Goal: Task Accomplishment & Management: Complete application form

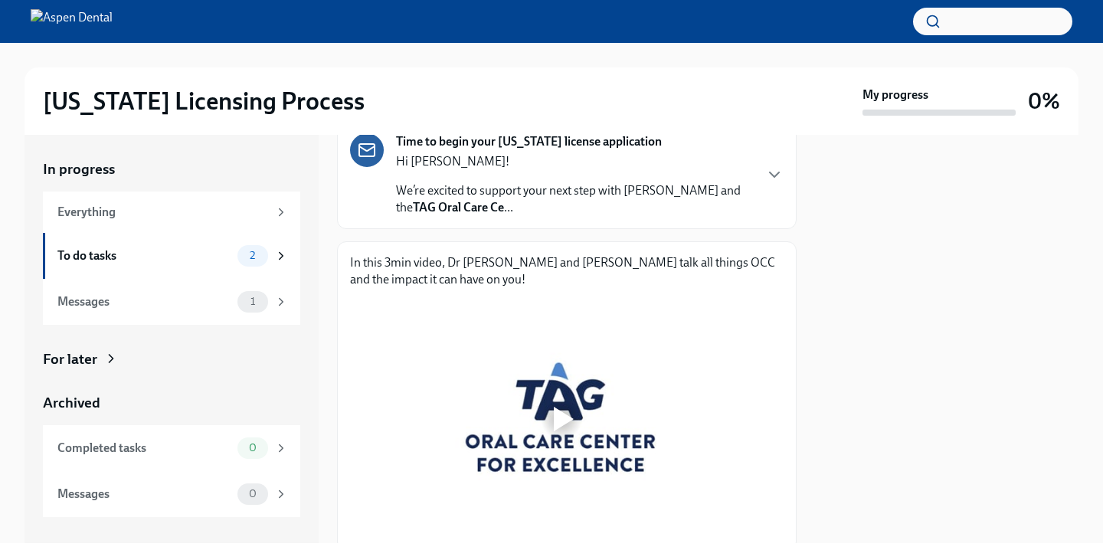
scroll to position [245, 0]
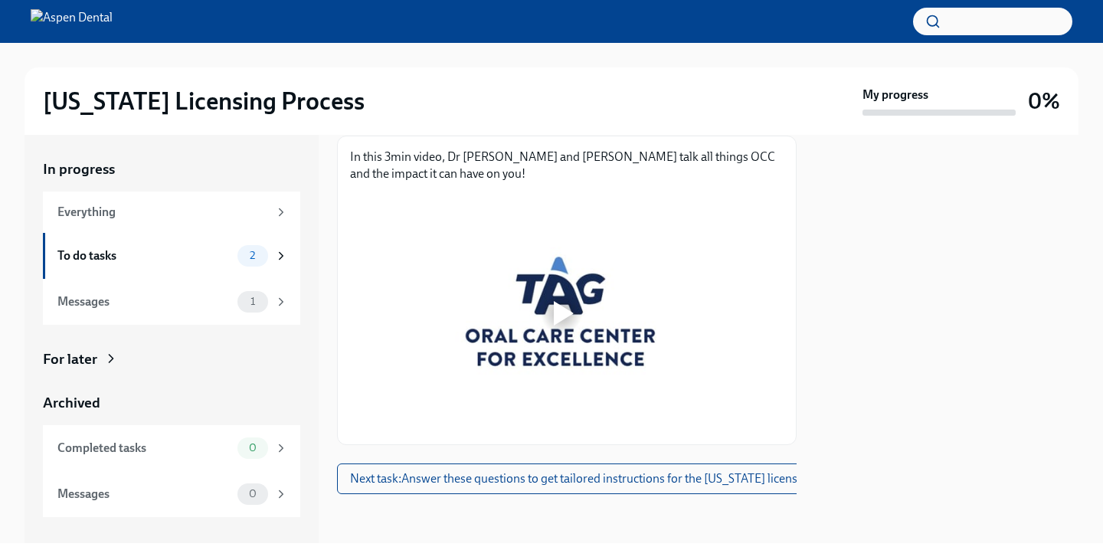
click at [543, 280] on div at bounding box center [561, 312] width 422 height 237
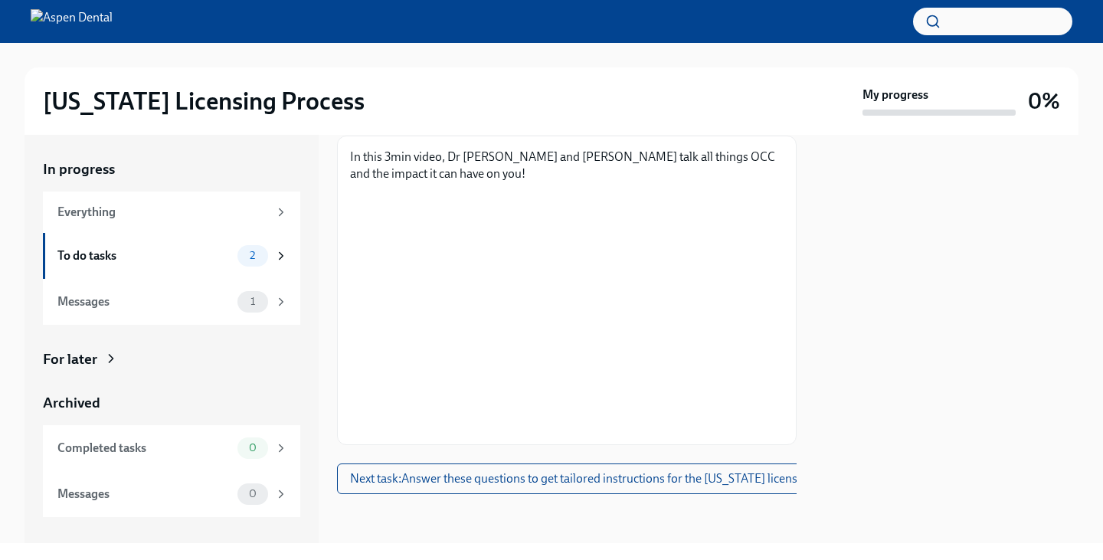
click at [720, 96] on div "[US_STATE] Licensing Process" at bounding box center [449, 101] width 813 height 31
click at [509, 471] on span "Next task : Answer these questions to get tailored instructions for the [US_STA…" at bounding box center [603, 478] width 507 height 15
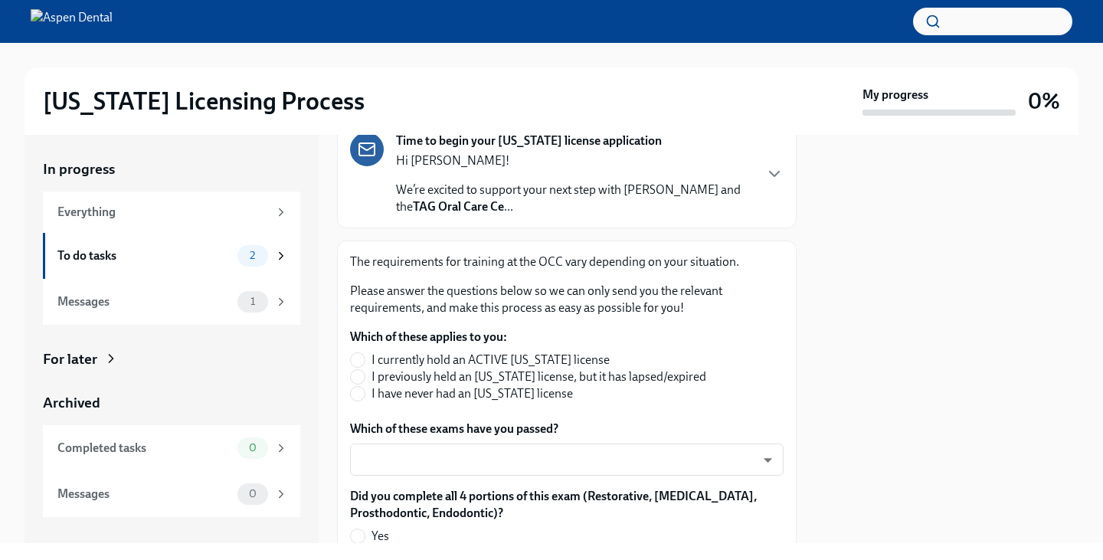
scroll to position [129, 0]
click at [355, 390] on input "I have never had an [US_STATE] license" at bounding box center [358, 393] width 14 height 14
radio input "true"
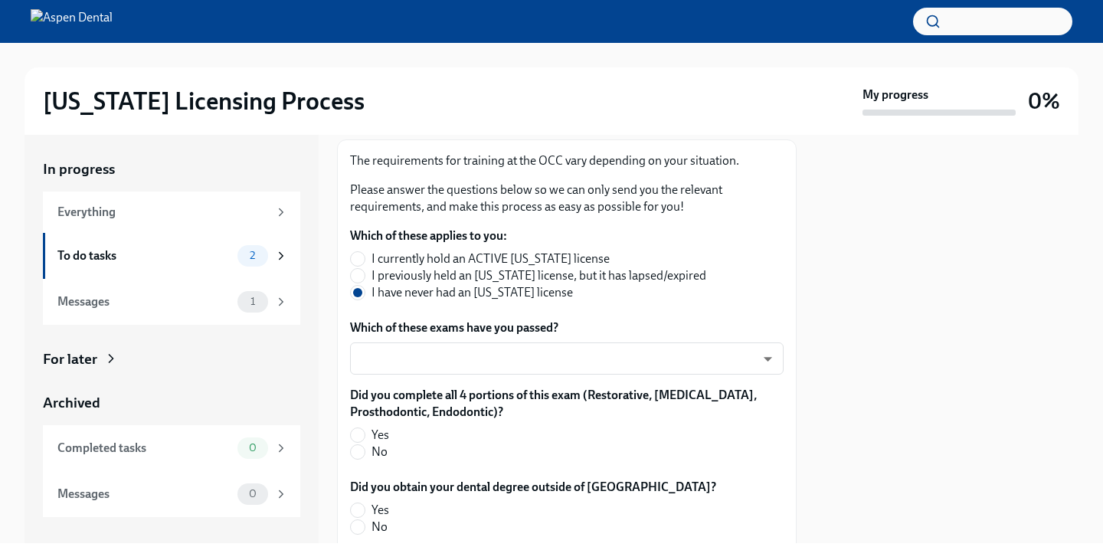
scroll to position [230, 0]
click at [587, 367] on body "[US_STATE] Licensing Process My progress 0% In progress Everything To do tasks …" at bounding box center [551, 280] width 1103 height 560
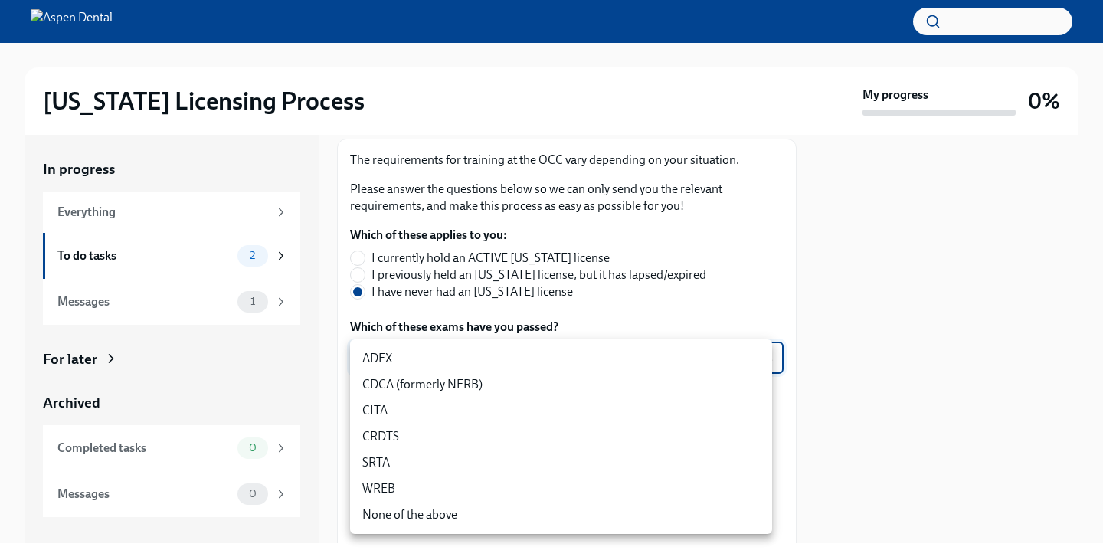
click at [551, 363] on li "ADEX" at bounding box center [561, 358] width 422 height 26
type input "pxo-W3vNi"
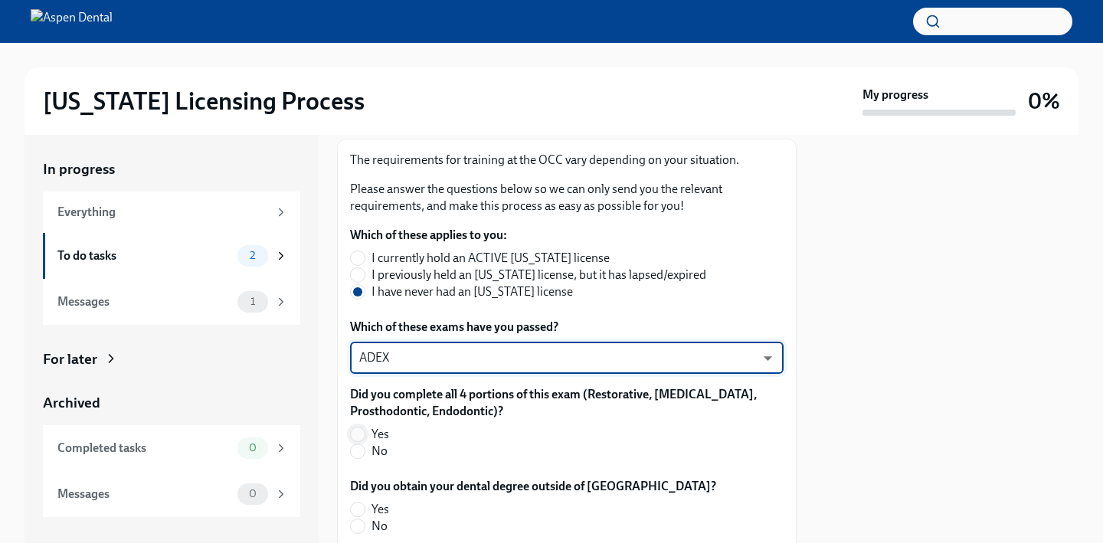
click at [357, 431] on input "Yes" at bounding box center [358, 434] width 14 height 14
radio input "true"
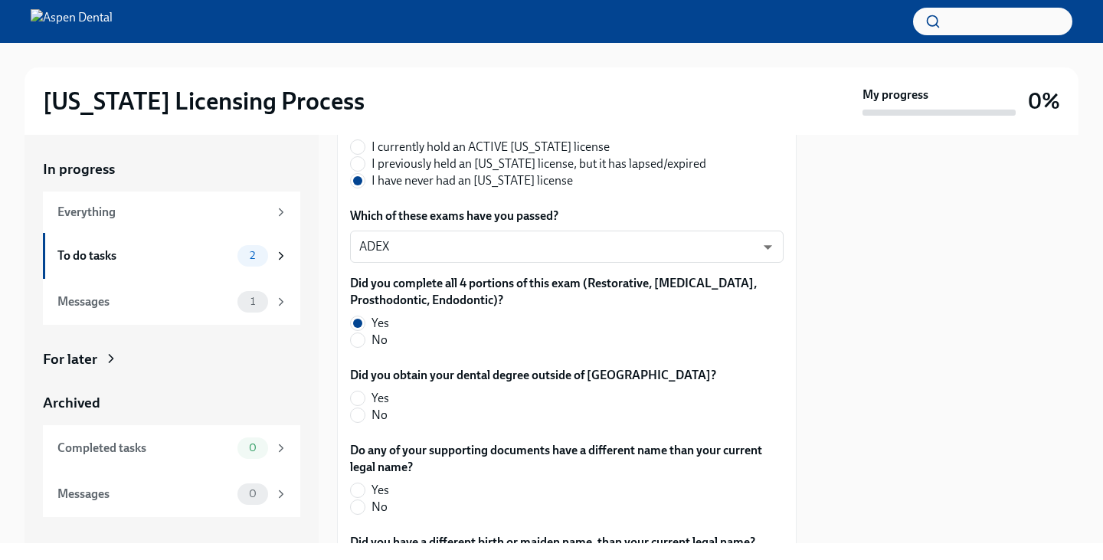
scroll to position [342, 0]
click at [358, 416] on input "No" at bounding box center [358, 414] width 14 height 14
radio input "true"
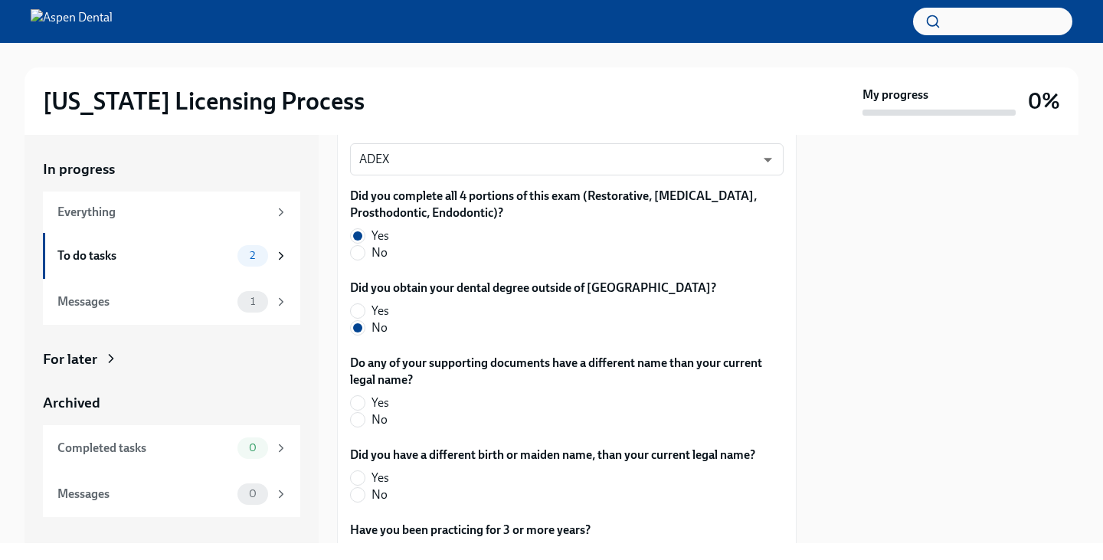
scroll to position [430, 0]
click at [359, 419] on input "No" at bounding box center [358, 419] width 14 height 14
radio input "true"
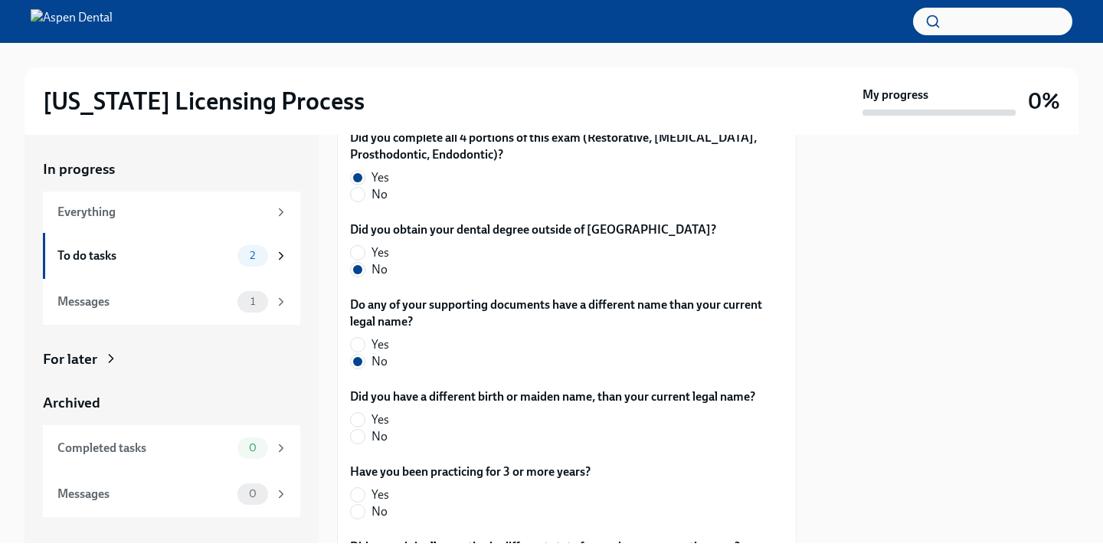
scroll to position [489, 0]
click at [355, 433] on input "No" at bounding box center [358, 435] width 14 height 14
radio input "true"
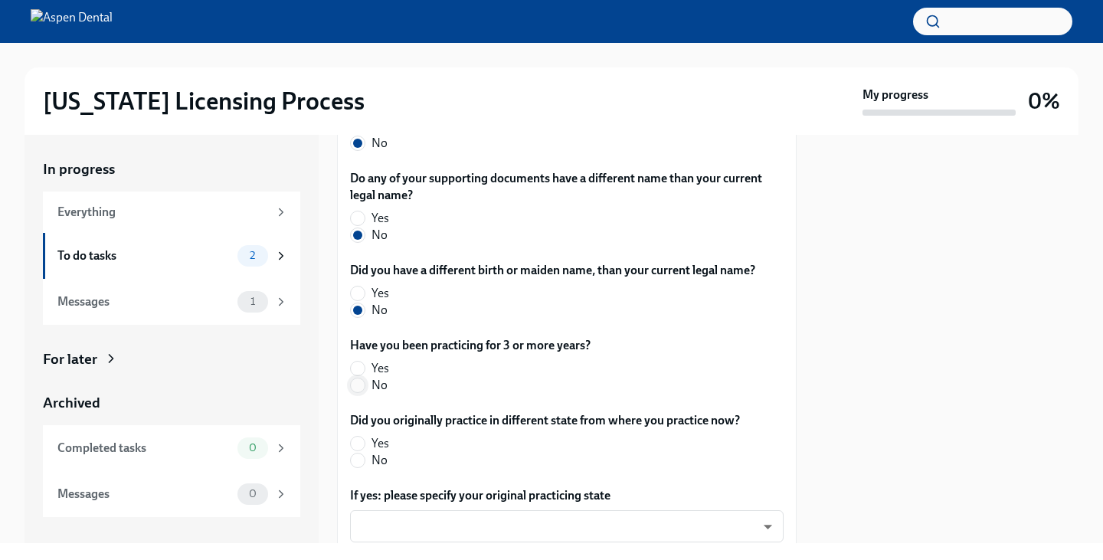
click at [355, 387] on input "No" at bounding box center [358, 385] width 14 height 14
radio input "true"
click at [505, 459] on label "No" at bounding box center [538, 460] width 377 height 17
click at [364, 459] on input "No" at bounding box center [358, 460] width 14 height 14
radio input "true"
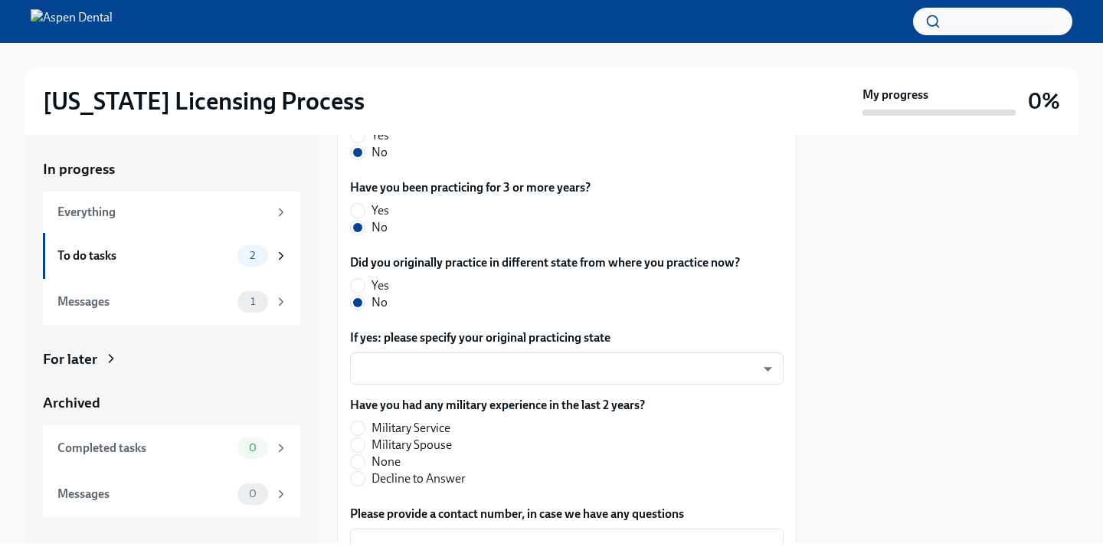
scroll to position [773, 0]
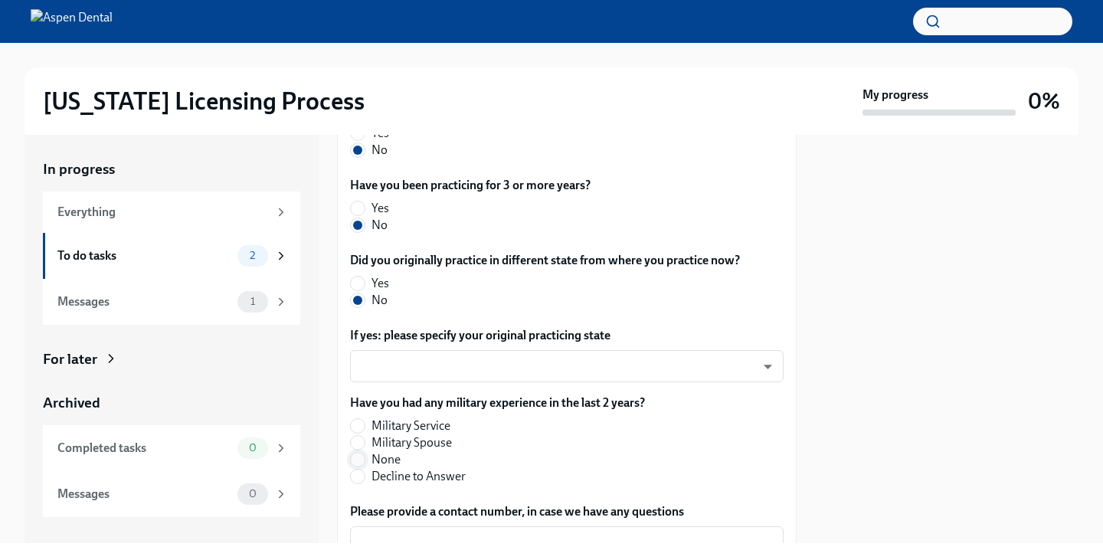
click at [361, 459] on input "None" at bounding box center [358, 460] width 14 height 14
radio input "true"
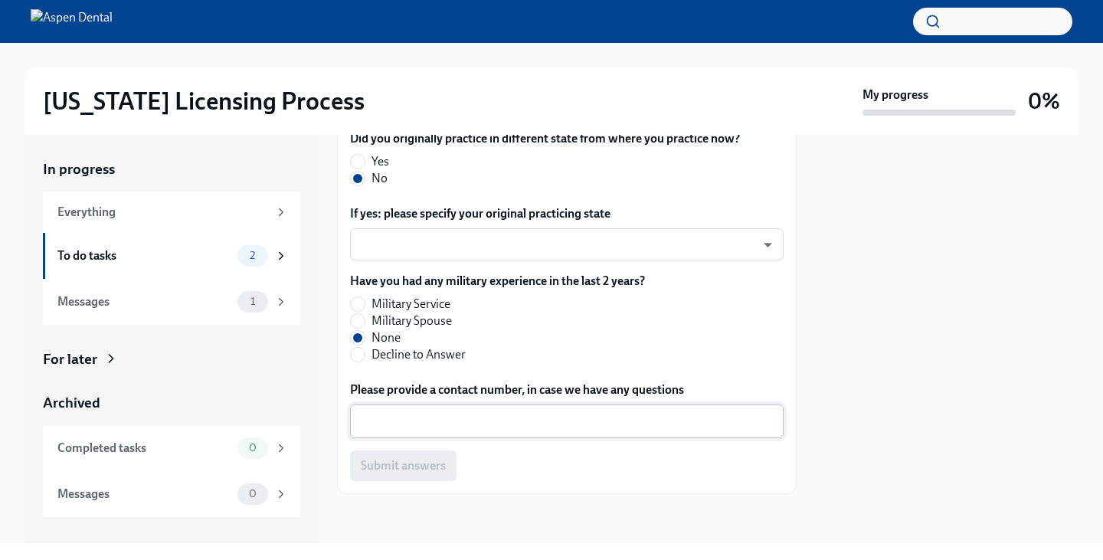
click at [490, 430] on div "x ​" at bounding box center [566, 421] width 433 height 34
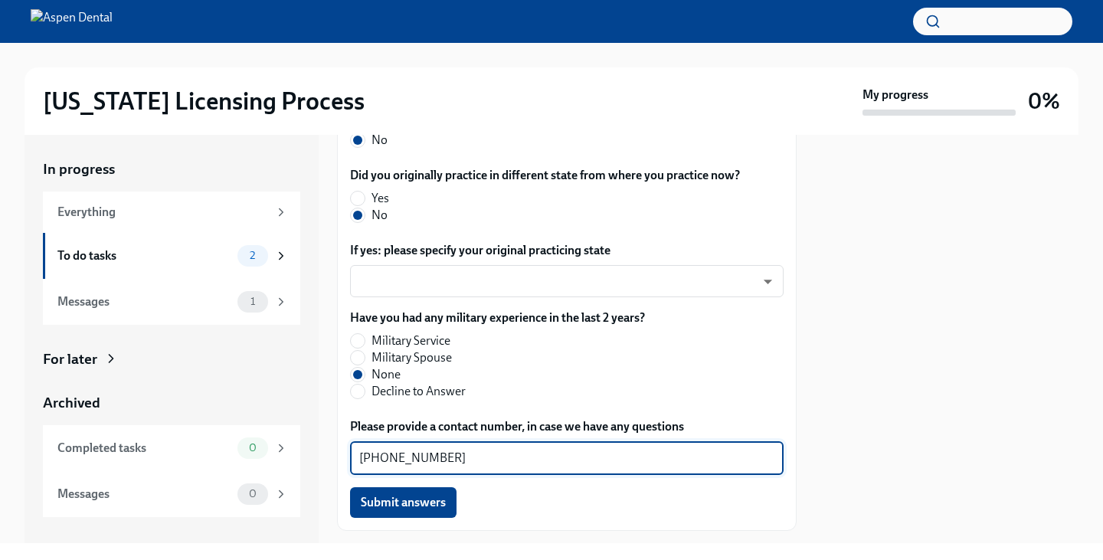
scroll to position [857, 0]
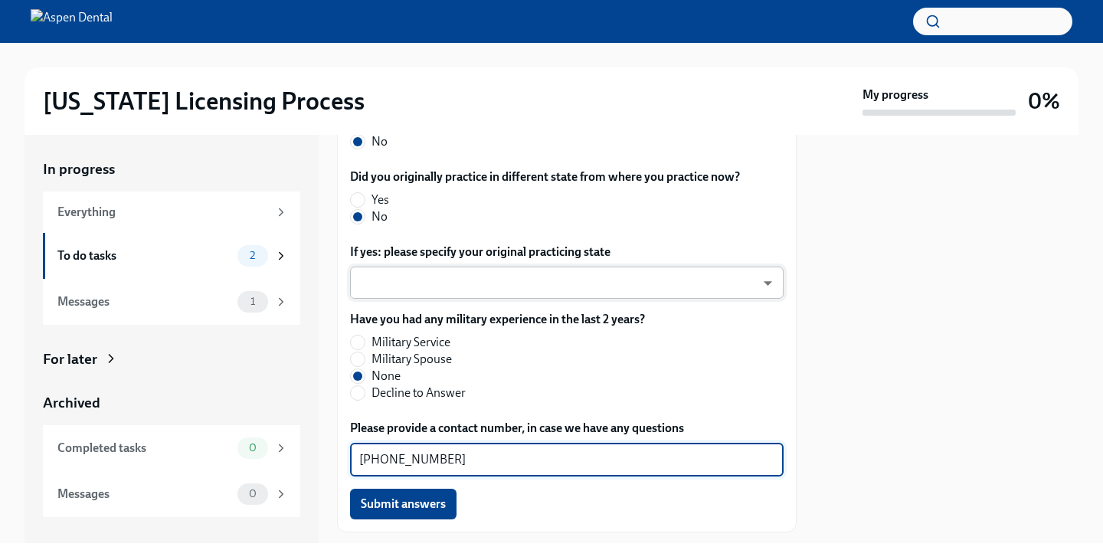
type textarea "[PHONE_NUMBER]"
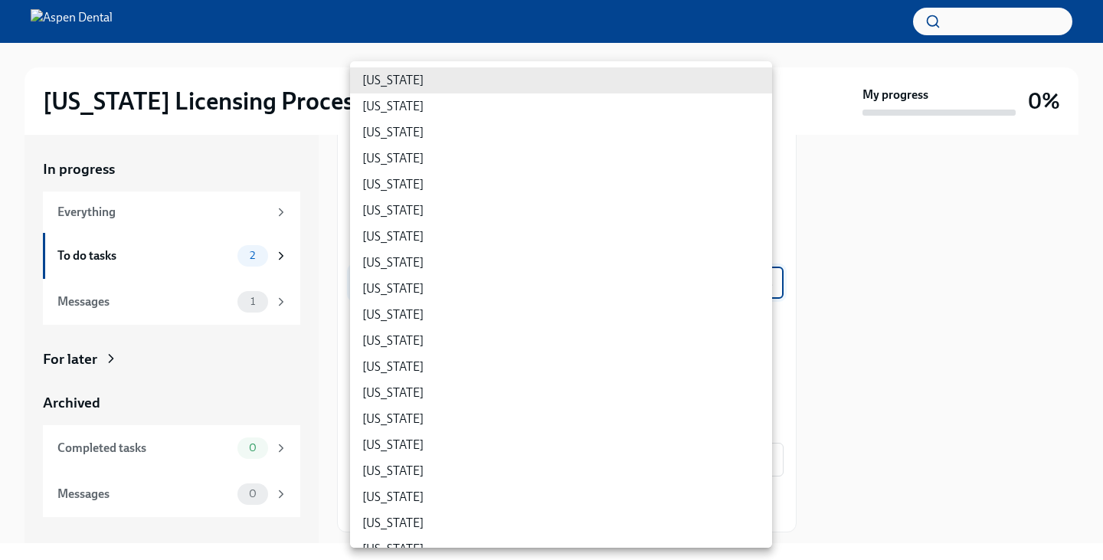
click at [641, 298] on body "[US_STATE] Licensing Process My progress 0% In progress Everything To do tasks …" at bounding box center [551, 280] width 1103 height 560
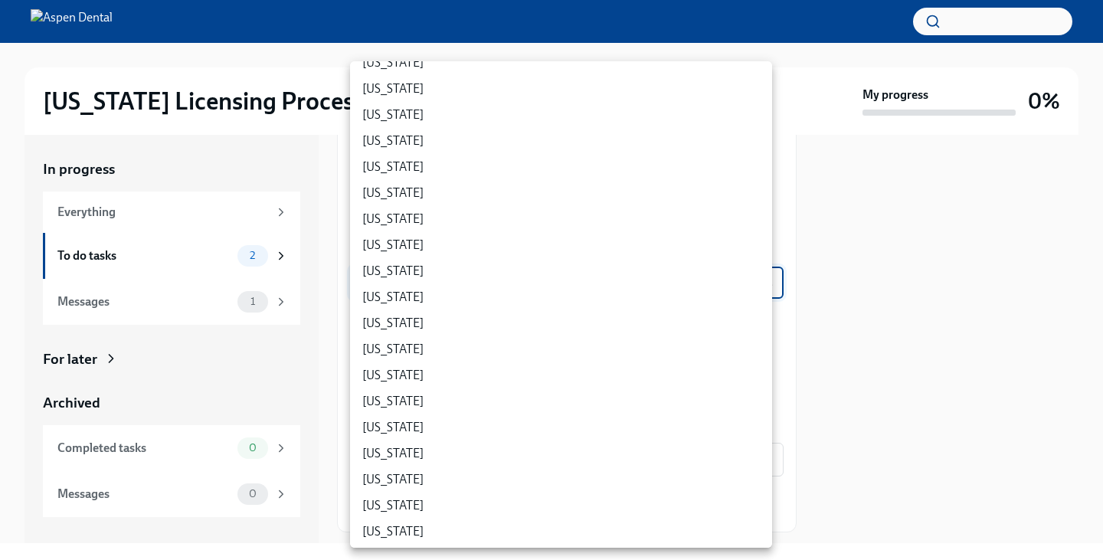
scroll to position [854, 0]
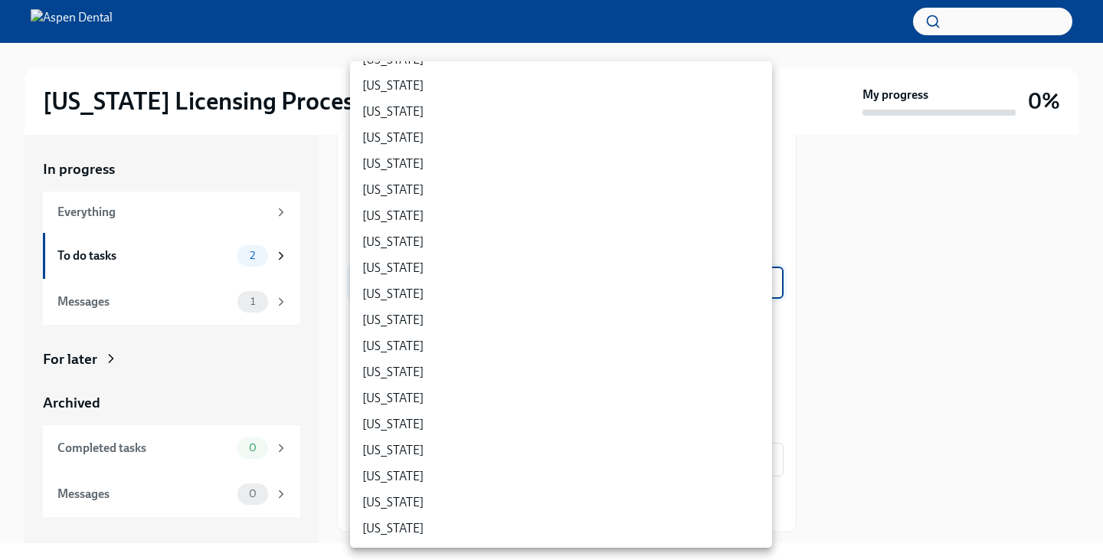
click at [939, 315] on div at bounding box center [551, 280] width 1103 height 560
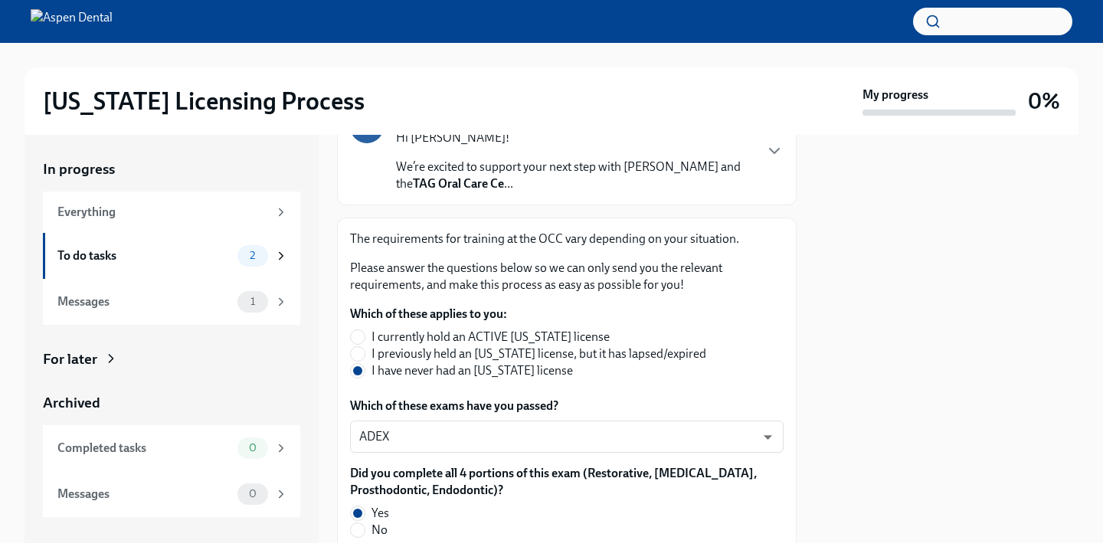
scroll to position [0, 0]
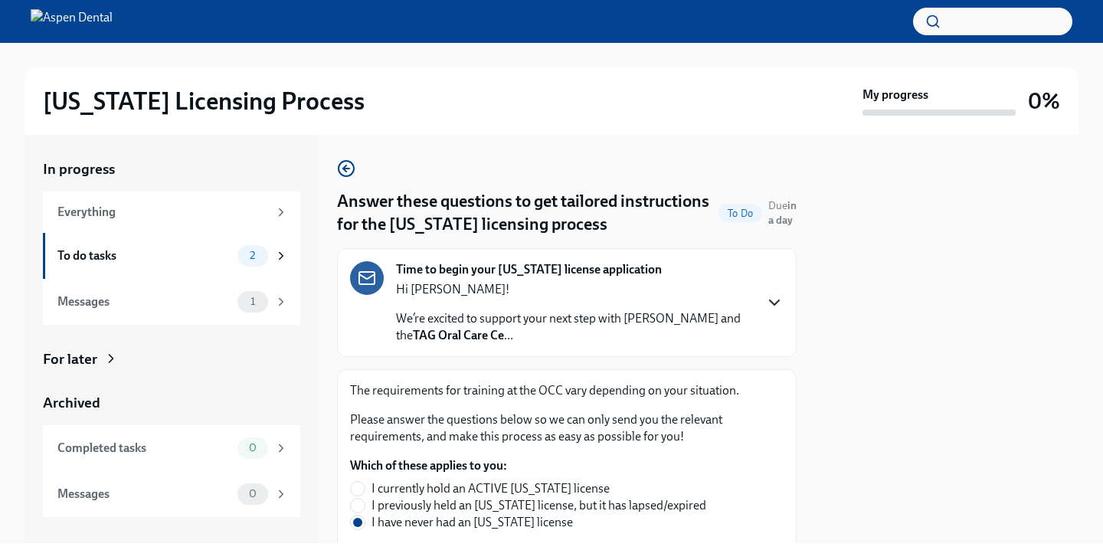
click at [770, 302] on icon "button" at bounding box center [774, 302] width 9 height 5
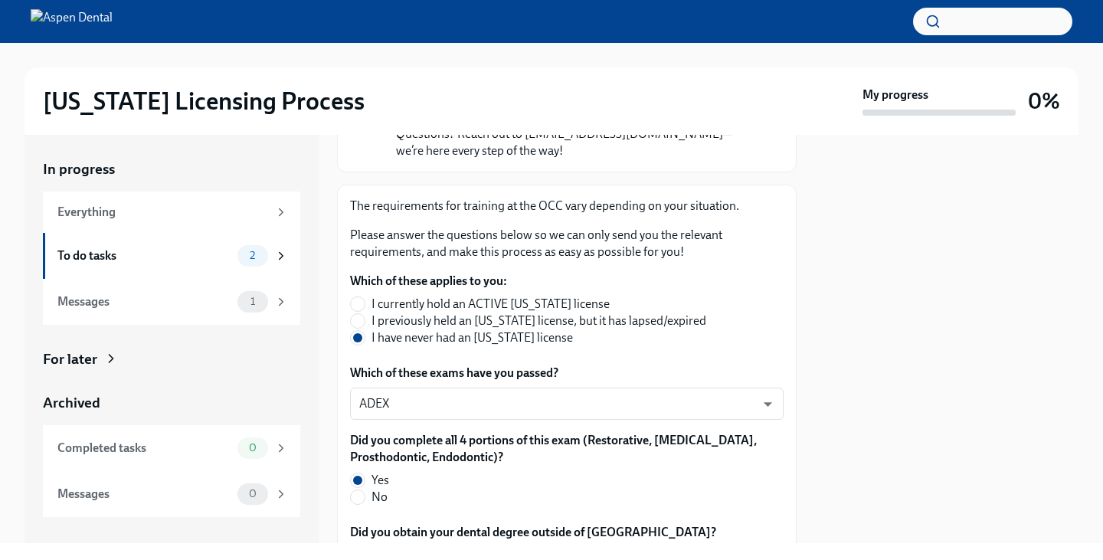
scroll to position [759, 0]
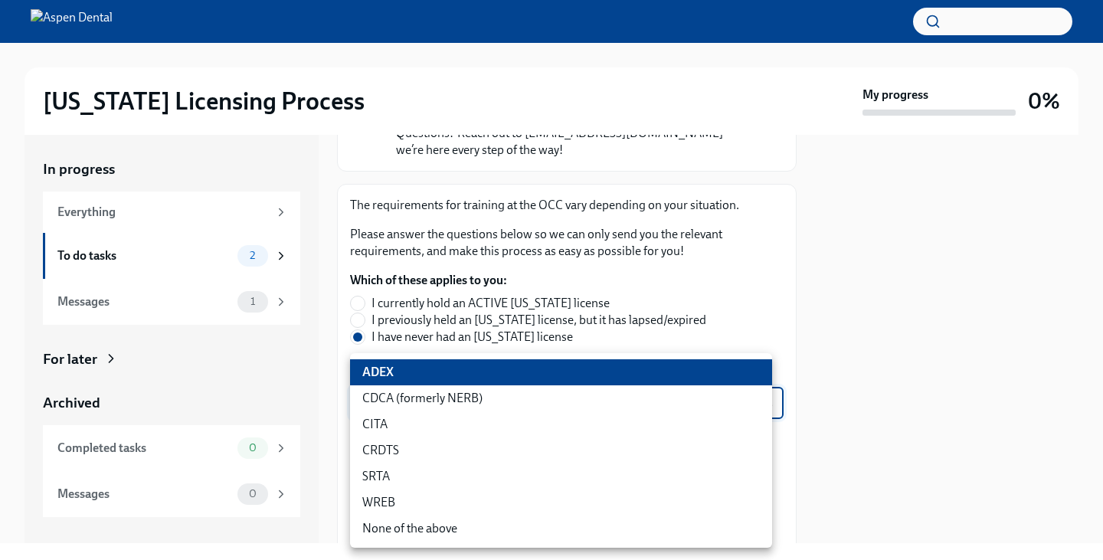
click at [722, 492] on body "[US_STATE] Licensing Process My progress 0% In progress Everything To do tasks …" at bounding box center [551, 280] width 1103 height 560
click at [839, 484] on div at bounding box center [551, 280] width 1103 height 560
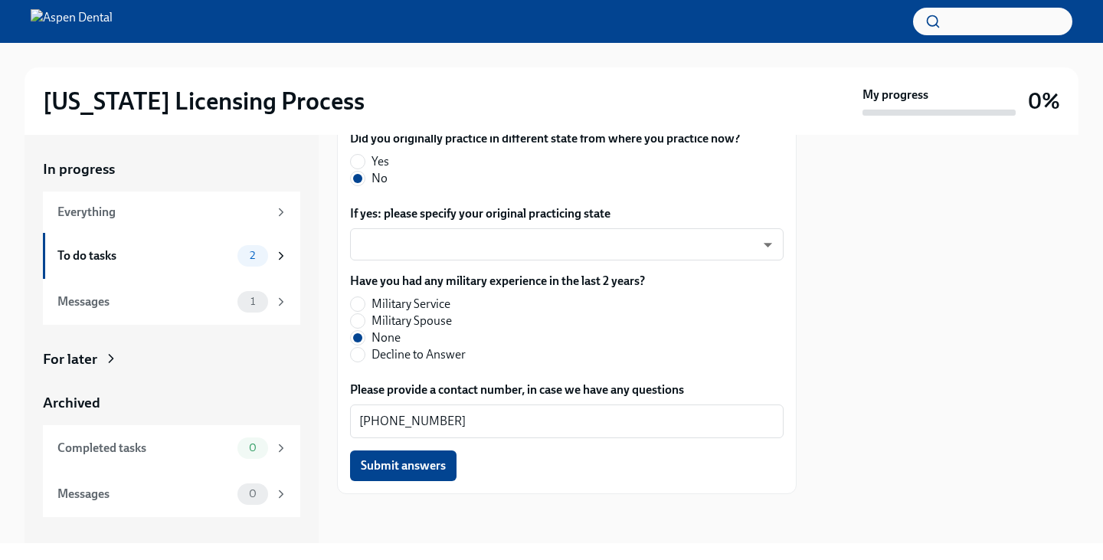
scroll to position [1565, 0]
click at [431, 461] on span "Submit answers" at bounding box center [403, 465] width 85 height 15
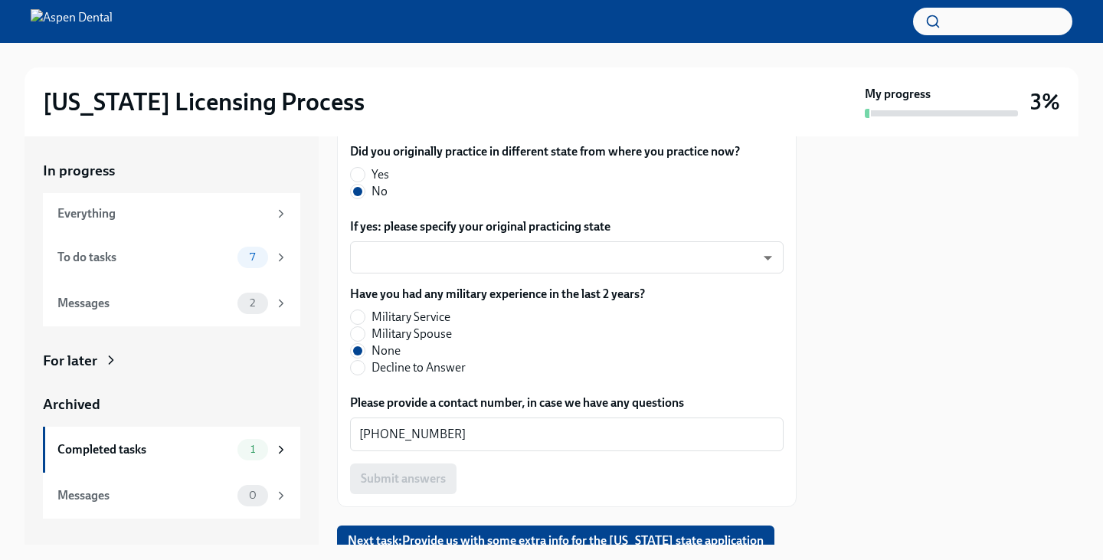
scroll to position [944, 0]
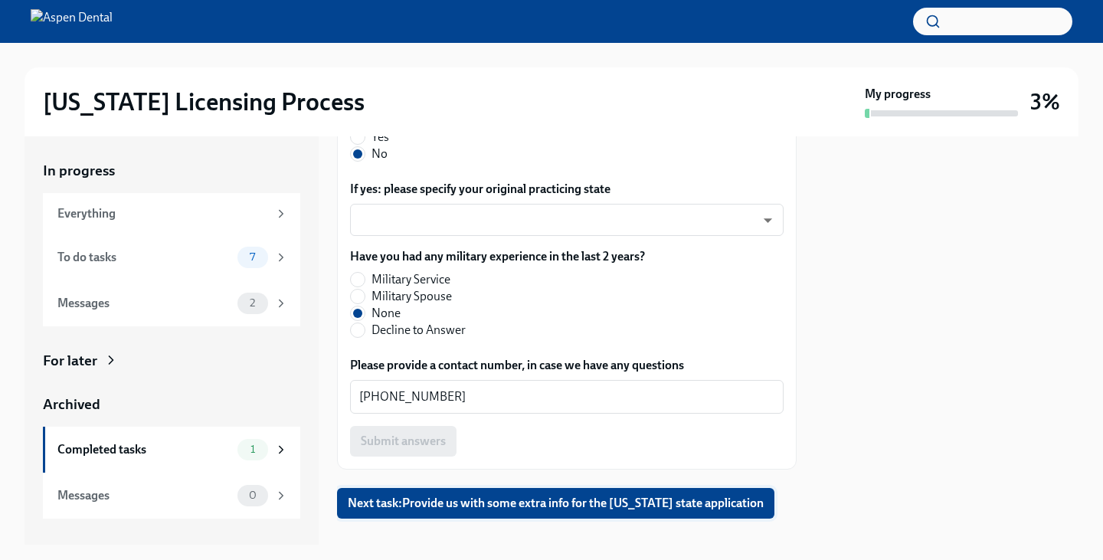
click at [539, 495] on span "Next task : Provide us with some extra info for the [US_STATE] state application" at bounding box center [556, 502] width 416 height 15
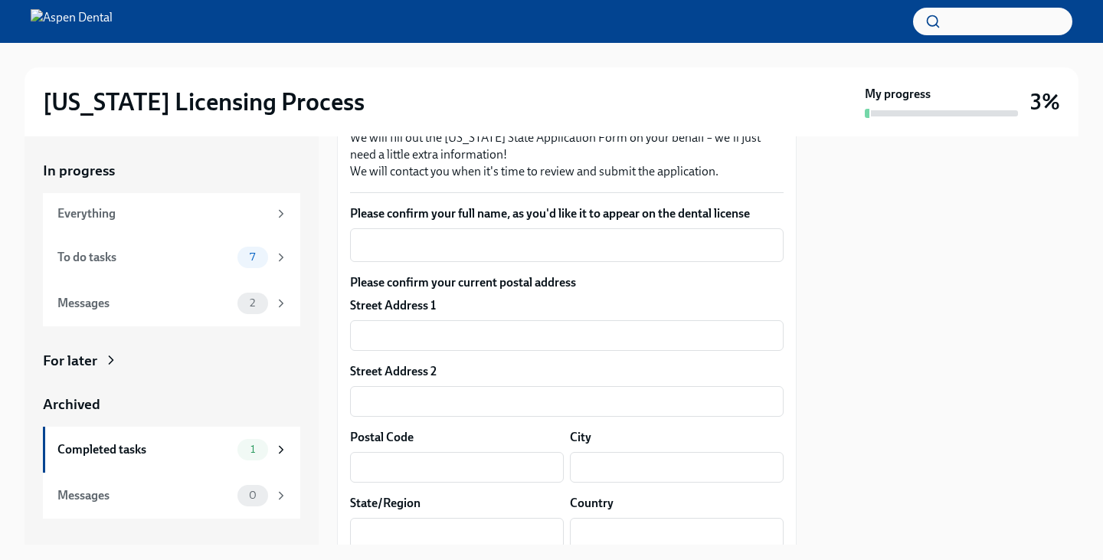
scroll to position [223, 0]
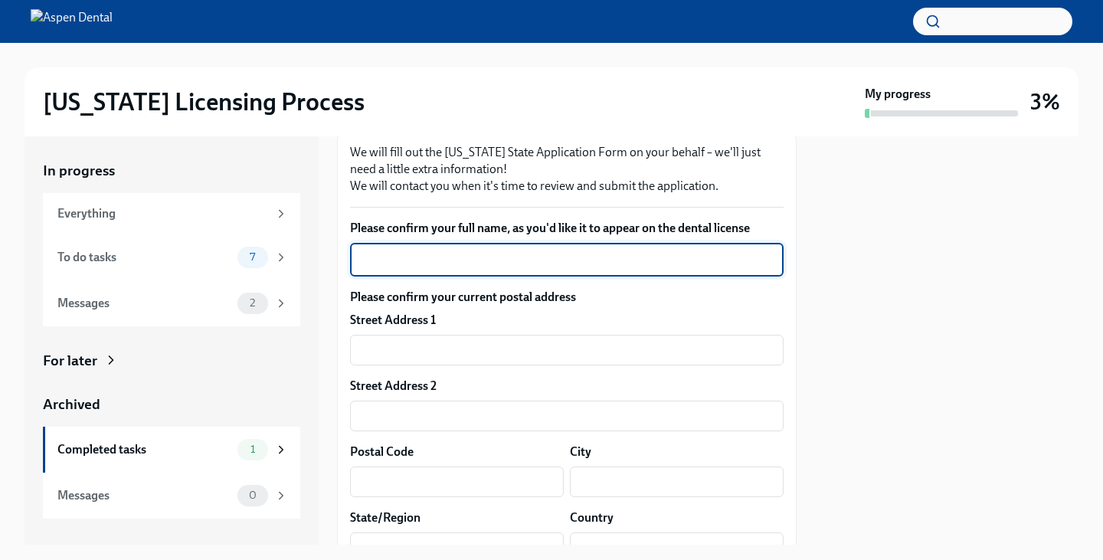
click at [490, 262] on textarea "Please confirm your full name, as you'd like it to appear on the dental license" at bounding box center [566, 259] width 415 height 18
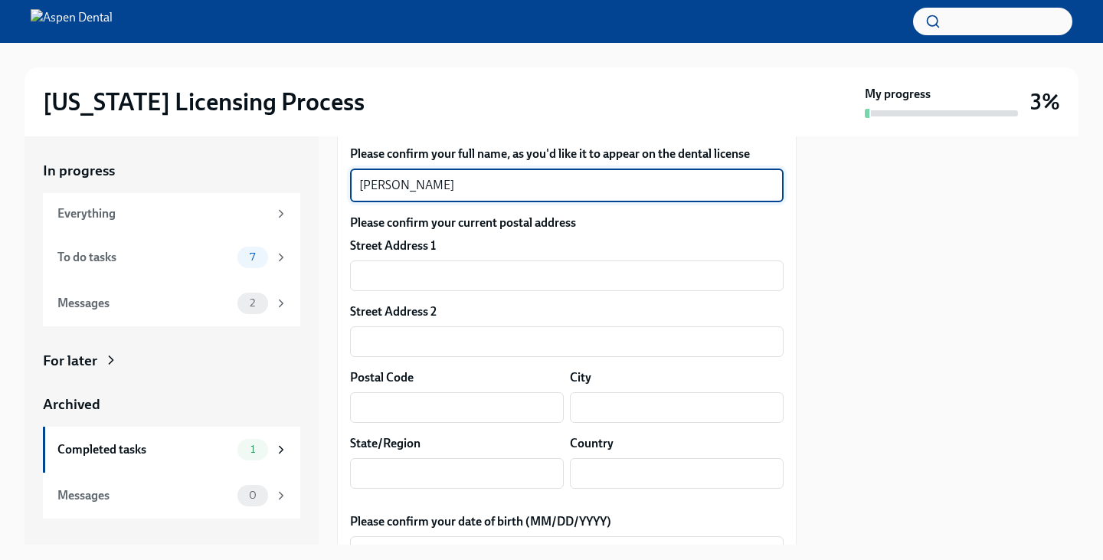
scroll to position [298, 0]
type textarea "[PERSON_NAME]"
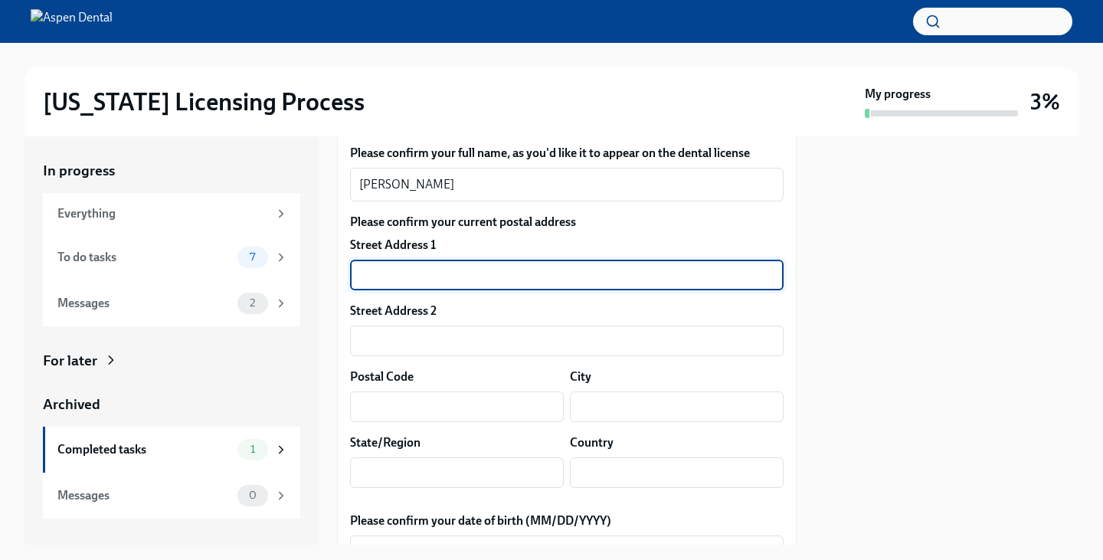
click at [498, 276] on input "text" at bounding box center [566, 275] width 433 height 31
type input "[STREET_ADDRESS]"
type input "75054"
type input "[GEOGRAPHIC_DATA]"
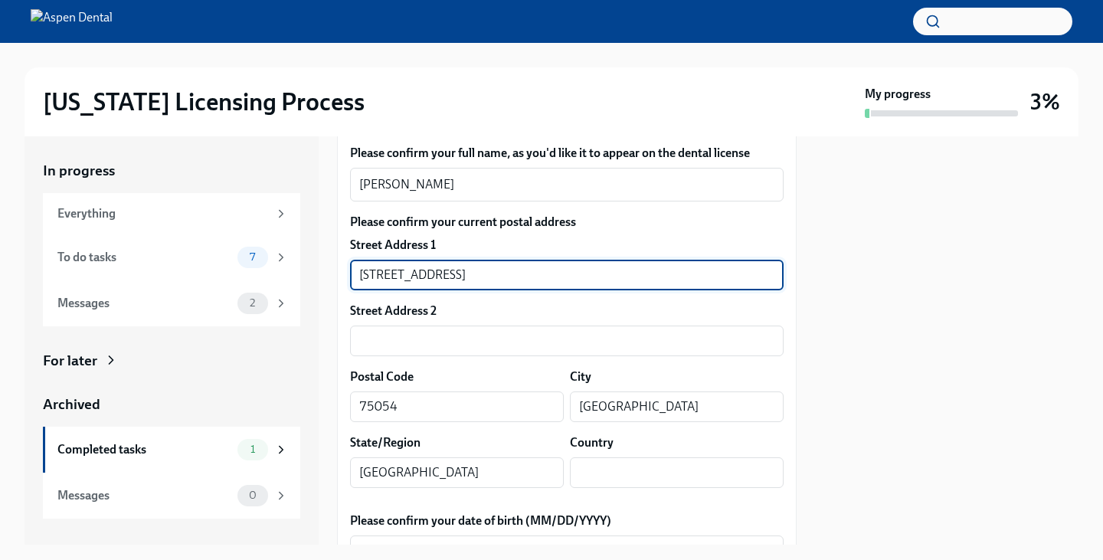
type input "US"
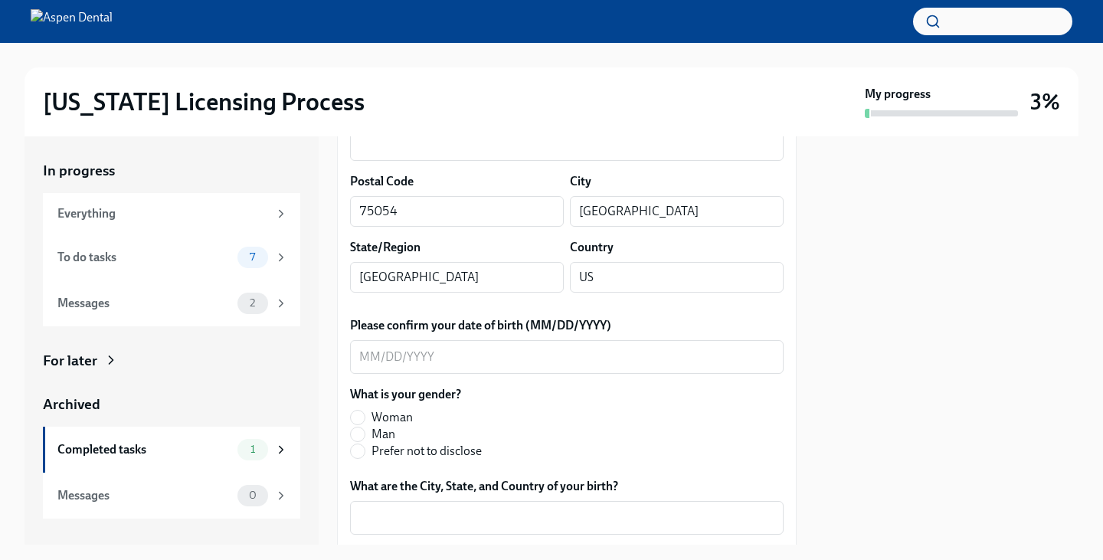
scroll to position [494, 0]
click at [423, 367] on div "x ​" at bounding box center [566, 356] width 433 height 34
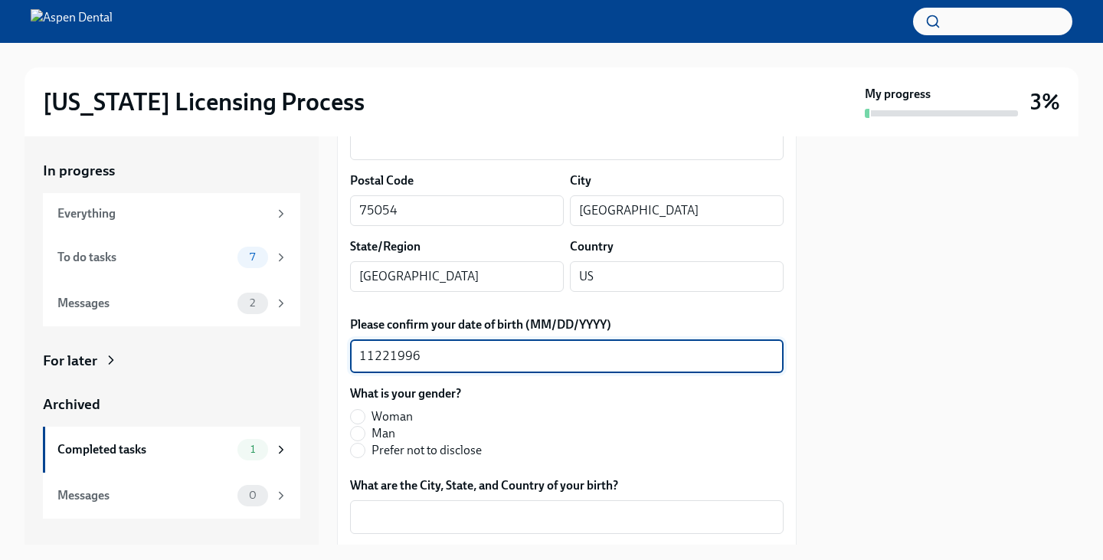
click at [374, 355] on textarea "11221996" at bounding box center [566, 356] width 415 height 18
click at [394, 358] on textarea "11/221996" at bounding box center [566, 356] width 415 height 18
type textarea "[DATE]"
click at [904, 387] on div at bounding box center [946, 340] width 263 height 408
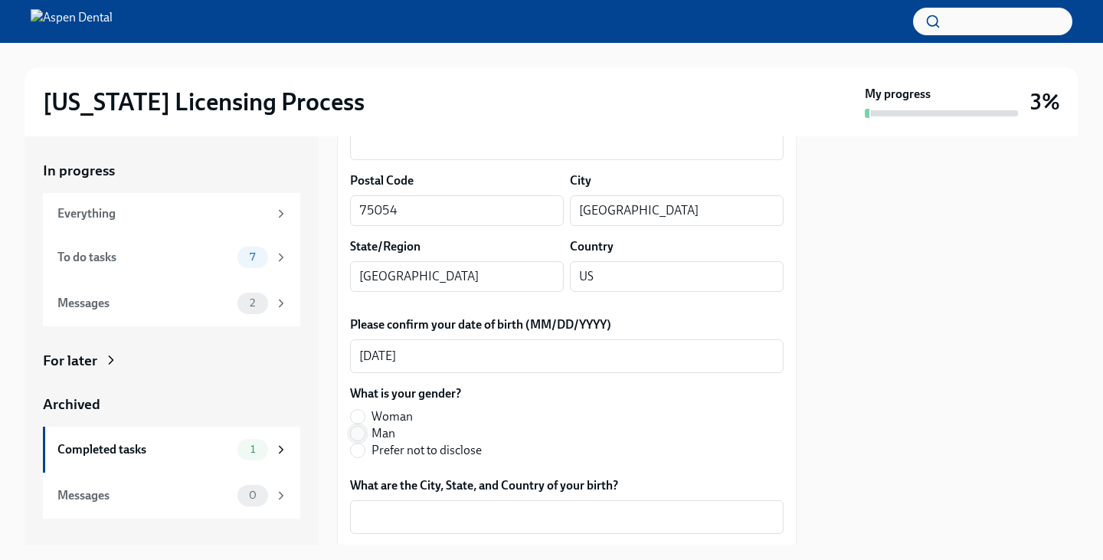
click at [361, 434] on input "Man" at bounding box center [358, 434] width 14 height 14
radio input "true"
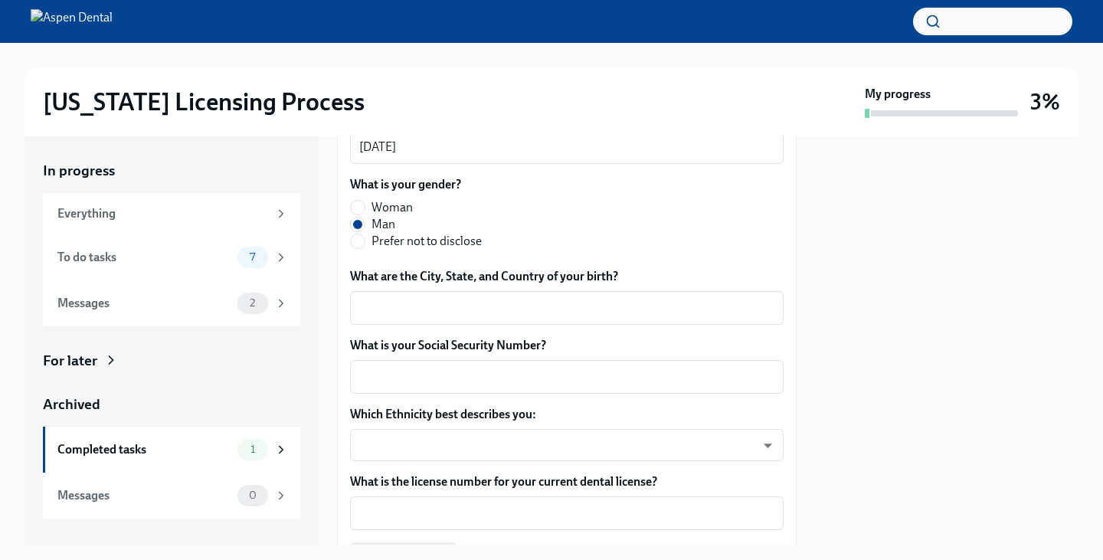
scroll to position [704, 0]
click at [483, 313] on textarea "What are the City, State, and Country of your birth?" at bounding box center [566, 307] width 415 height 18
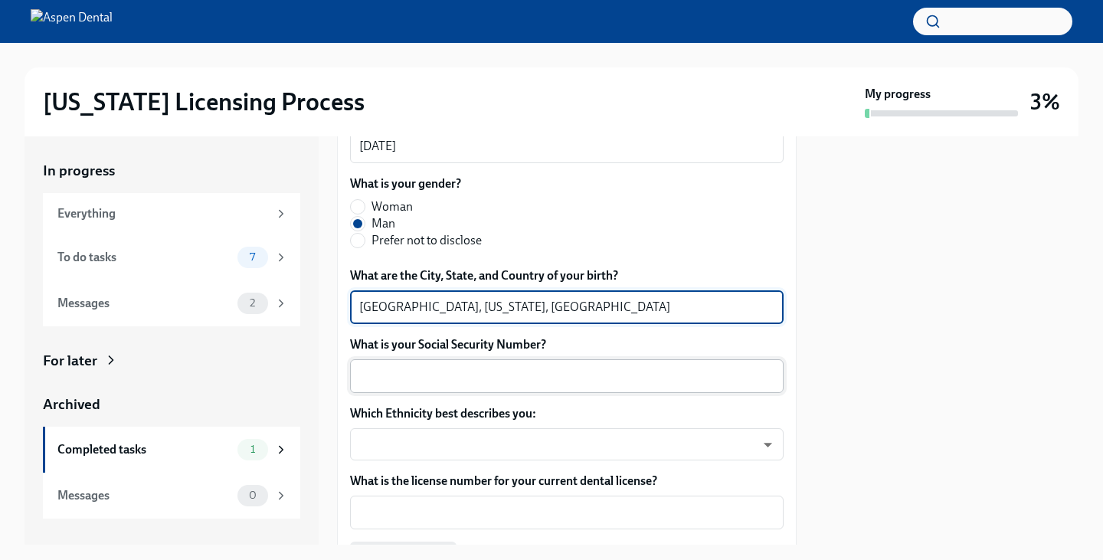
type textarea "[GEOGRAPHIC_DATA], [US_STATE], [GEOGRAPHIC_DATA]"
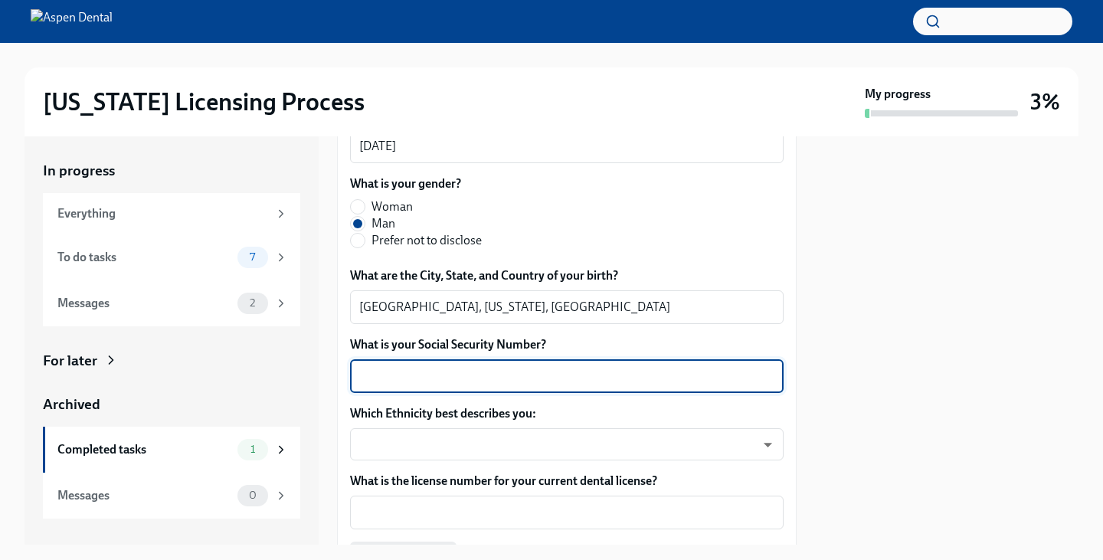
click at [437, 374] on textarea "What is your Social Security Number?" at bounding box center [566, 376] width 415 height 18
type textarea "357-92-7862"
click at [446, 449] on body "[US_STATE] Licensing Process My progress 3% In progress Everything To do tasks …" at bounding box center [551, 280] width 1103 height 560
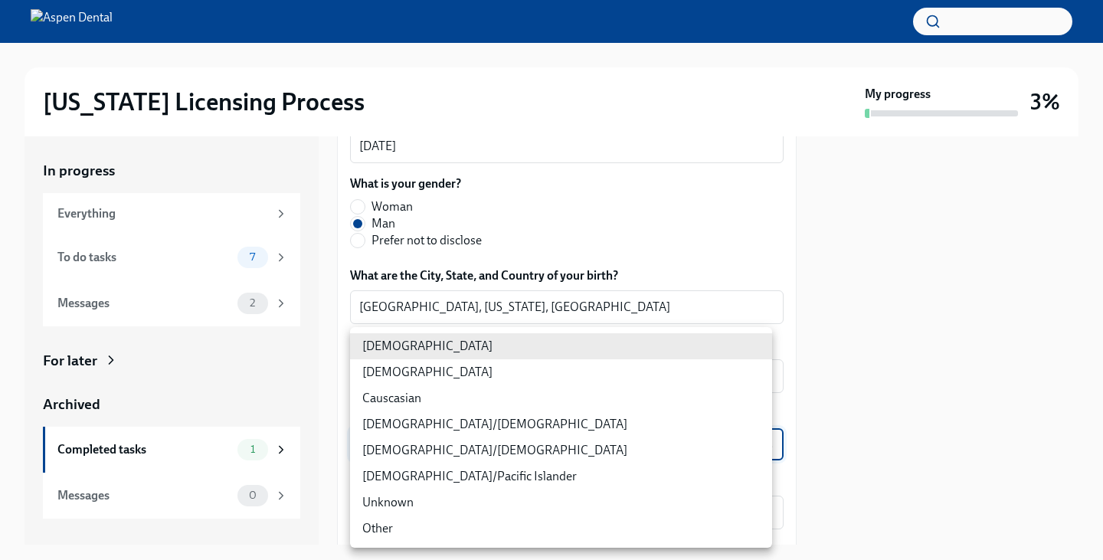
click at [416, 400] on li "Causcasian" at bounding box center [561, 398] width 422 height 26
type input "Sgg7VB5SW"
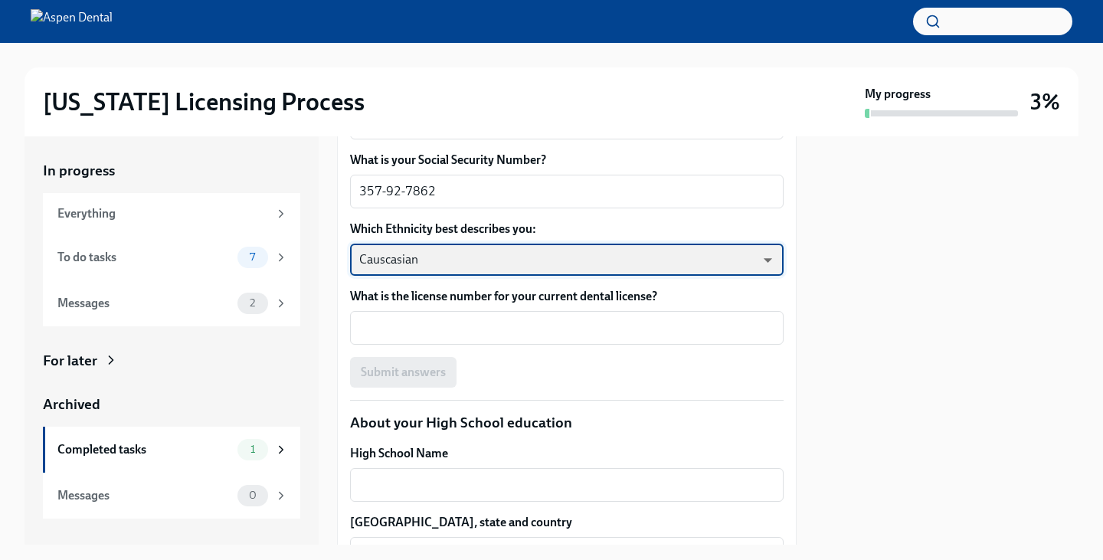
scroll to position [889, 0]
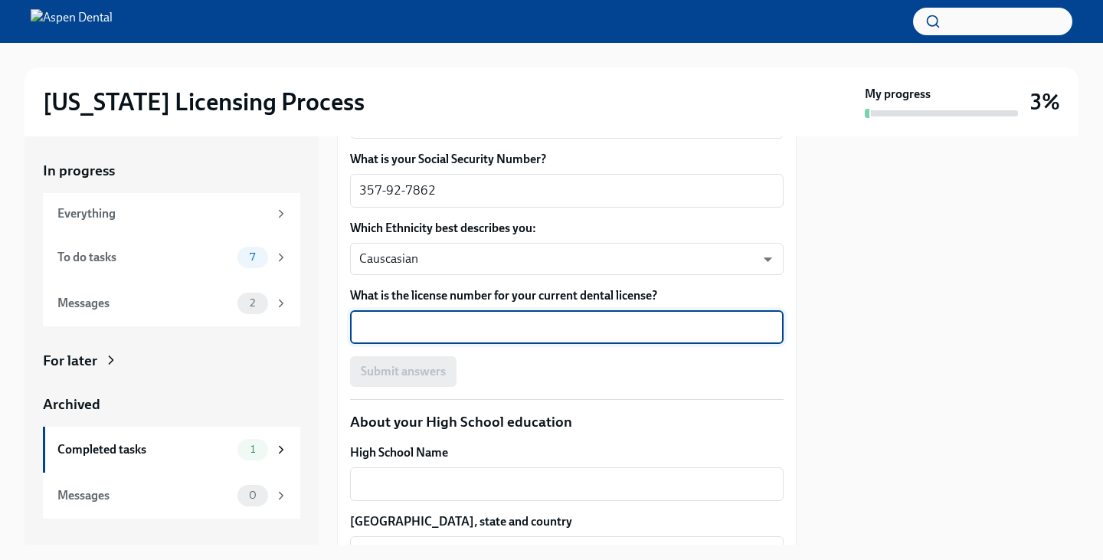
click at [429, 331] on textarea "What is the license number for your current dental license?" at bounding box center [566, 327] width 415 height 18
type textarea "F"
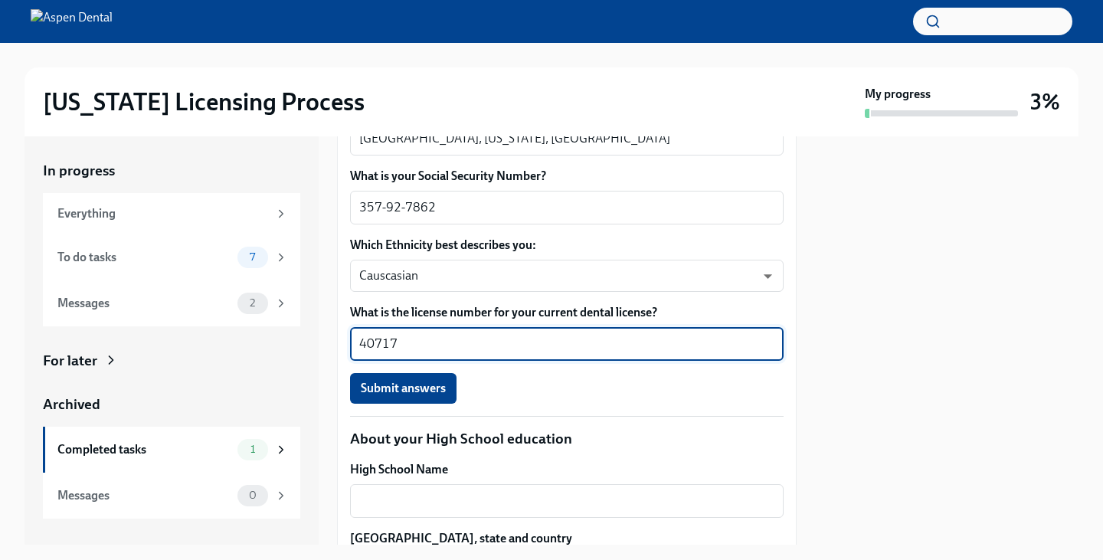
scroll to position [873, 0]
type textarea "40717"
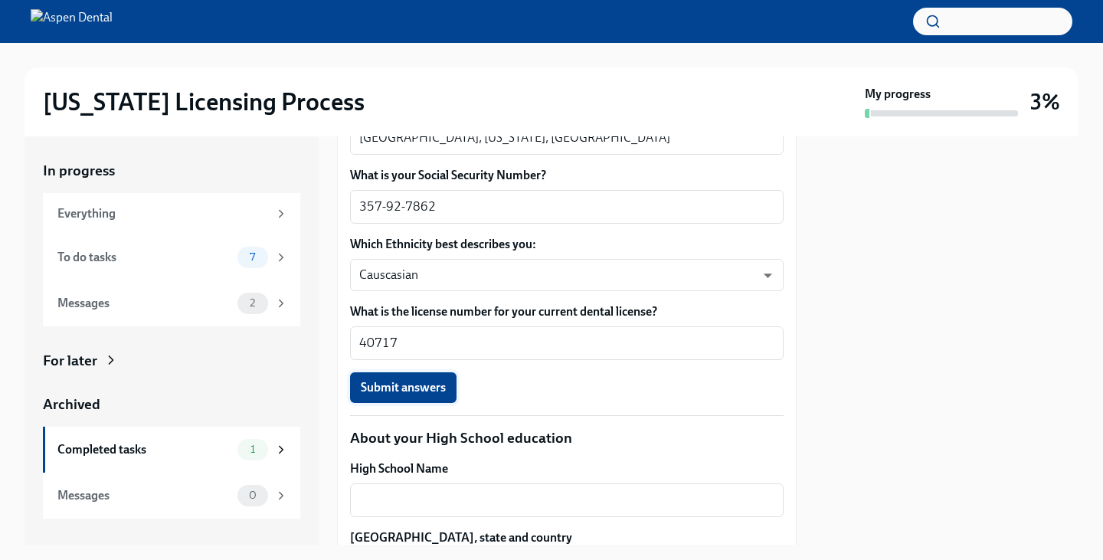
click at [406, 388] on span "Submit answers" at bounding box center [403, 387] width 85 height 15
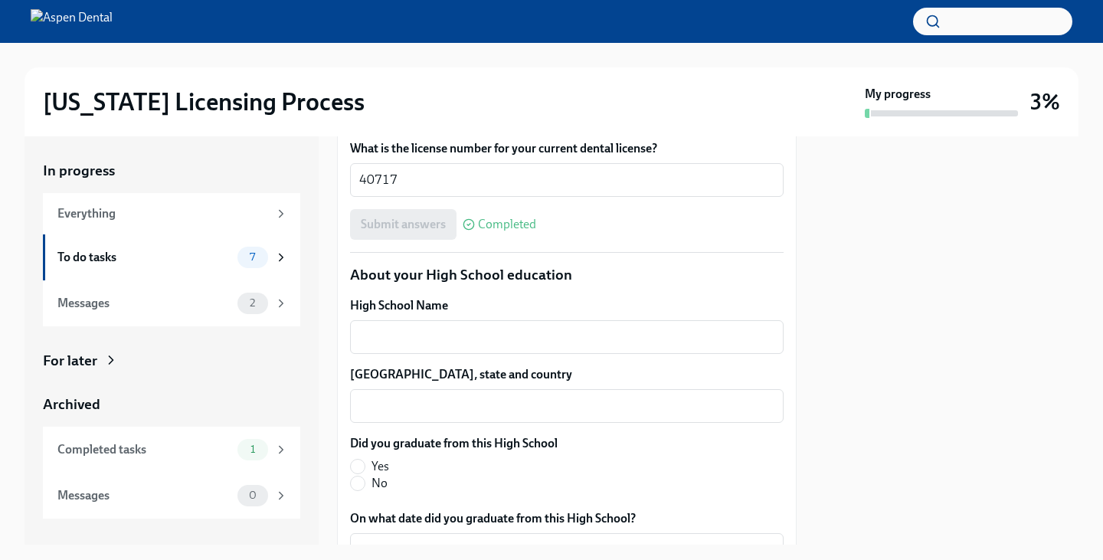
scroll to position [1037, 0]
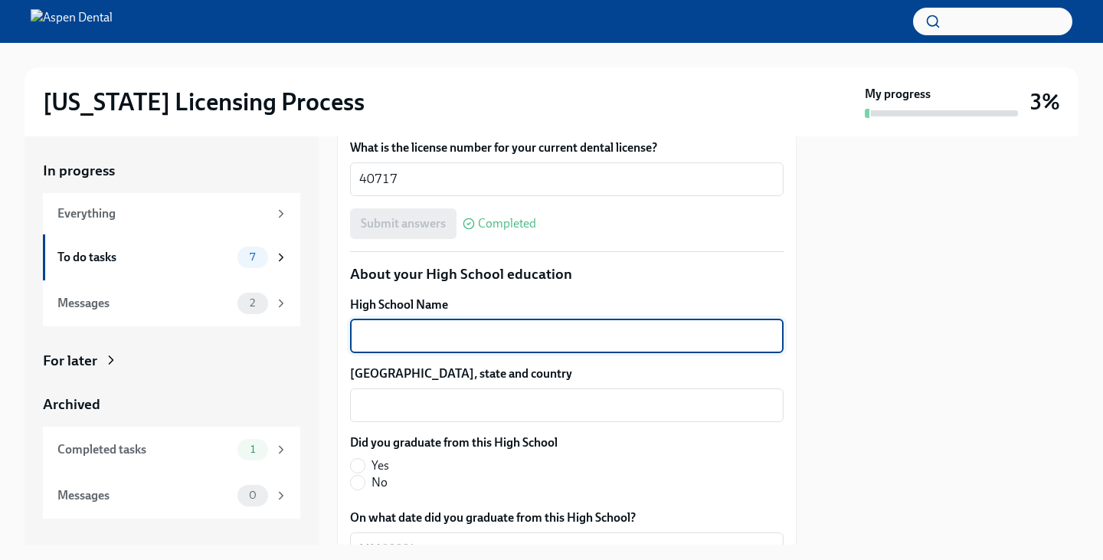
click at [541, 331] on textarea "High School Name" at bounding box center [566, 336] width 415 height 18
type textarea "[PERSON_NAME][GEOGRAPHIC_DATA]"
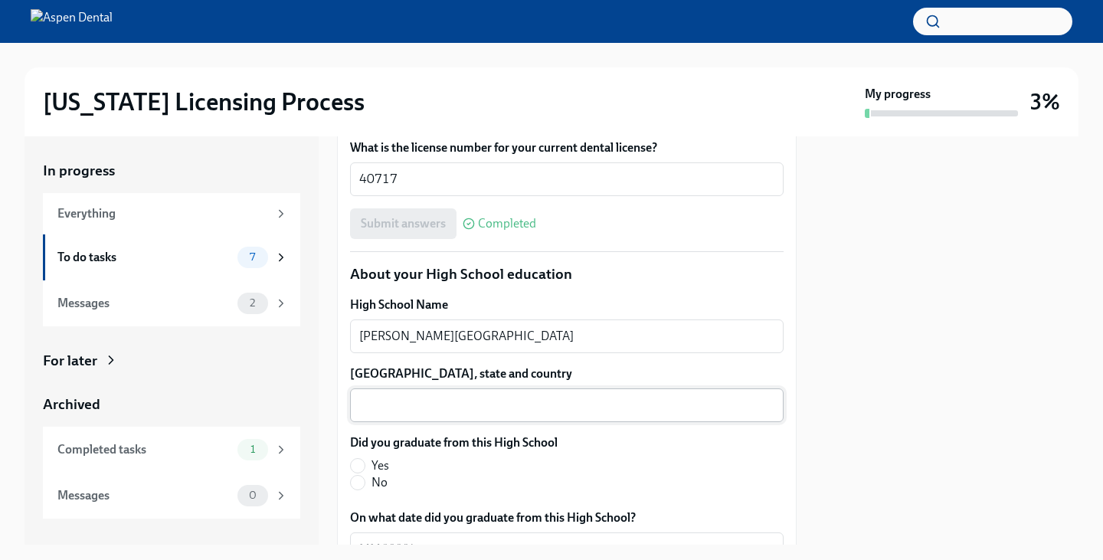
click at [454, 415] on div "x ​" at bounding box center [566, 405] width 433 height 34
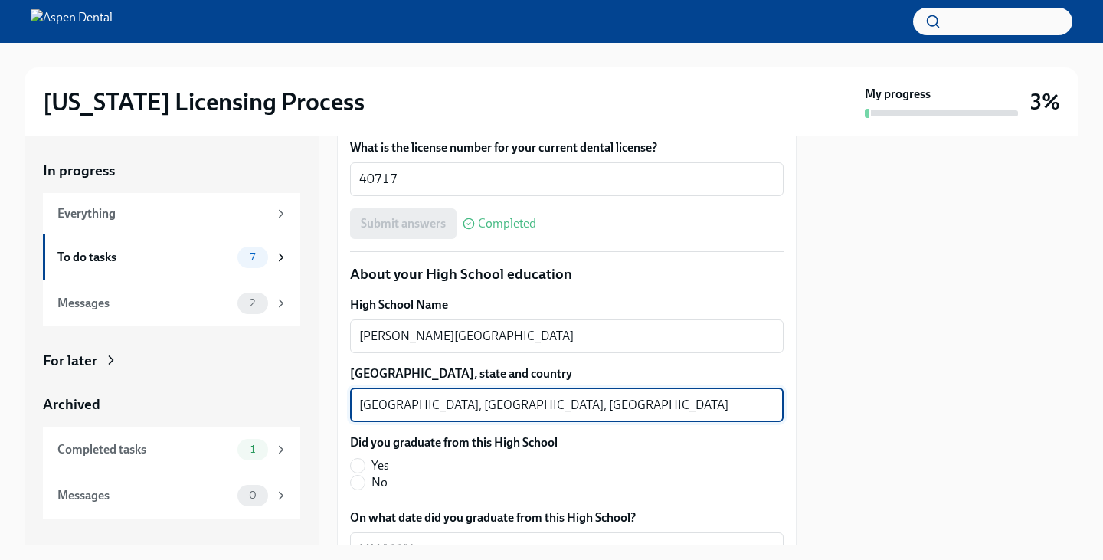
scroll to position [1154, 0]
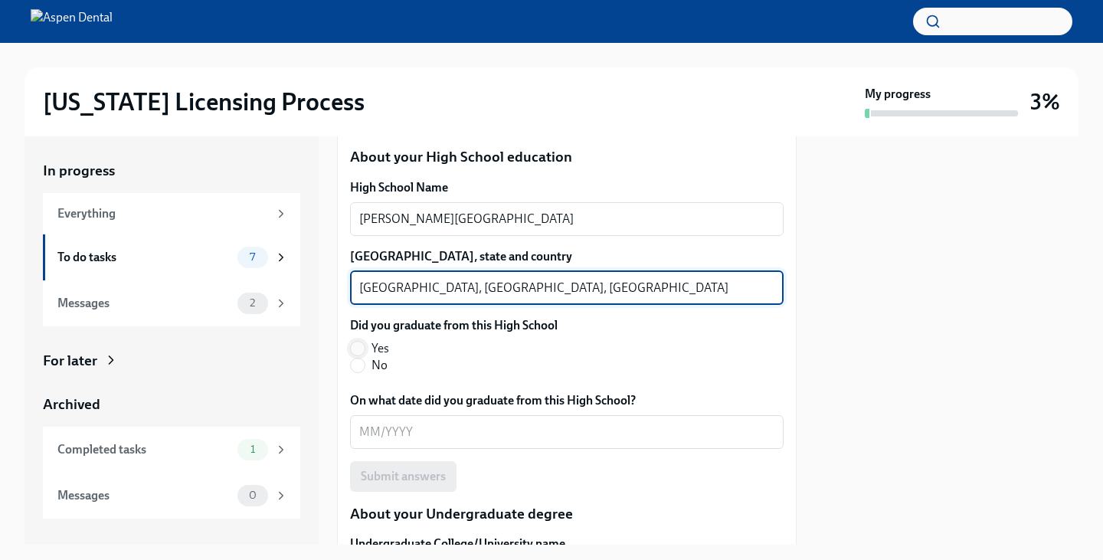
type textarea "[GEOGRAPHIC_DATA], [GEOGRAPHIC_DATA], [GEOGRAPHIC_DATA]"
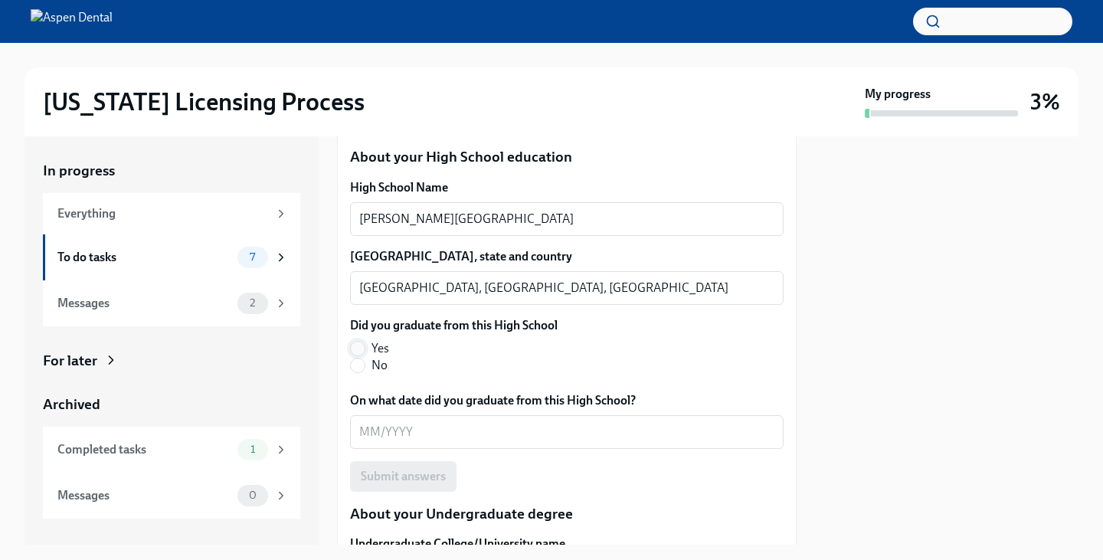
click at [361, 346] on input "Yes" at bounding box center [358, 349] width 14 height 14
radio input "true"
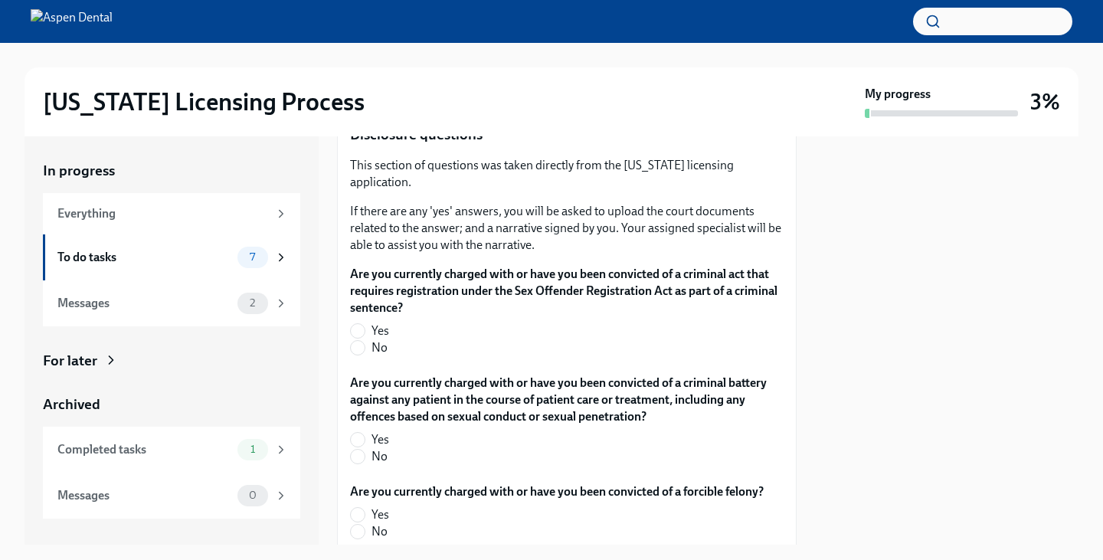
scroll to position [3373, 0]
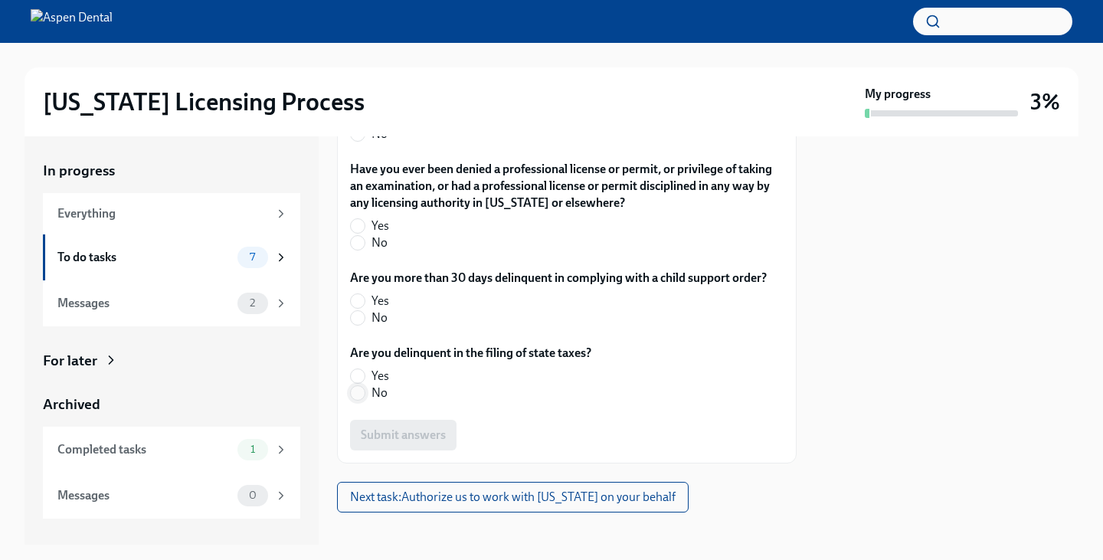
click at [359, 386] on input "No" at bounding box center [358, 393] width 14 height 14
radio input "true"
click at [355, 311] on input "No" at bounding box center [358, 318] width 14 height 14
radio input "true"
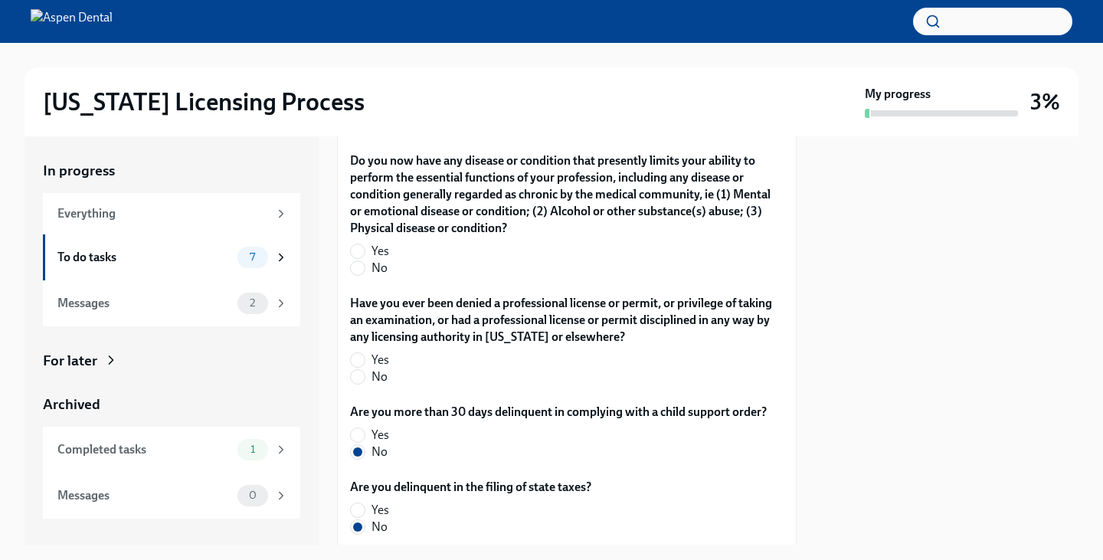
scroll to position [3238, 0]
click at [364, 370] on span at bounding box center [357, 377] width 15 height 15
click at [364, 371] on input "No" at bounding box center [358, 378] width 14 height 14
radio input "true"
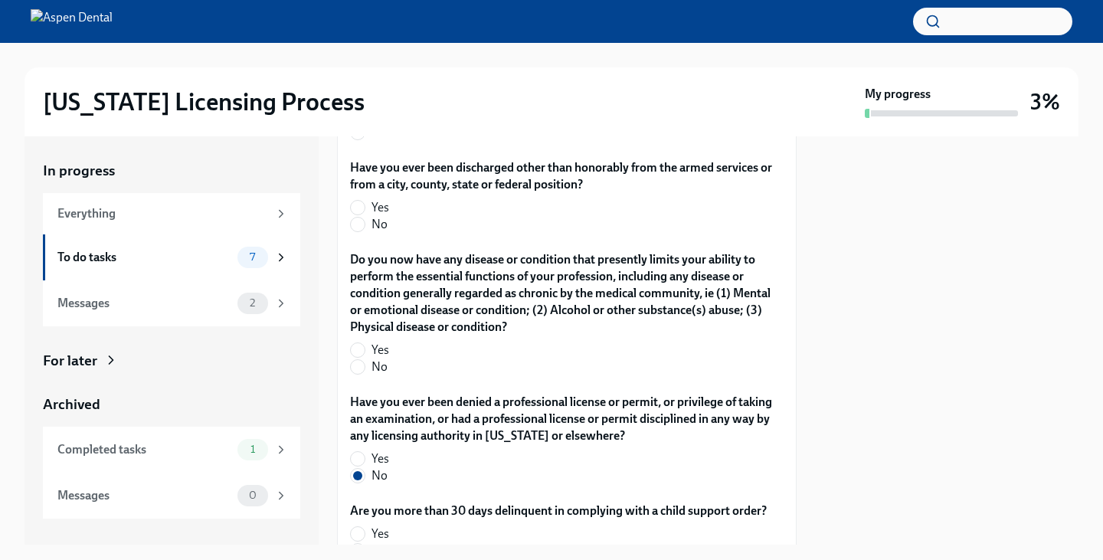
scroll to position [3138, 0]
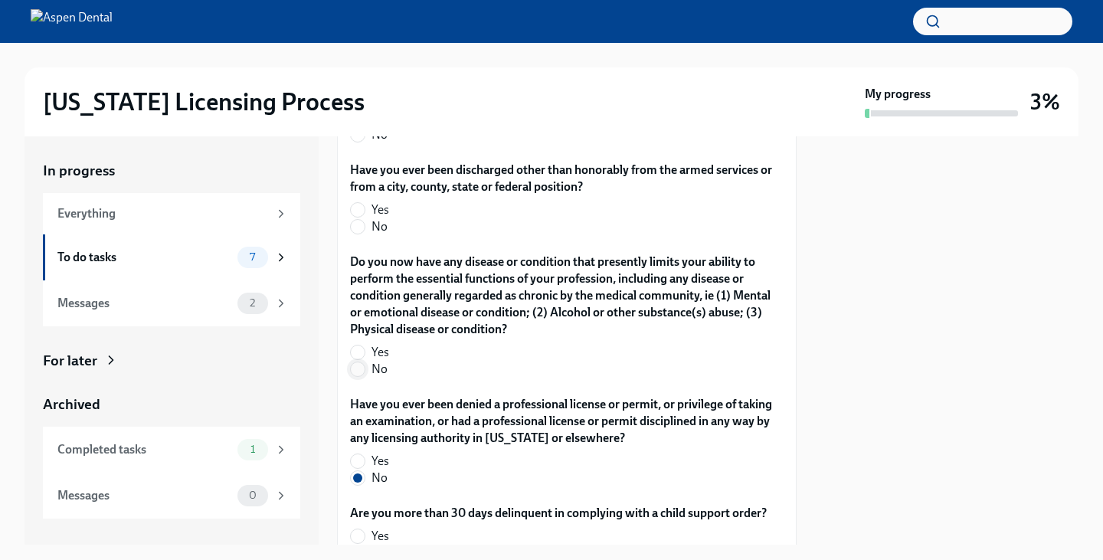
click at [356, 362] on input "No" at bounding box center [358, 369] width 14 height 14
radio input "true"
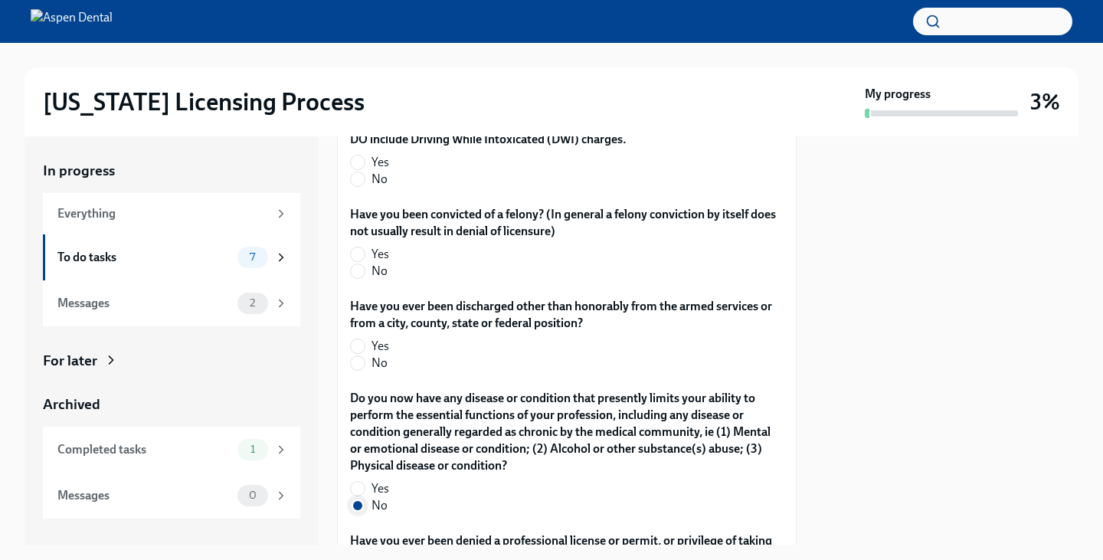
scroll to position [3001, 0]
click at [376, 391] on label "Do you now have any disease or condition that presently limits your ability to …" at bounding box center [566, 433] width 433 height 84
click at [355, 357] on input "No" at bounding box center [358, 364] width 14 height 14
radio input "true"
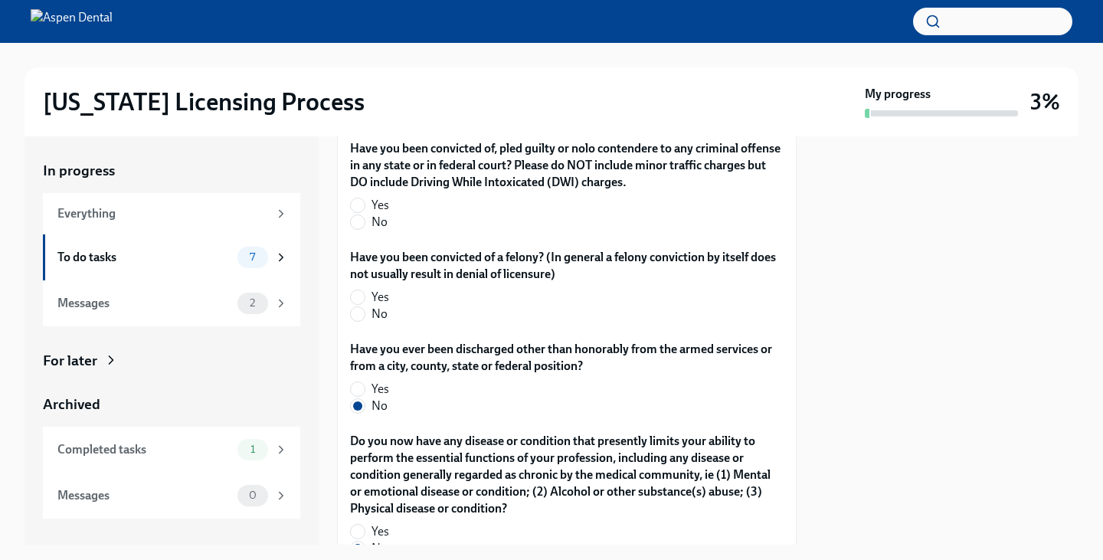
scroll to position [2953, 0]
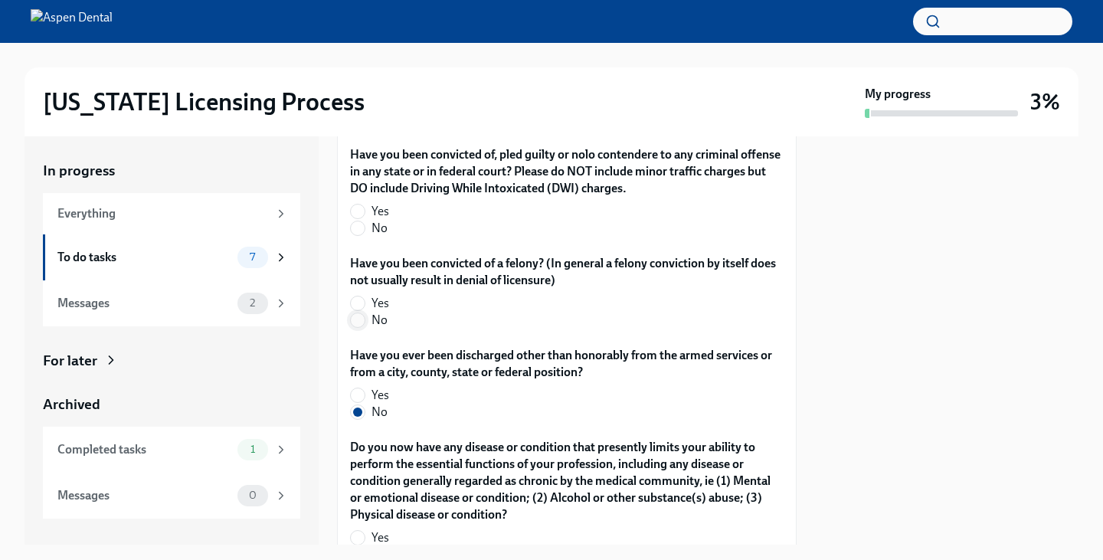
click at [361, 313] on input "No" at bounding box center [358, 320] width 14 height 14
radio input "true"
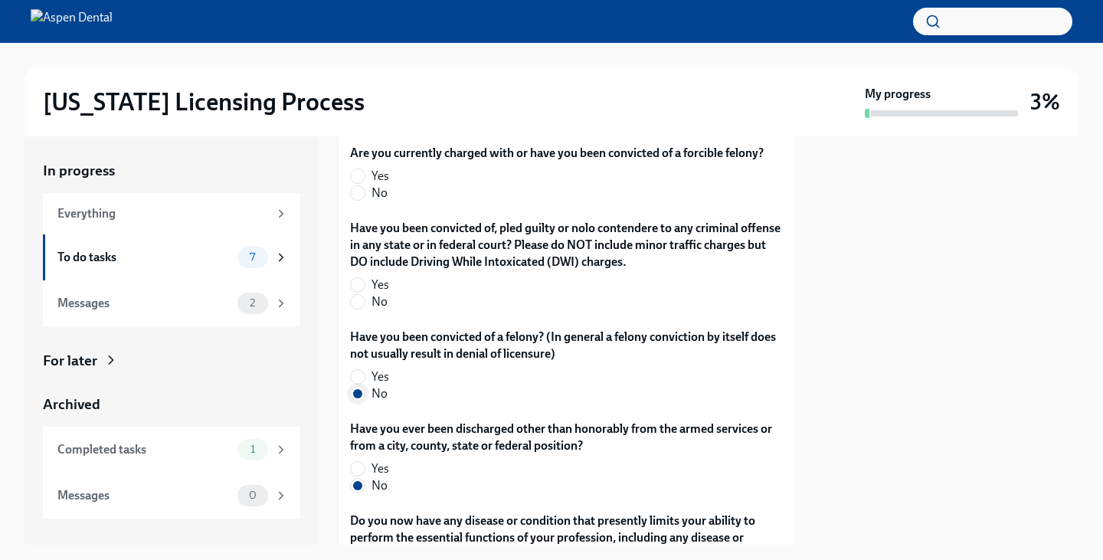
scroll to position [2878, 0]
click at [363, 295] on label "No" at bounding box center [560, 303] width 421 height 17
click at [363, 296] on input "No" at bounding box center [358, 303] width 14 height 14
radio input "true"
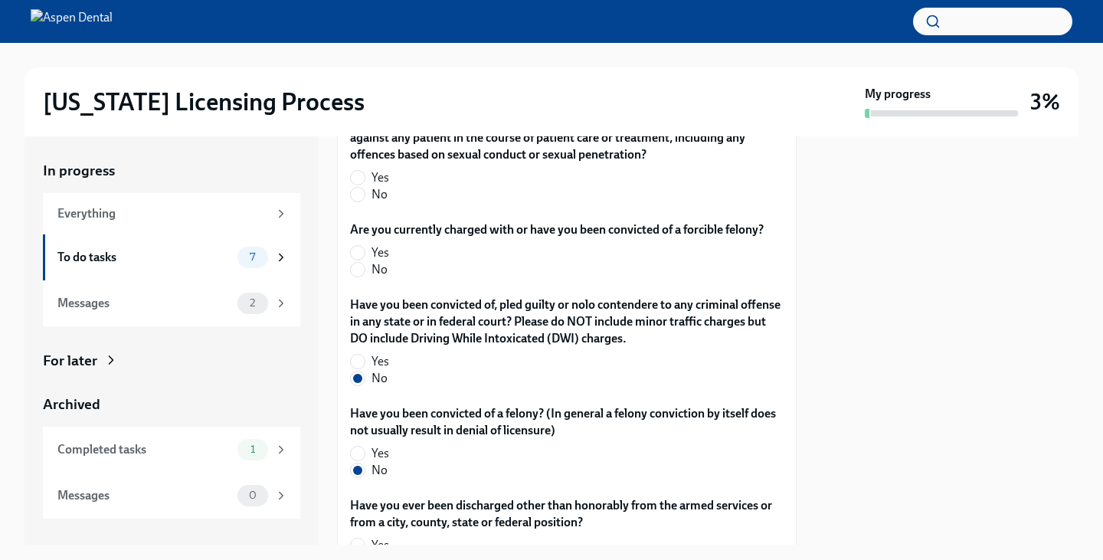
scroll to position [2479, 0]
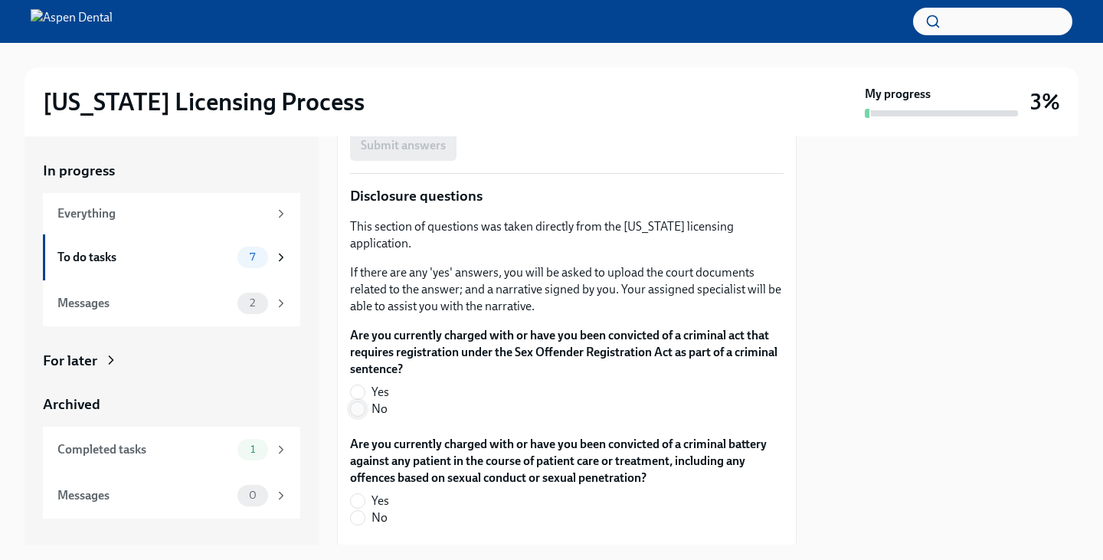
click at [361, 402] on input "No" at bounding box center [358, 409] width 14 height 14
radio input "true"
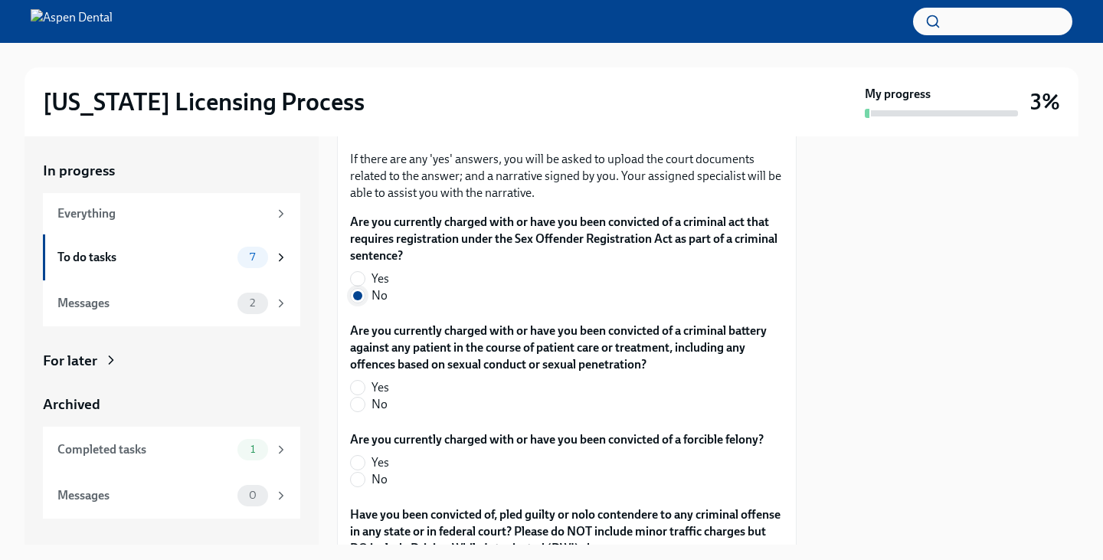
scroll to position [2593, 0]
click at [364, 396] on span at bounding box center [357, 403] width 15 height 15
click at [364, 397] on input "No" at bounding box center [358, 404] width 14 height 14
radio input "true"
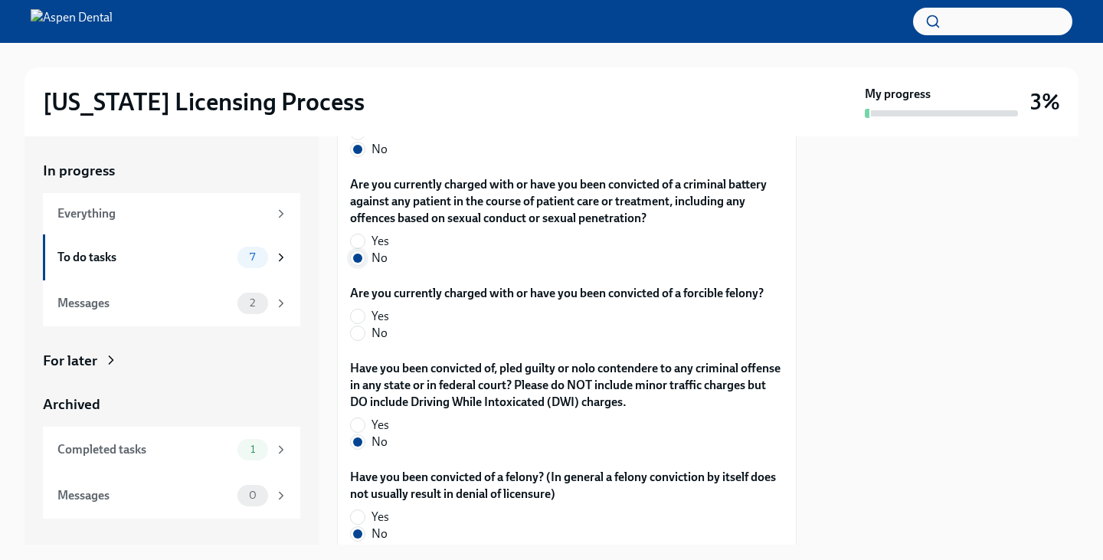
scroll to position [2740, 0]
click at [359, 325] on input "No" at bounding box center [358, 332] width 14 height 14
radio input "true"
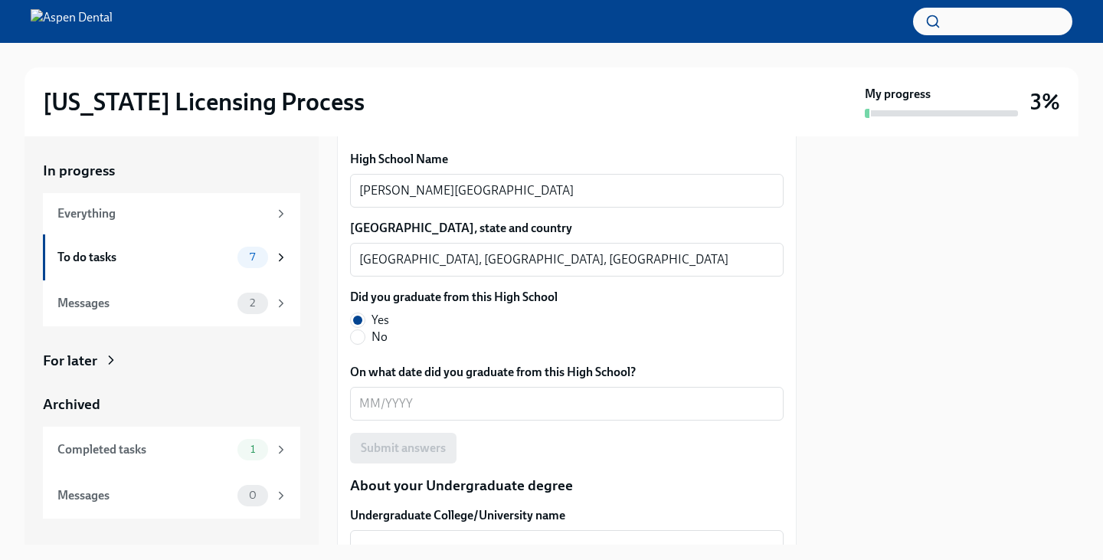
scroll to position [1184, 0]
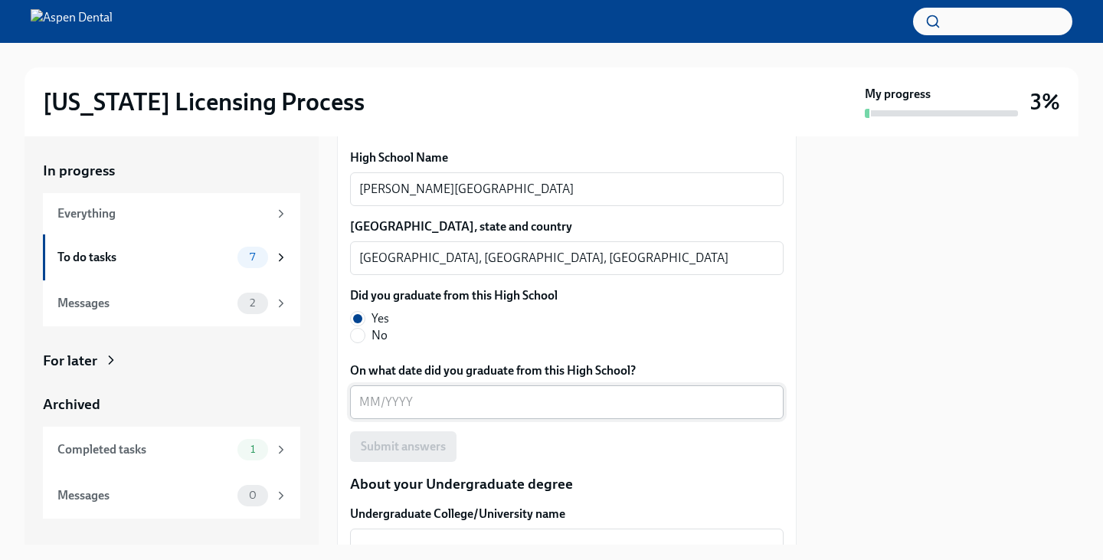
click at [442, 398] on textarea "On what date did you graduate from this High School?" at bounding box center [566, 402] width 415 height 18
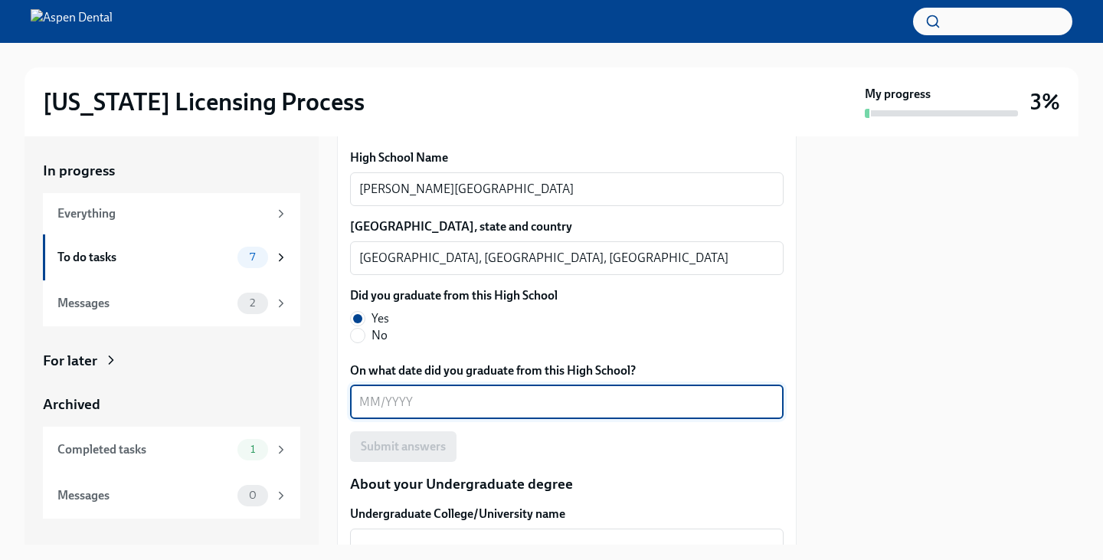
click at [442, 398] on textarea "On what date did you graduate from this High School?" at bounding box center [566, 402] width 415 height 18
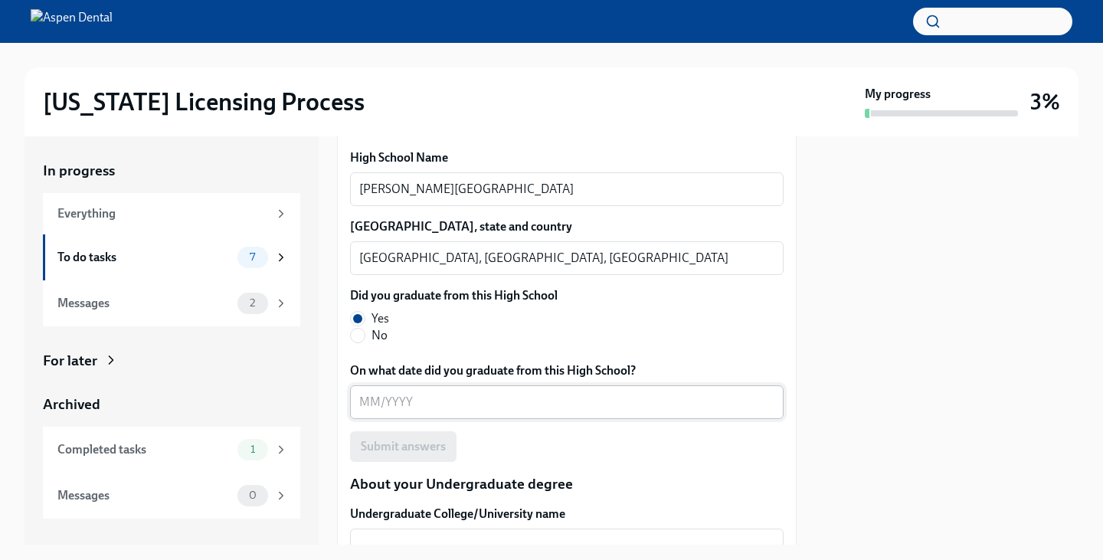
click at [410, 391] on div "x ​" at bounding box center [566, 402] width 433 height 34
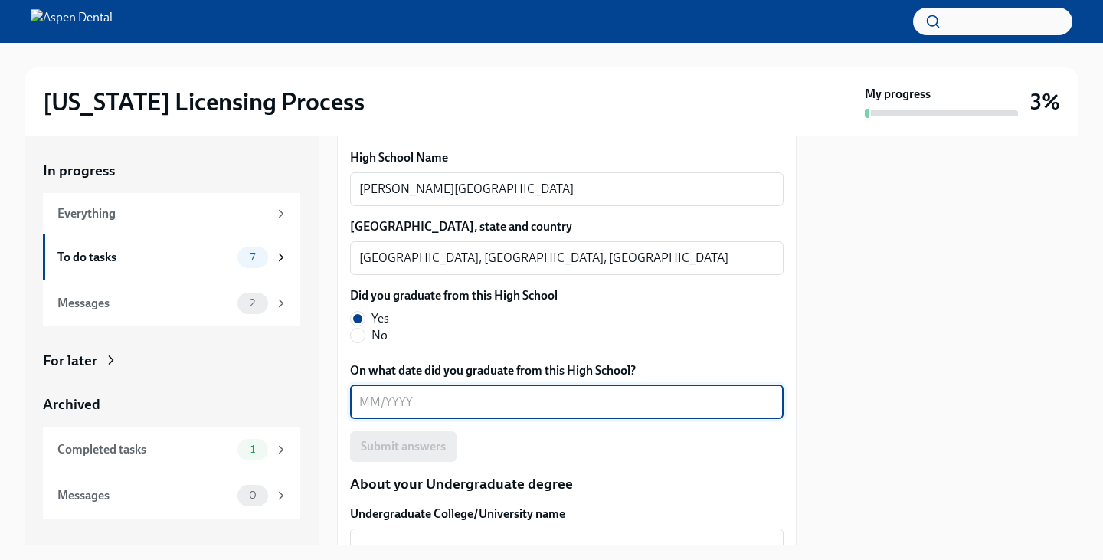
type textarea "6"
type textarea "[DATE]"
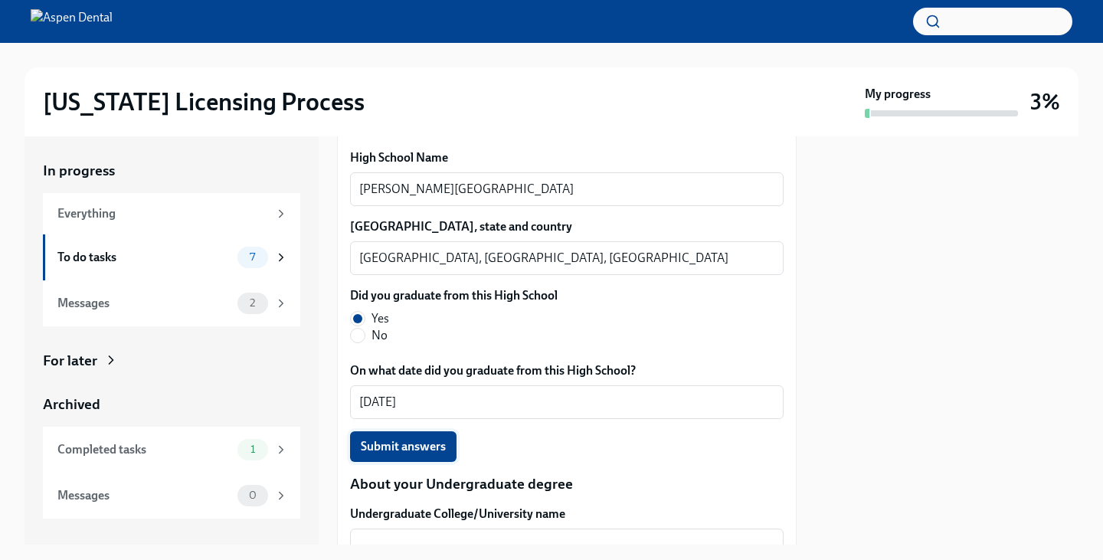
click at [408, 442] on span "Submit answers" at bounding box center [403, 446] width 85 height 15
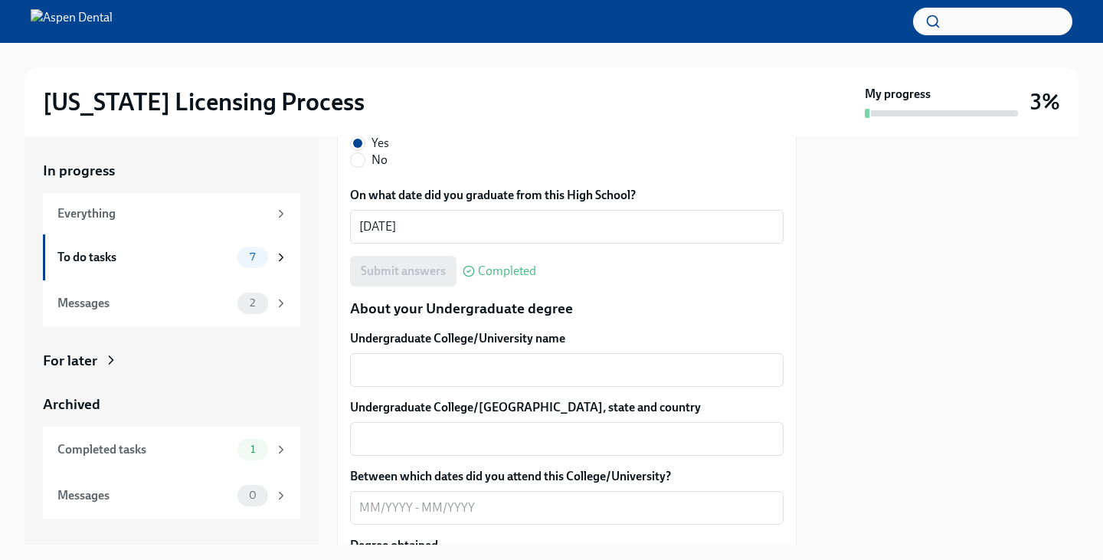
scroll to position [1497, 0]
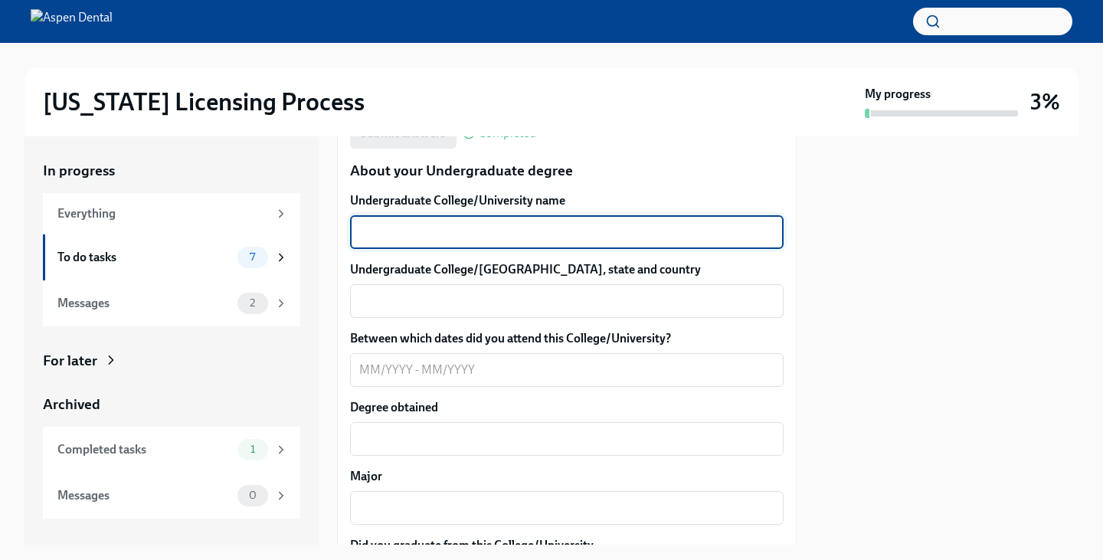
click at [401, 241] on textarea "Undergraduate College/University name" at bounding box center [566, 232] width 415 height 18
type textarea "[GEOGRAPHIC_DATA]"
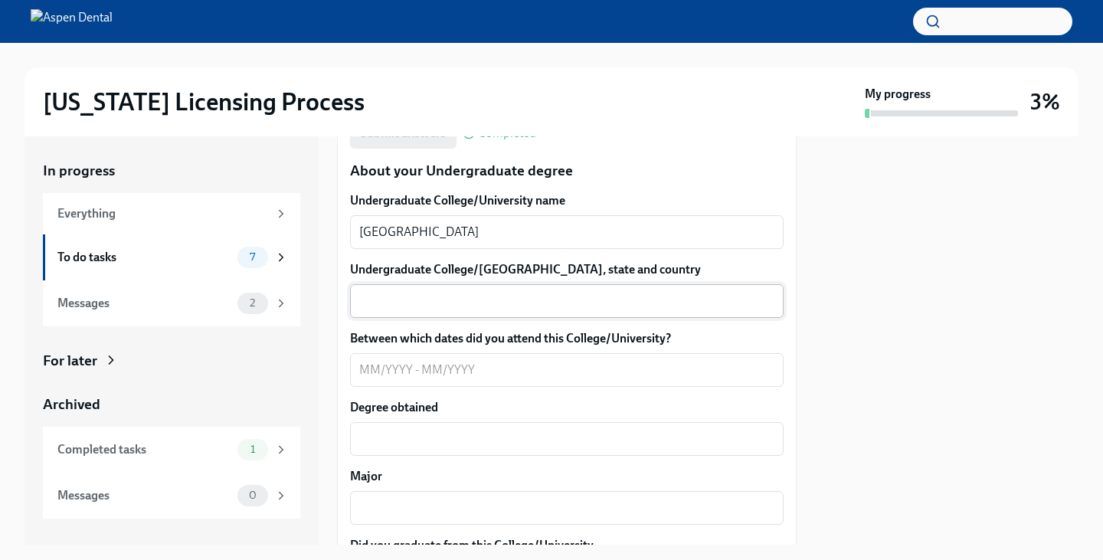
click at [428, 289] on div "x ​" at bounding box center [566, 301] width 433 height 34
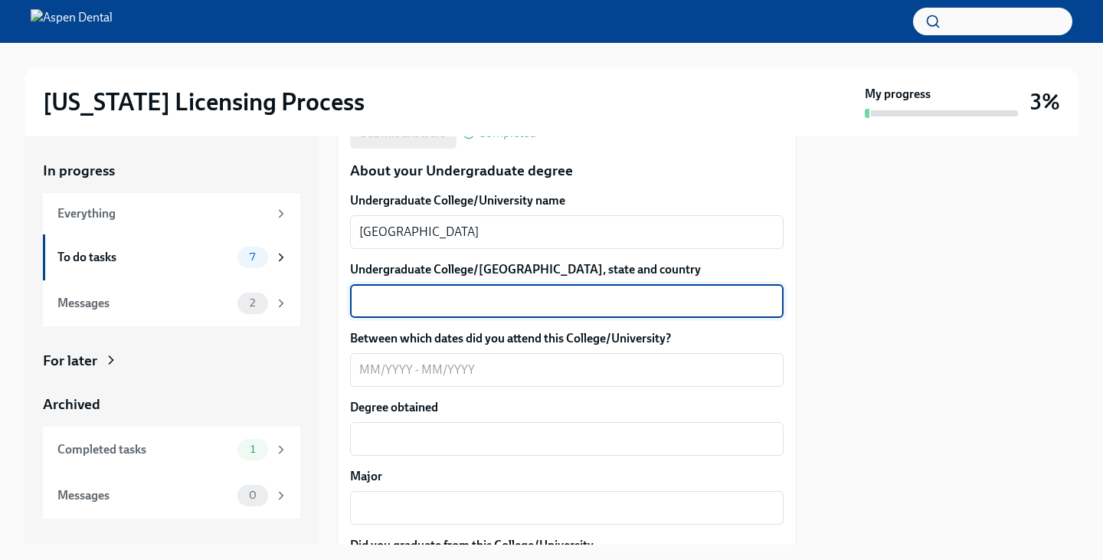
click at [461, 310] on textarea "Undergraduate College/[GEOGRAPHIC_DATA], state and country" at bounding box center [566, 301] width 415 height 18
type textarea "[GEOGRAPHIC_DATA], [GEOGRAPHIC_DATA], [GEOGRAPHIC_DATA]"
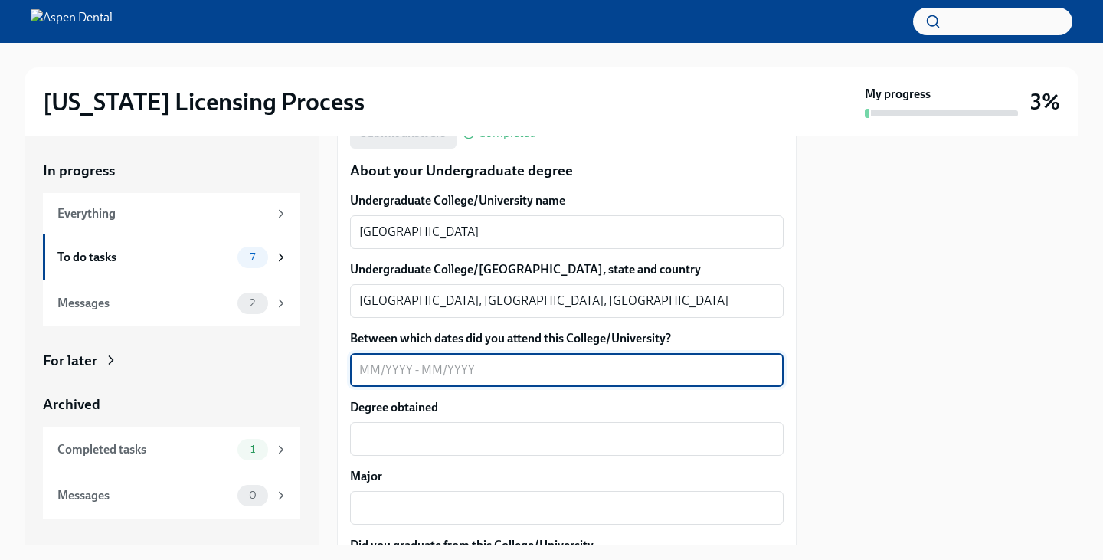
click at [440, 375] on textarea "Between which dates did you attend this College/University?" at bounding box center [566, 370] width 415 height 18
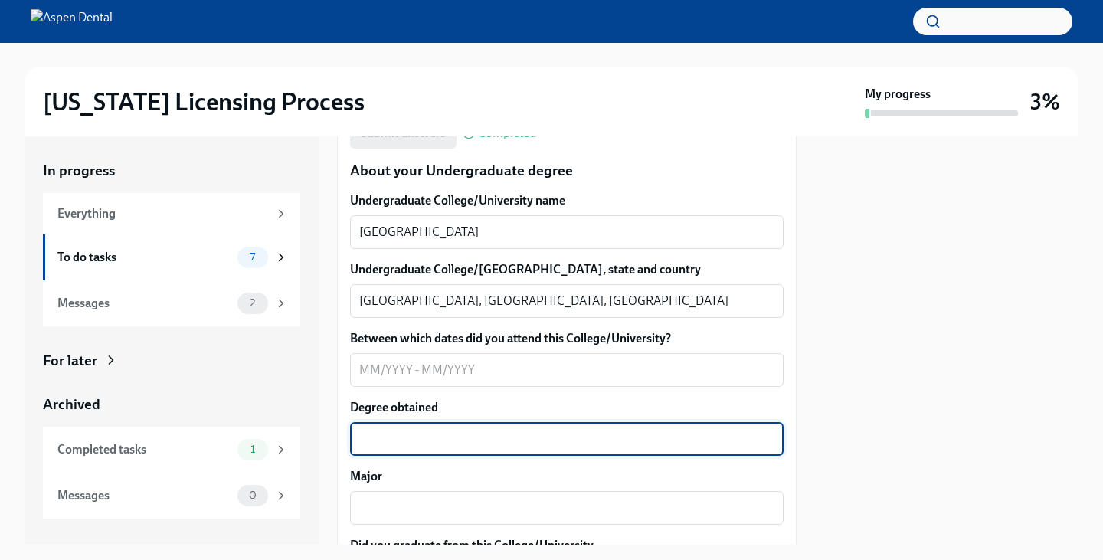
click at [440, 439] on textarea "Degree obtained" at bounding box center [566, 439] width 415 height 18
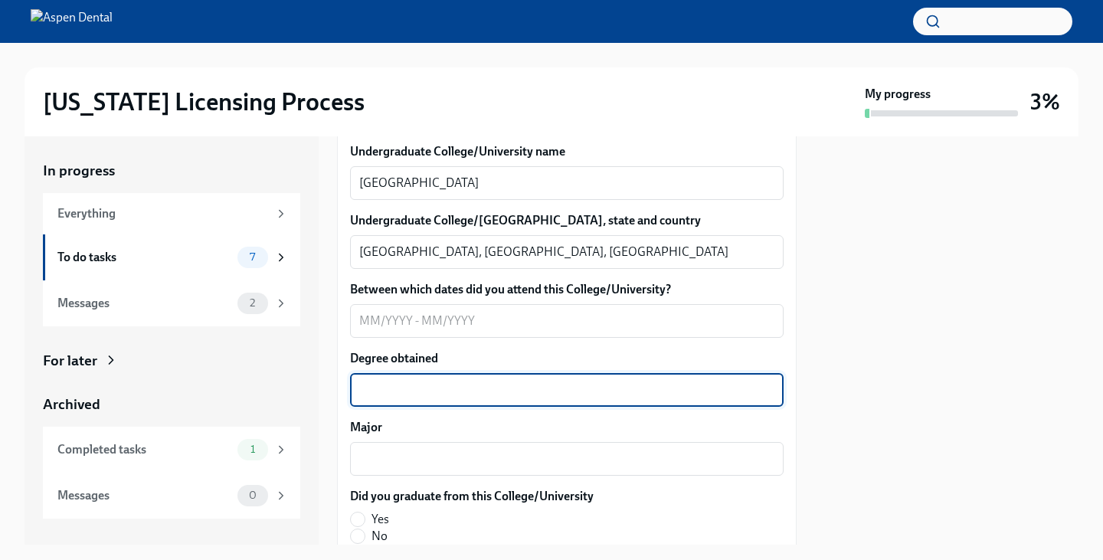
scroll to position [1561, 0]
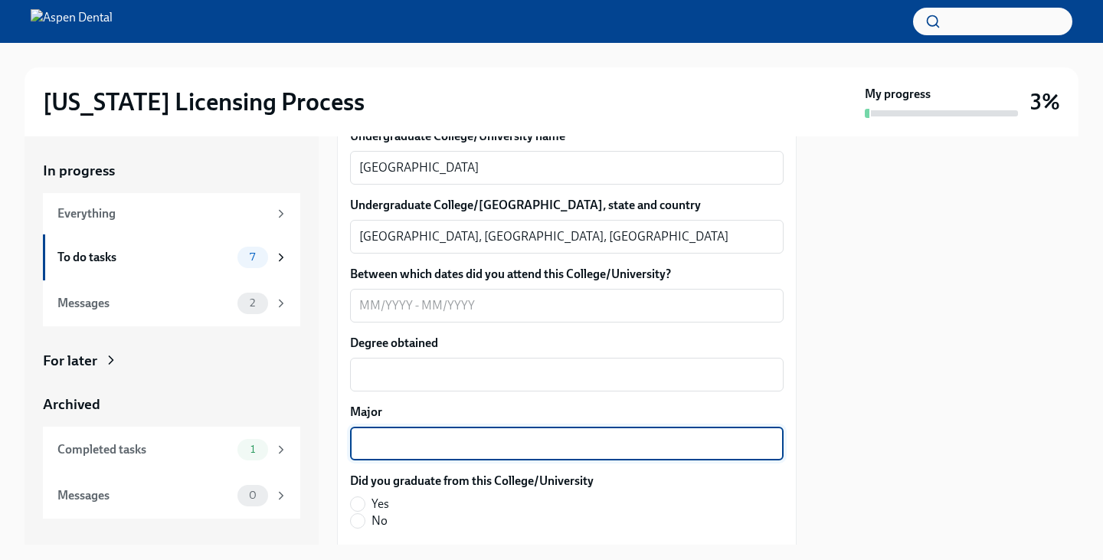
click at [423, 440] on textarea "Major" at bounding box center [566, 443] width 415 height 18
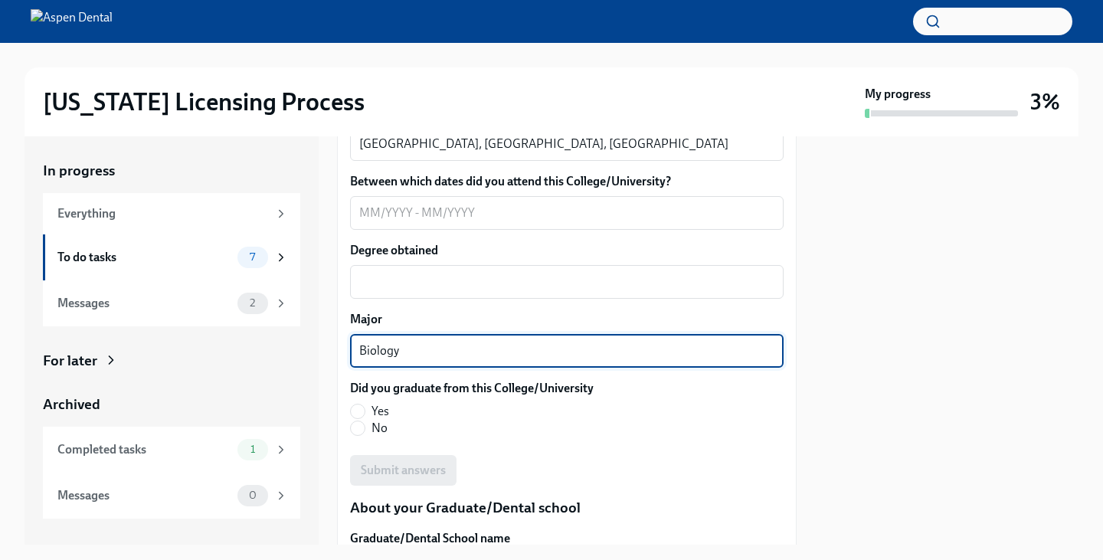
scroll to position [1655, 0]
type textarea "Biology"
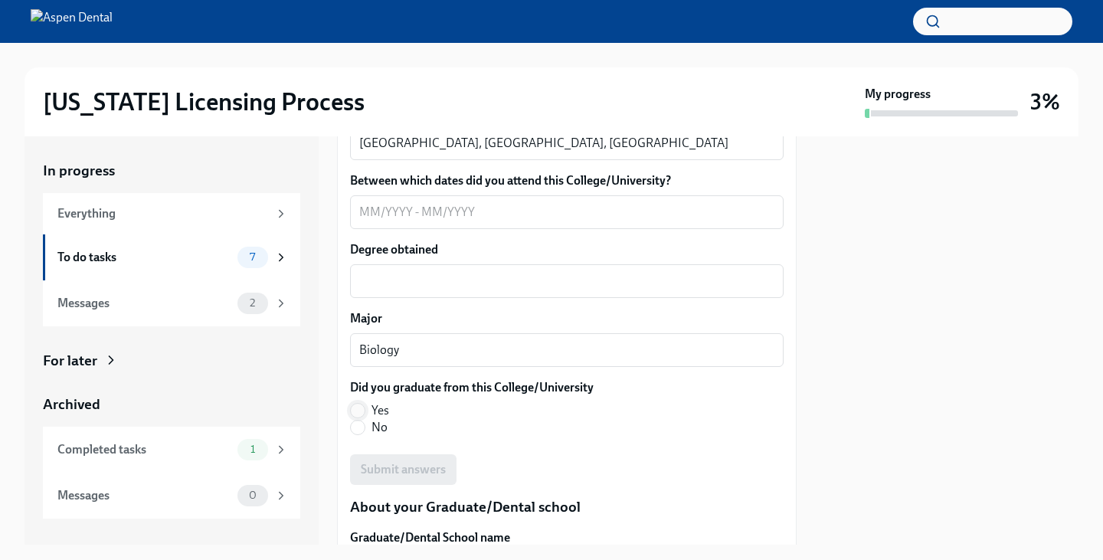
click at [358, 410] on input "Yes" at bounding box center [358, 411] width 14 height 14
radio input "true"
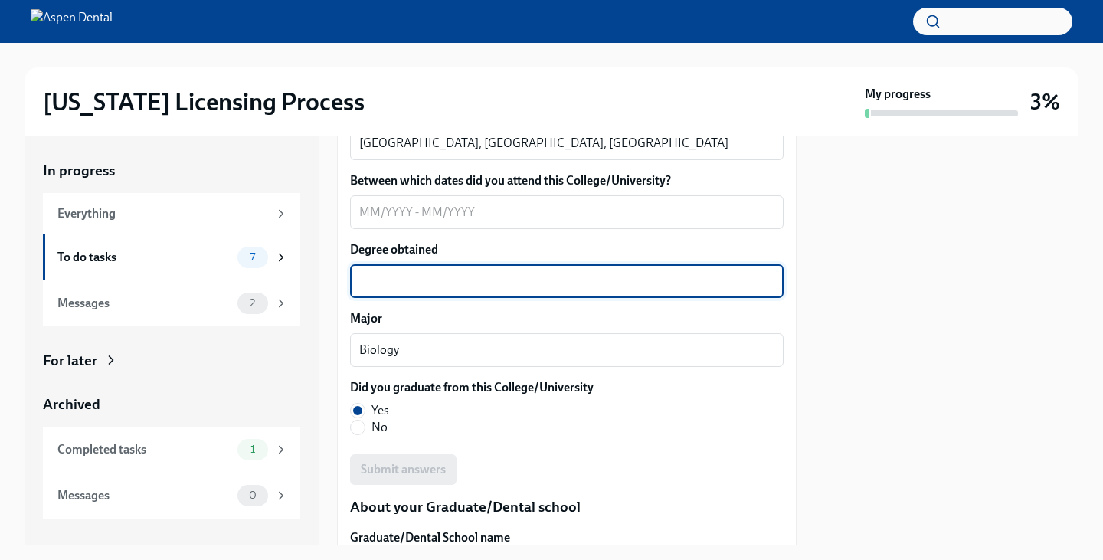
click at [460, 278] on textarea "Degree obtained" at bounding box center [566, 281] width 415 height 18
type textarea "Bachelor of Science"
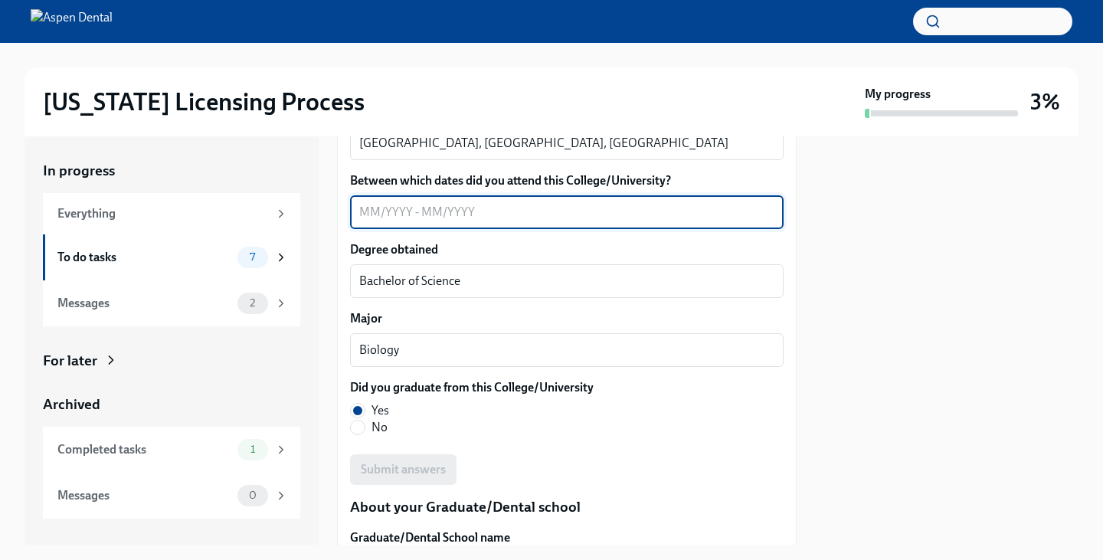
click at [407, 208] on textarea "Between which dates did you attend this College/University?" at bounding box center [566, 212] width 415 height 18
type textarea "0"
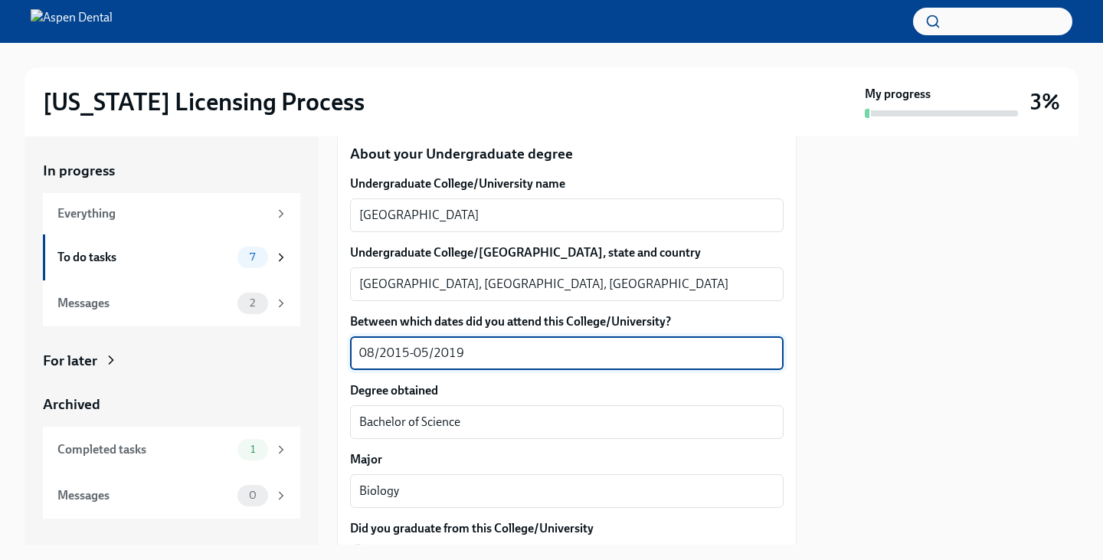
scroll to position [1522, 0]
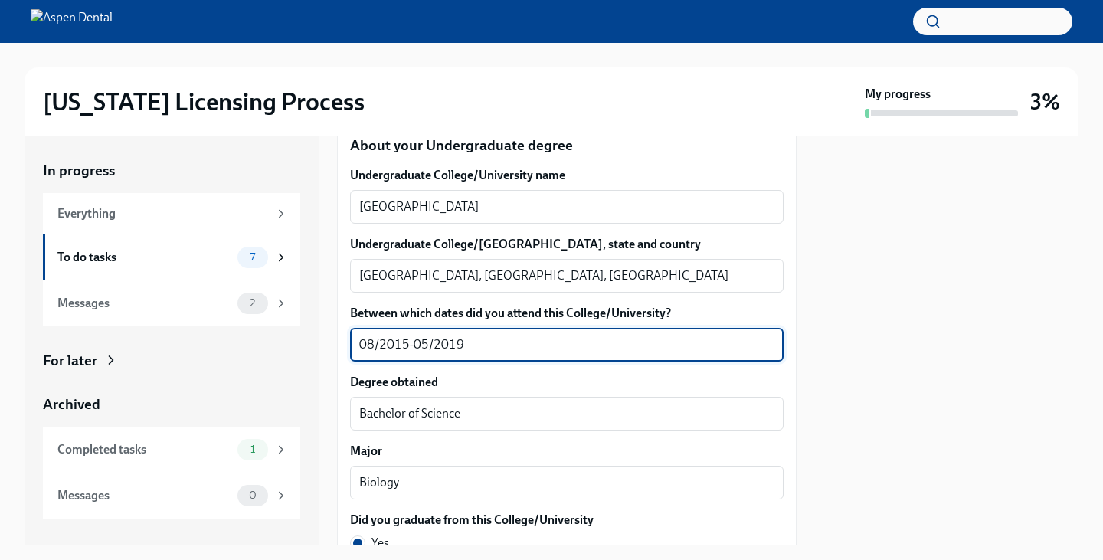
click at [411, 338] on textarea "08/2015-05/2019" at bounding box center [566, 344] width 415 height 18
type textarea "08/2015- 05/2019"
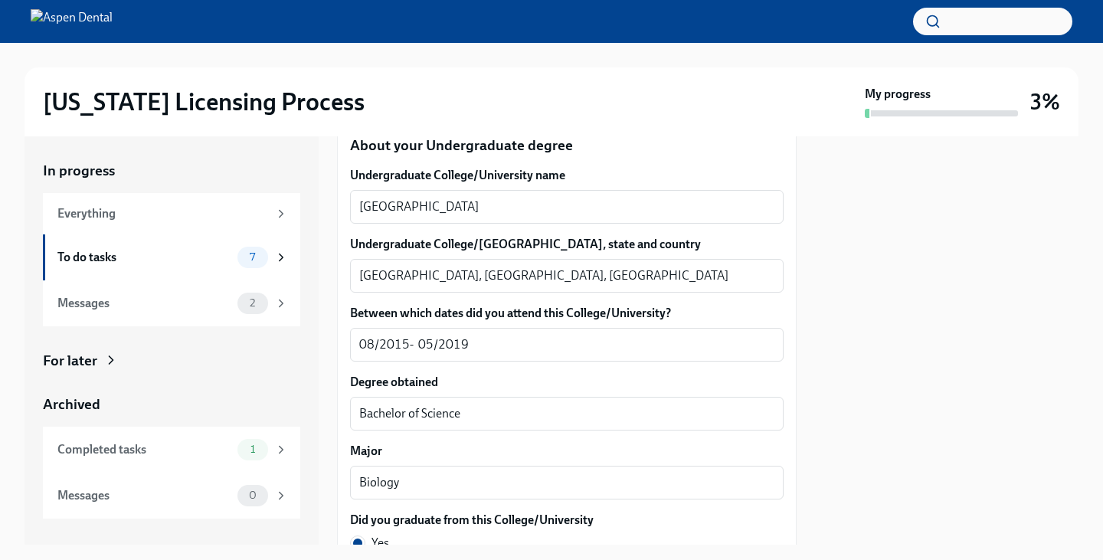
click at [894, 377] on div at bounding box center [946, 340] width 263 height 408
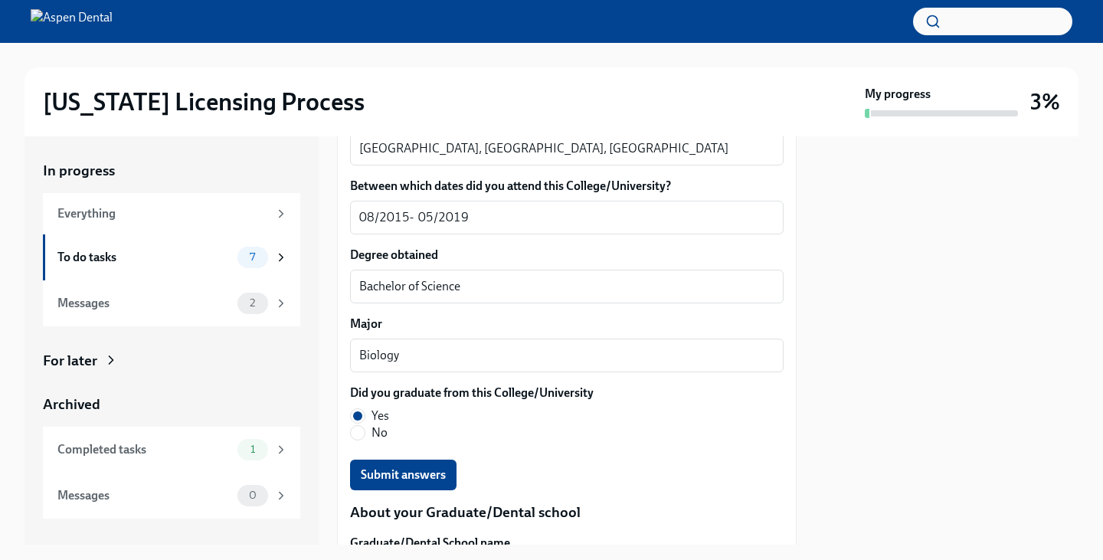
scroll to position [1812, 0]
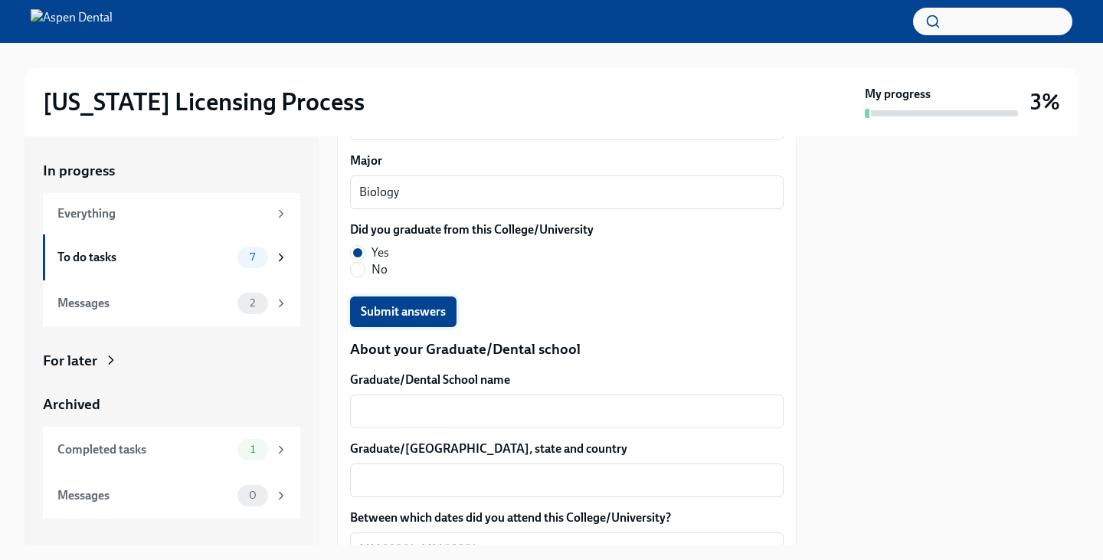
click at [423, 308] on span "Submit answers" at bounding box center [403, 311] width 85 height 15
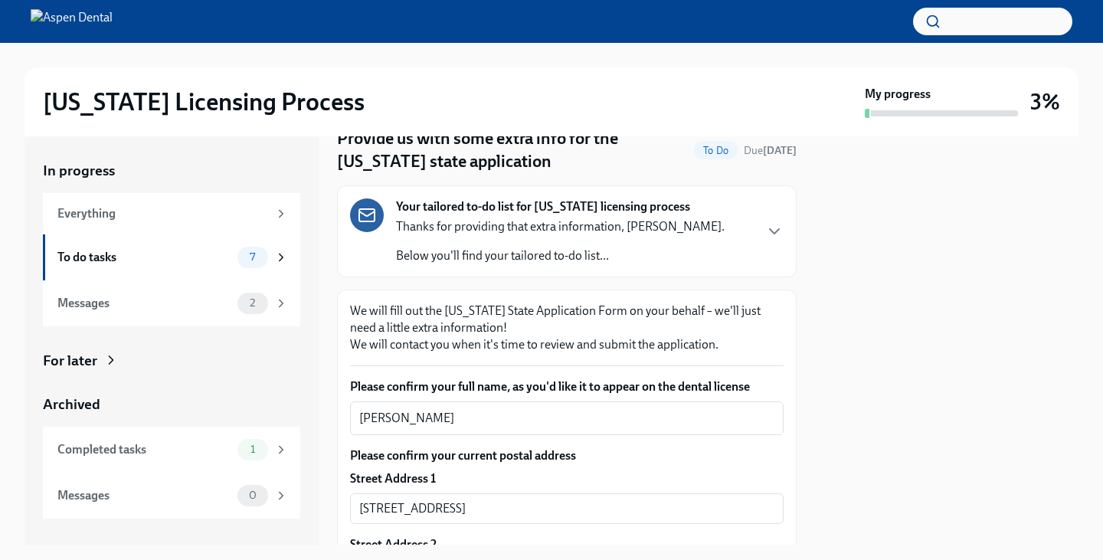
scroll to position [70, 0]
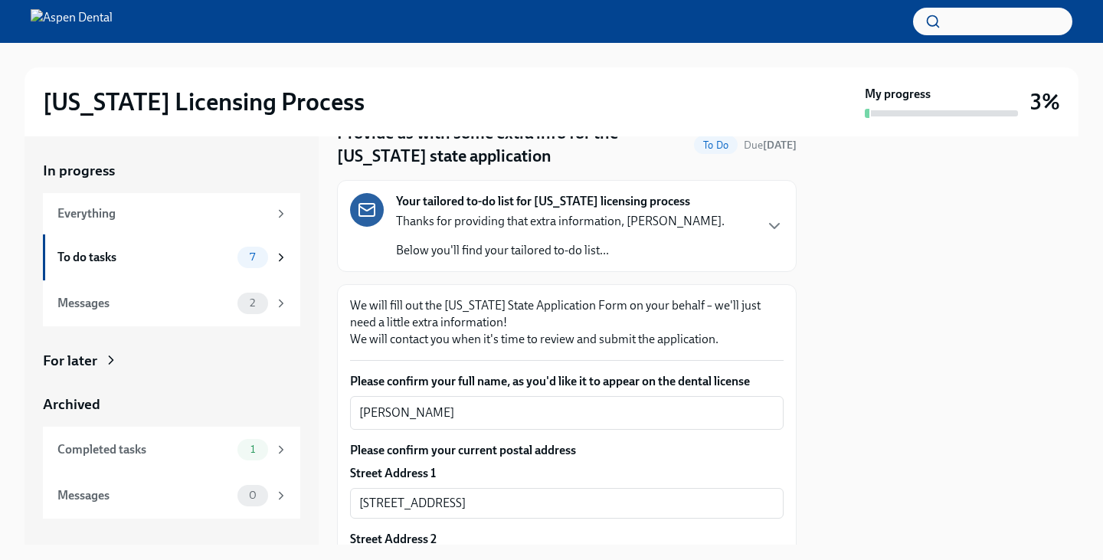
click at [695, 190] on div "Your tailored to-do list for [US_STATE] licensing process Thanks for providing …" at bounding box center [566, 226] width 459 height 92
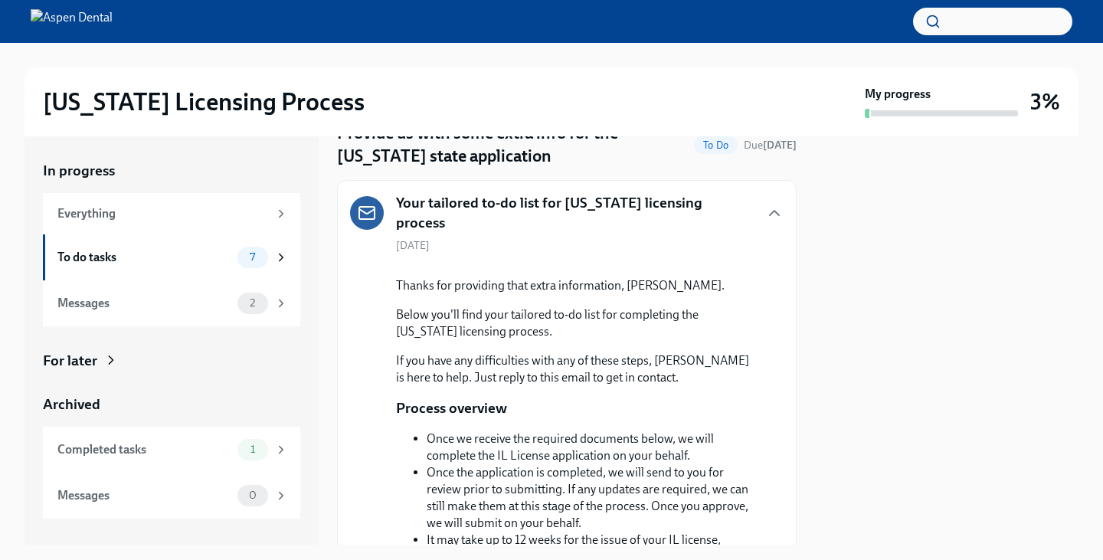
click at [661, 97] on div "[US_STATE] Licensing Process" at bounding box center [450, 102] width 815 height 31
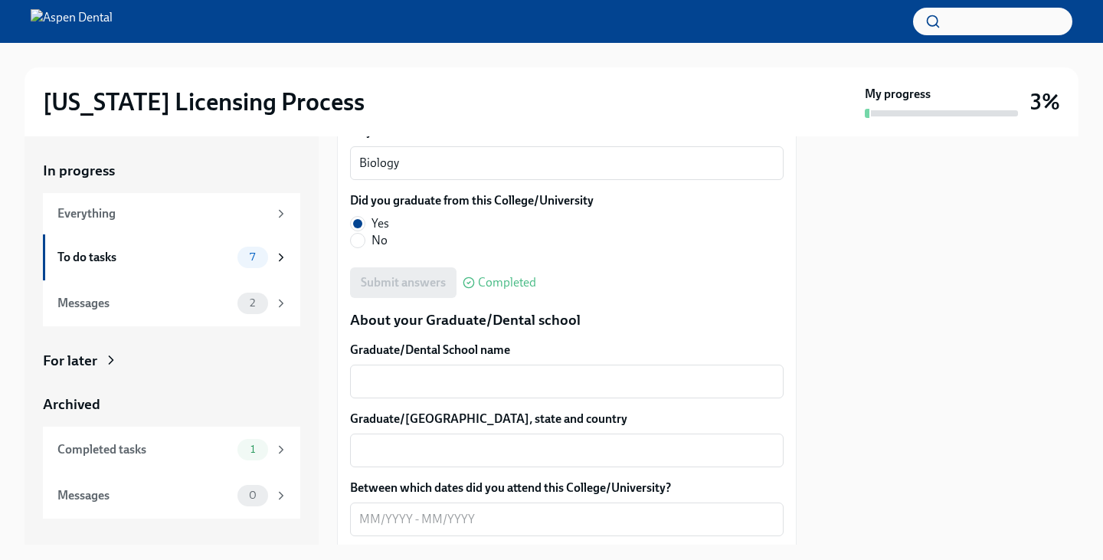
scroll to position [2330, 0]
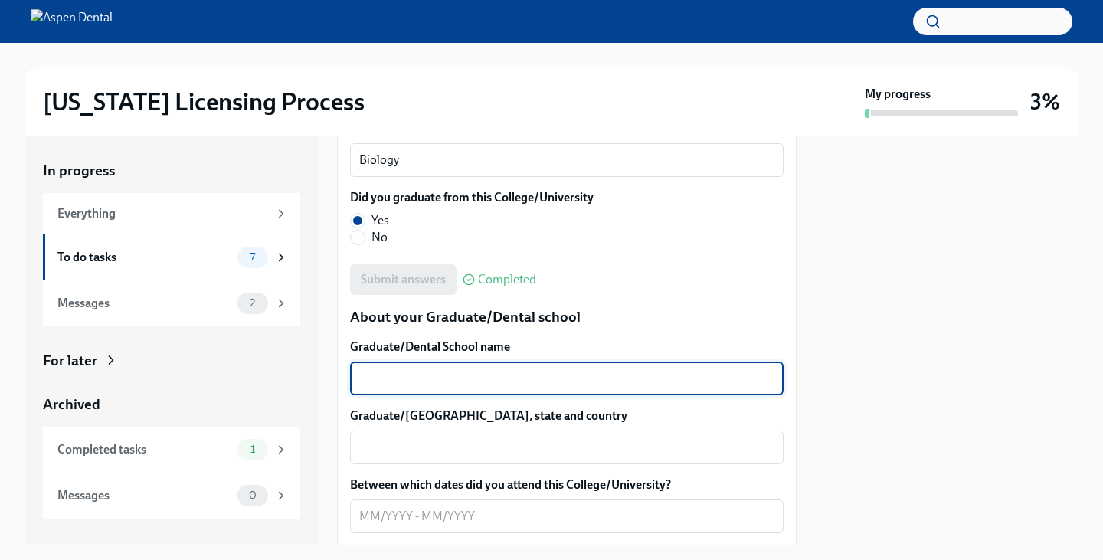
click at [467, 387] on textarea "Graduate/Dental School name" at bounding box center [566, 378] width 415 height 18
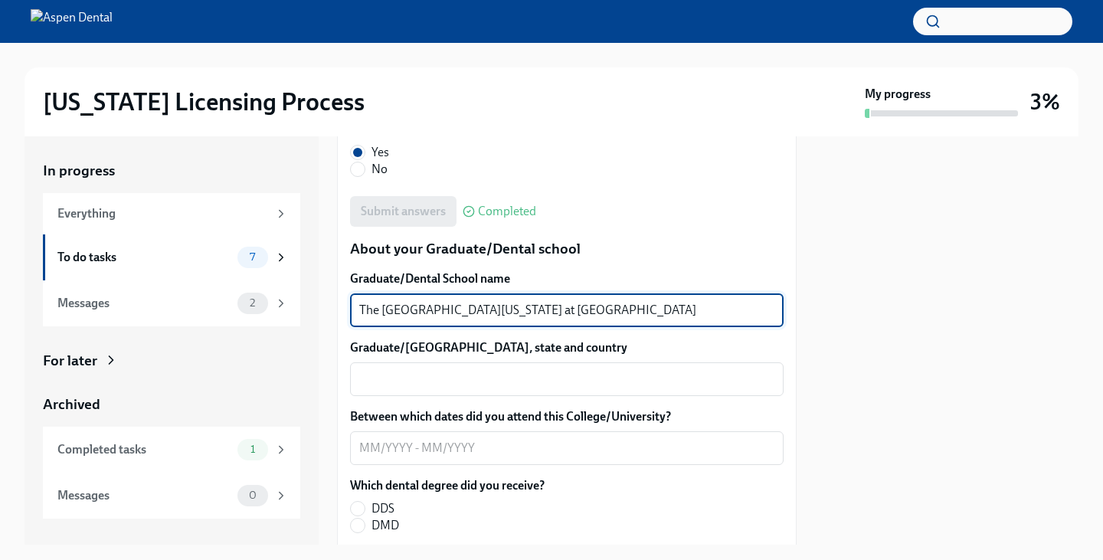
scroll to position [2401, 0]
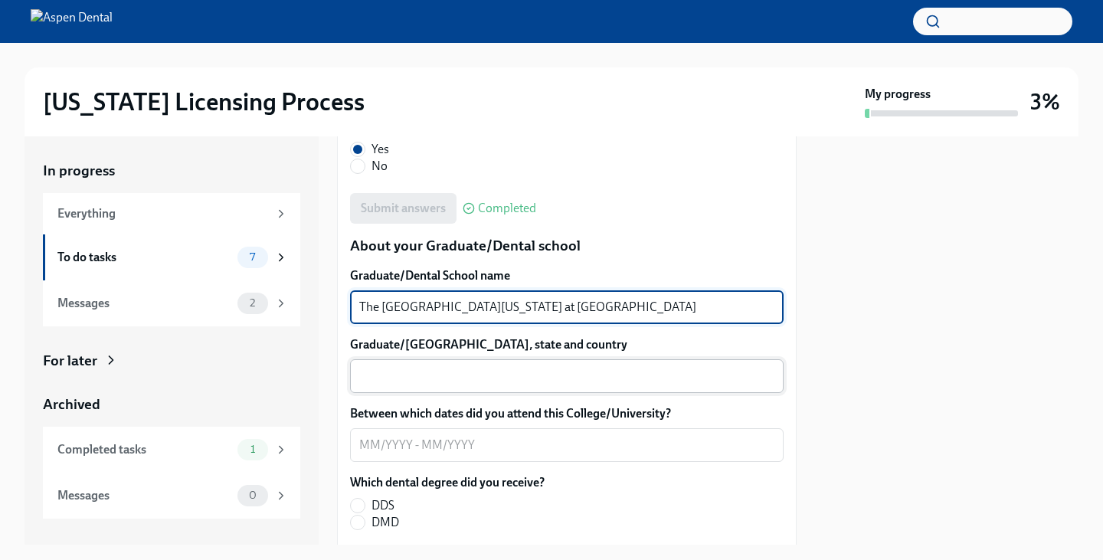
type textarea "The [GEOGRAPHIC_DATA][US_STATE] at [GEOGRAPHIC_DATA]"
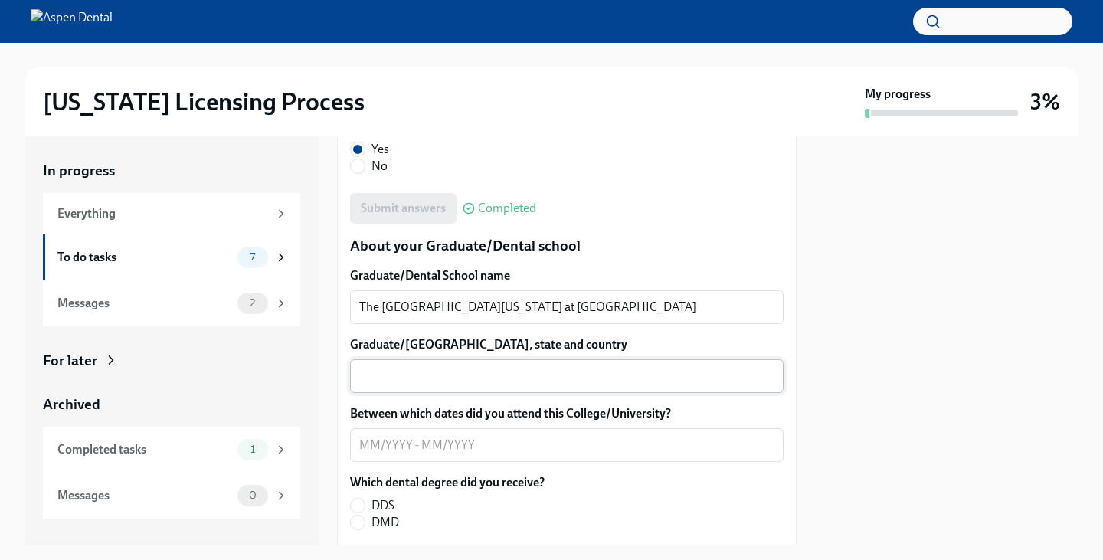
click at [456, 393] on div "x ​" at bounding box center [566, 376] width 433 height 34
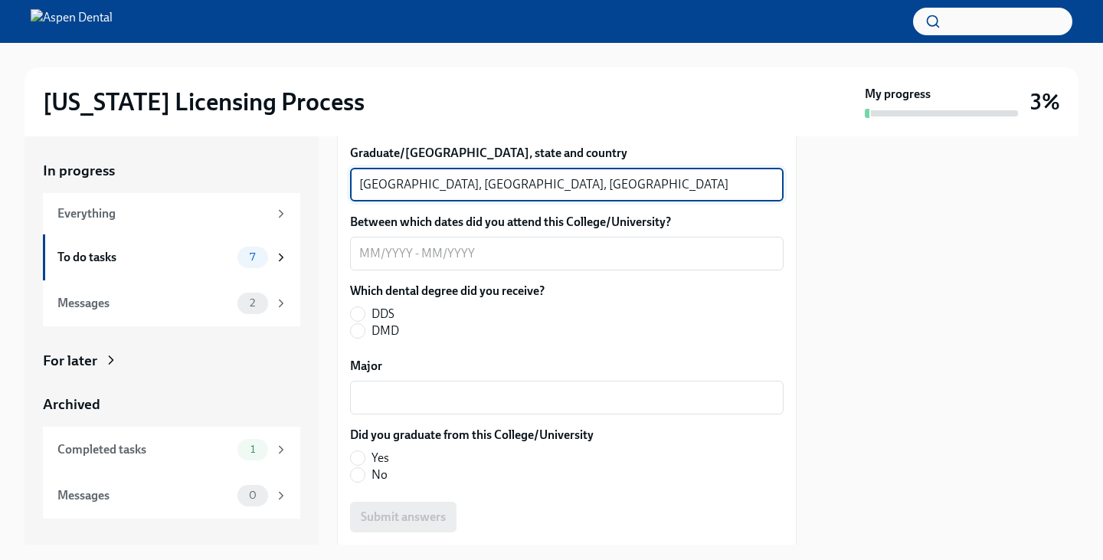
scroll to position [2593, 0]
type textarea "[GEOGRAPHIC_DATA], [GEOGRAPHIC_DATA], [GEOGRAPHIC_DATA]"
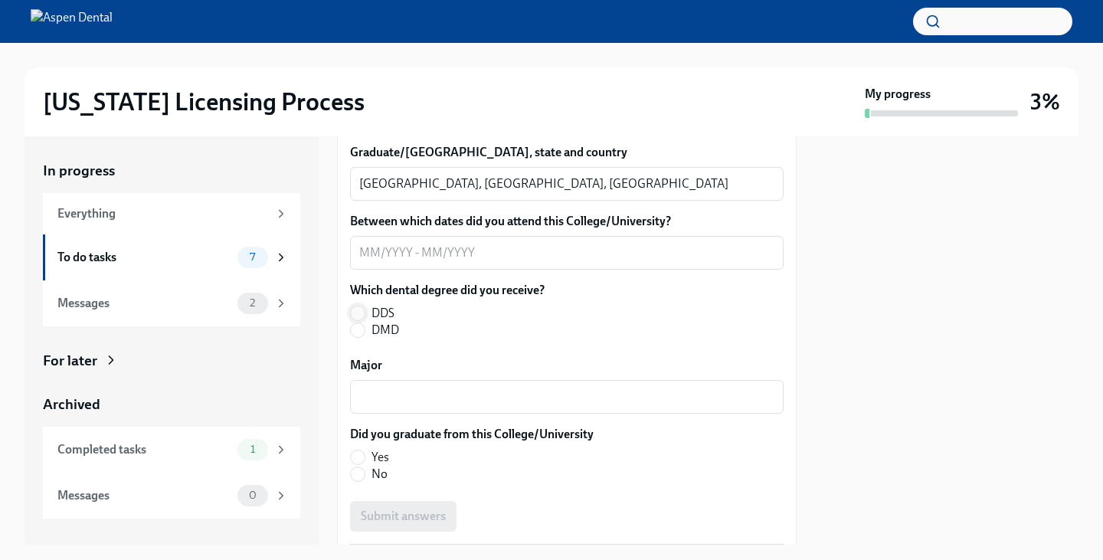
click at [355, 320] on input "DDS" at bounding box center [358, 313] width 14 height 14
radio input "true"
click at [407, 413] on div "x ​" at bounding box center [566, 397] width 433 height 34
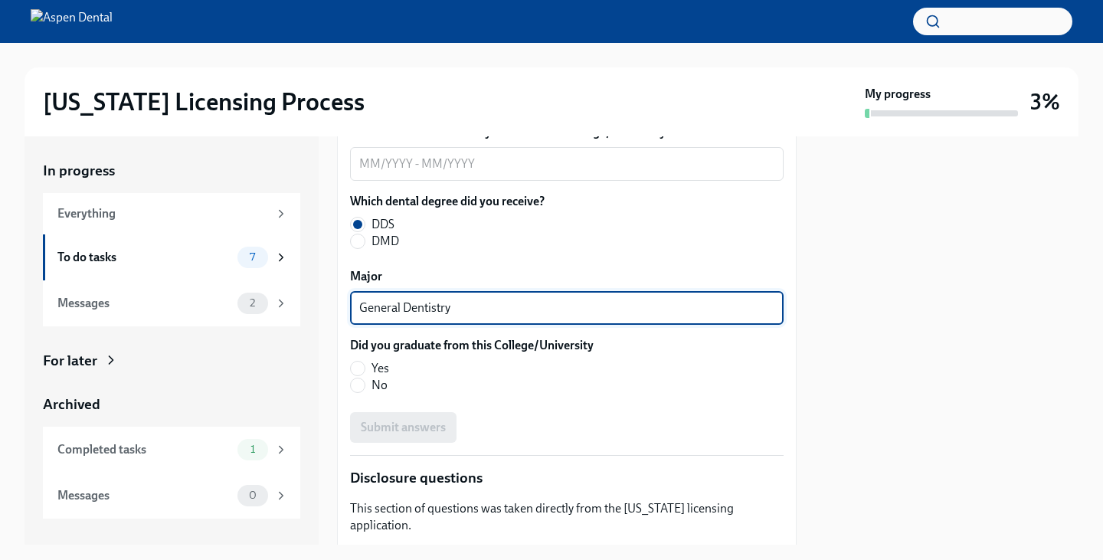
scroll to position [2683, 0]
type textarea "General Dentistry"
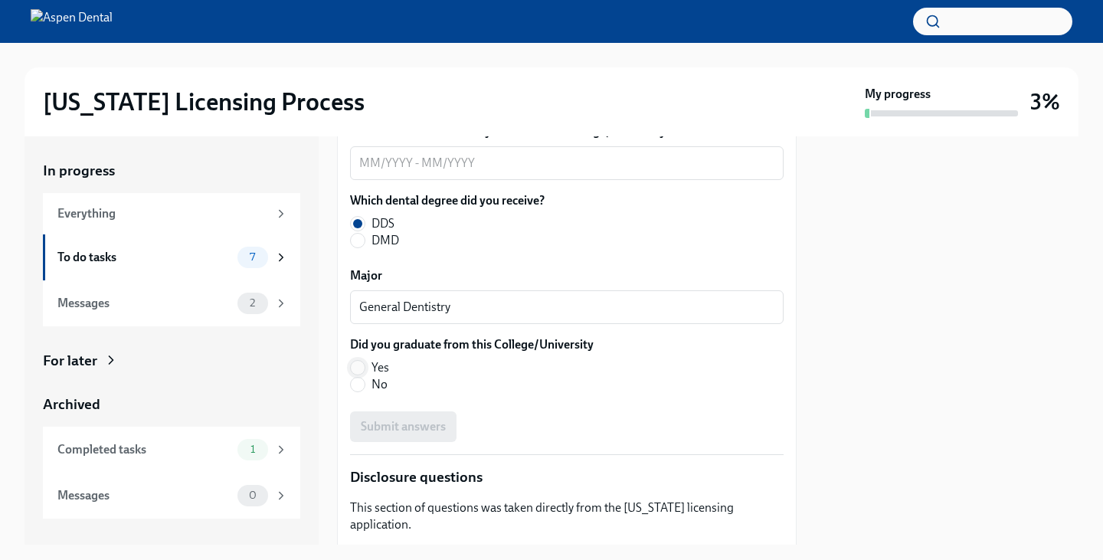
click at [360, 374] on input "Yes" at bounding box center [358, 368] width 14 height 14
radio input "true"
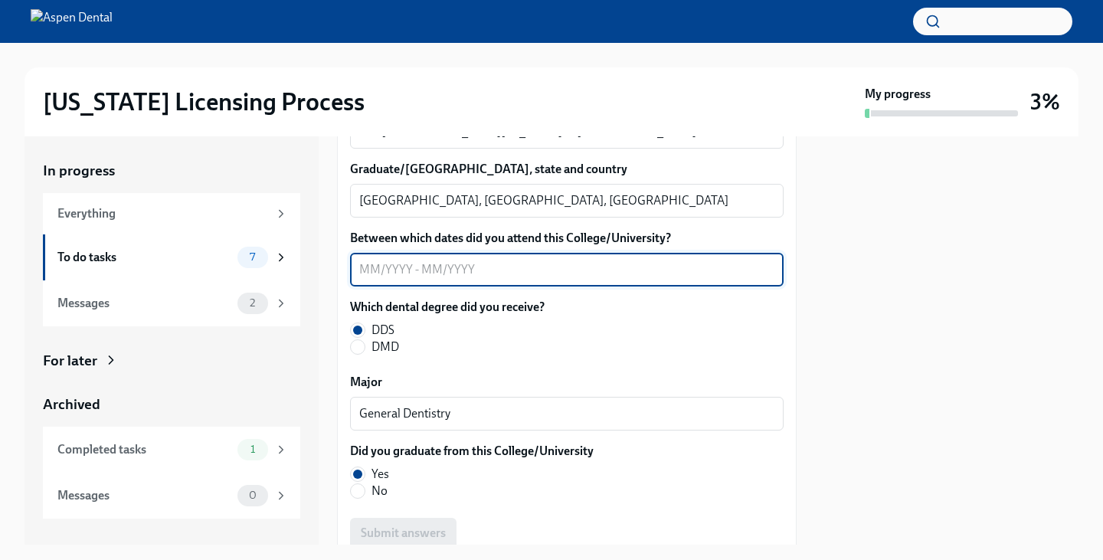
click at [384, 279] on textarea "Between which dates did you attend this College/University?" at bounding box center [566, 269] width 415 height 18
type textarea "07/2020 - 05/2024"
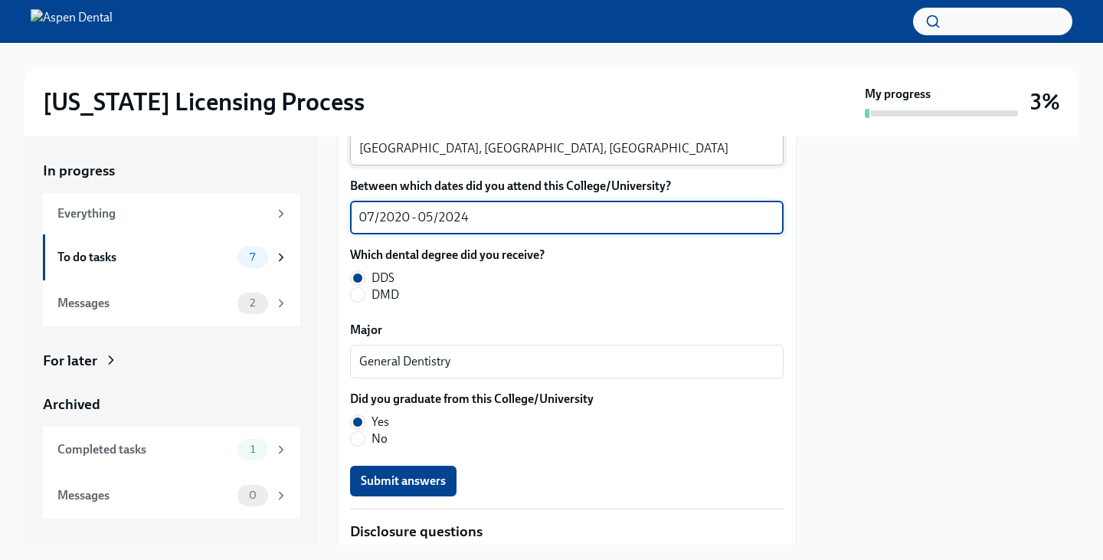
scroll to position [2627, 0]
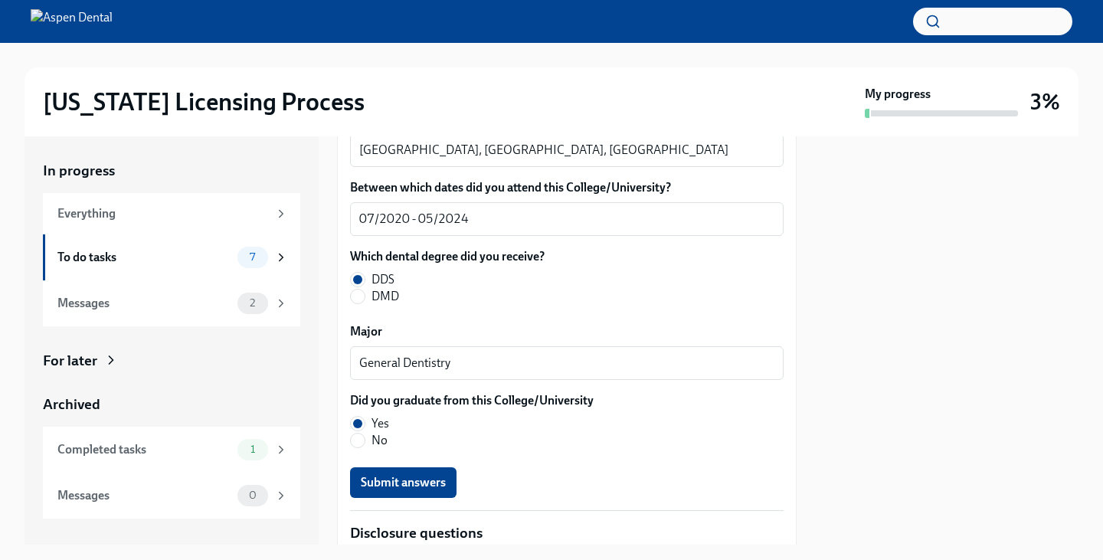
click at [526, 267] on div "Graduate/Dental School name The [GEOGRAPHIC_DATA][US_STATE] at [GEOGRAPHIC_DATA…" at bounding box center [566, 269] width 433 height 456
click at [610, 34] on div at bounding box center [551, 21] width 1103 height 43
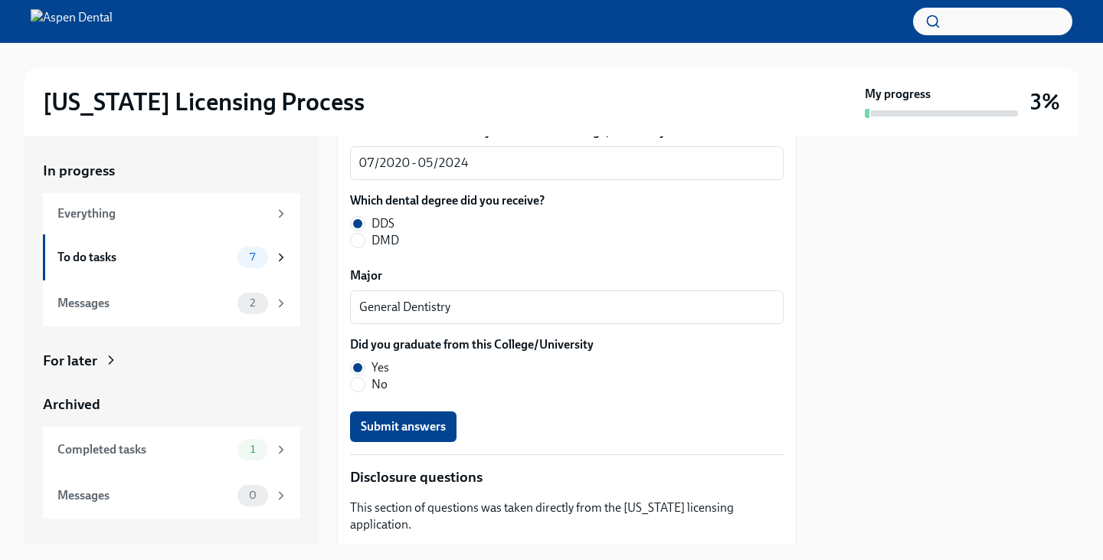
scroll to position [2684, 0]
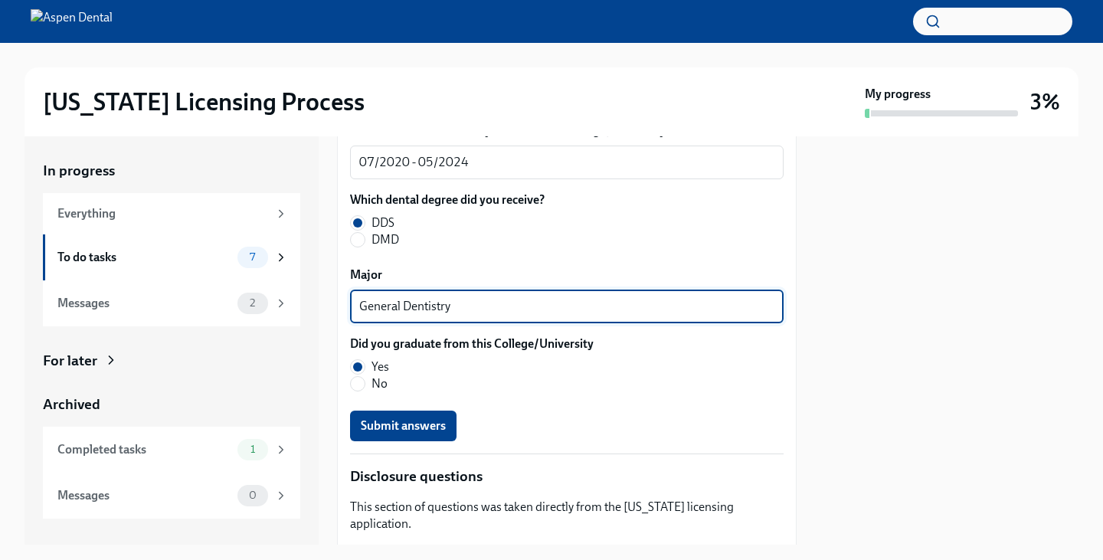
click at [440, 315] on textarea "General Dentistry" at bounding box center [566, 306] width 415 height 18
click at [491, 315] on textarea "General Dentistry" at bounding box center [566, 306] width 415 height 18
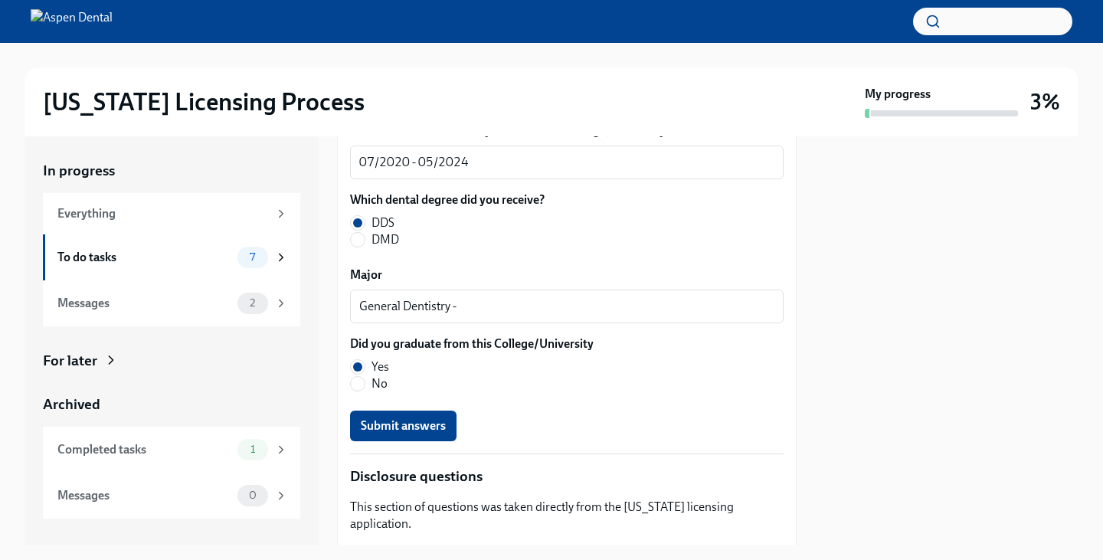
click at [626, 248] on div "Which dental degree did you receive? DDS DMD" at bounding box center [566, 219] width 433 height 57
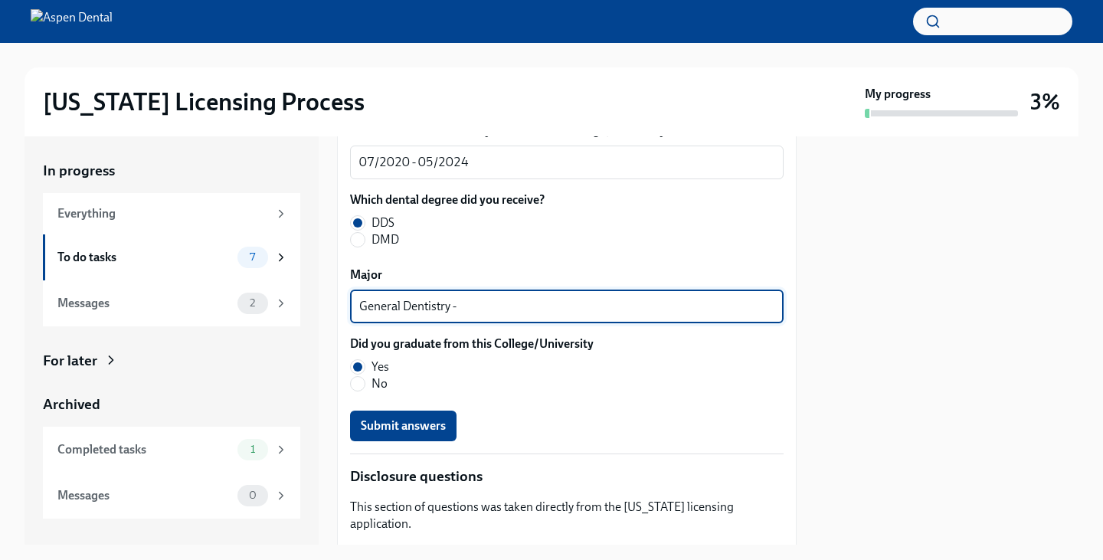
click at [517, 315] on textarea "General Dentistry -" at bounding box center [566, 306] width 415 height 18
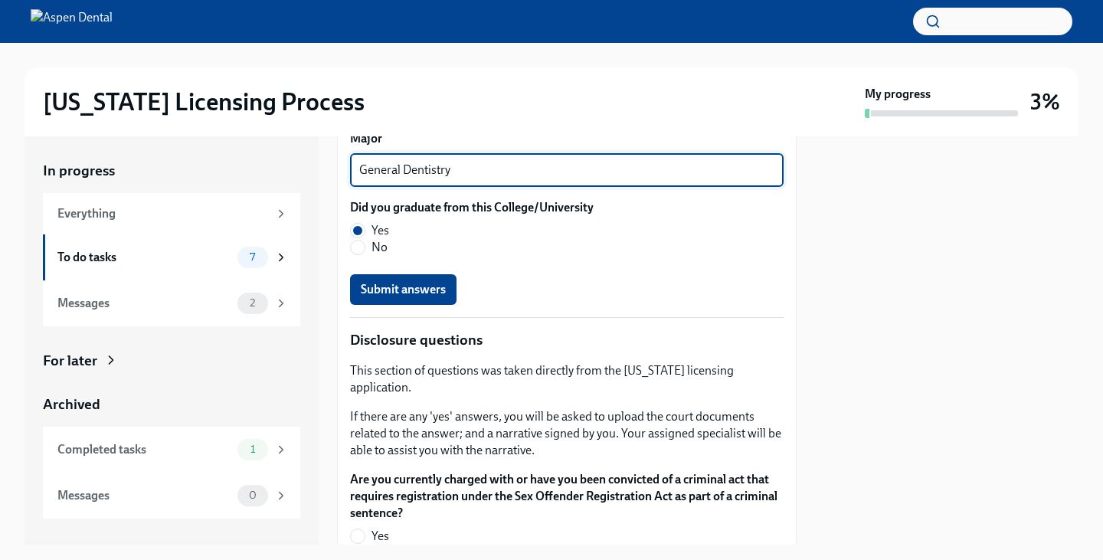
scroll to position [2822, 0]
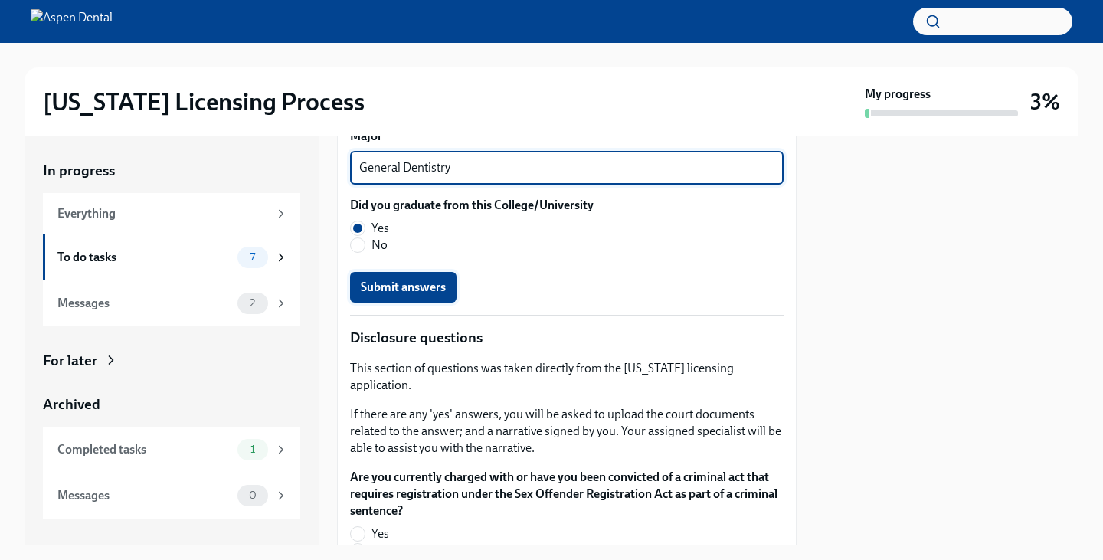
type textarea "General Dentistry"
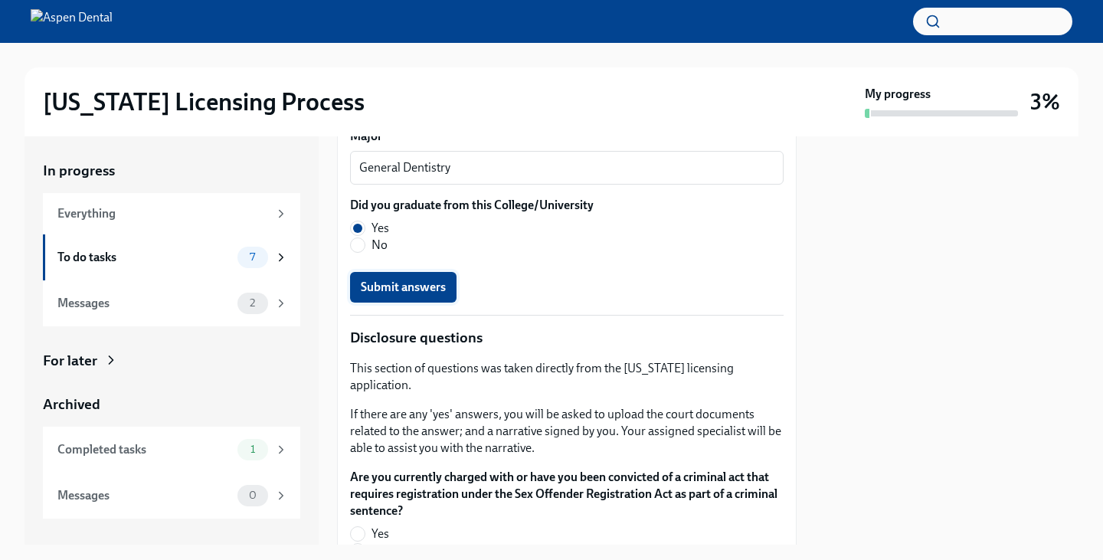
click at [438, 295] on span "Submit answers" at bounding box center [403, 286] width 85 height 15
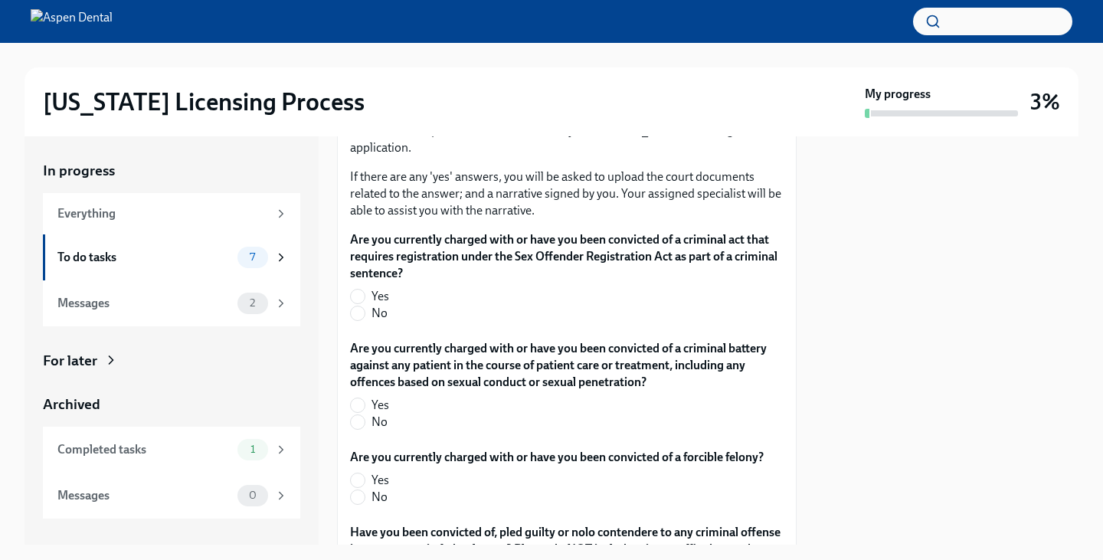
scroll to position [3062, 0]
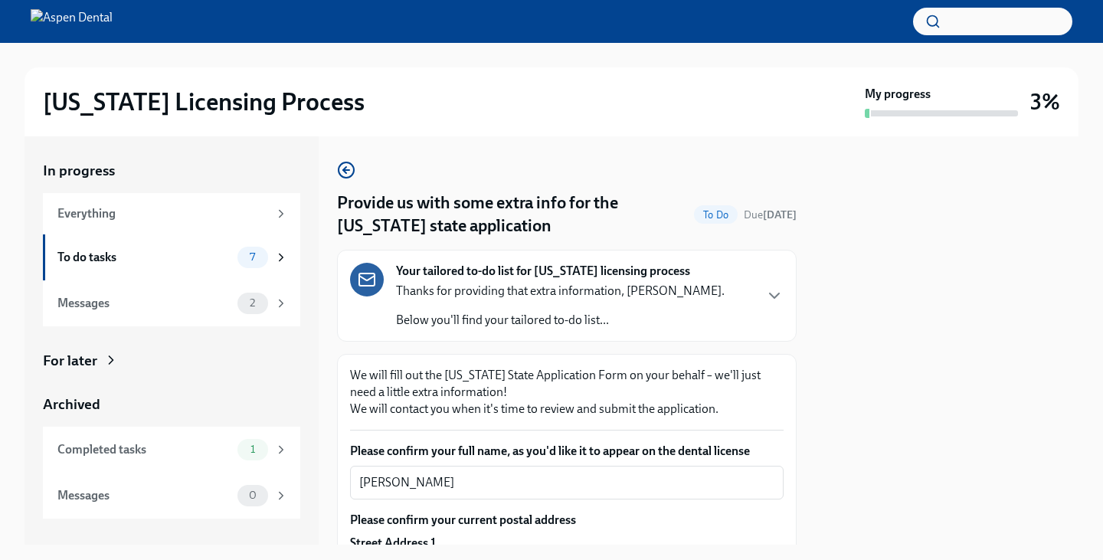
click at [443, 384] on p "We will fill out the [US_STATE] State Application Form on your behalf – we'll j…" at bounding box center [566, 392] width 433 height 51
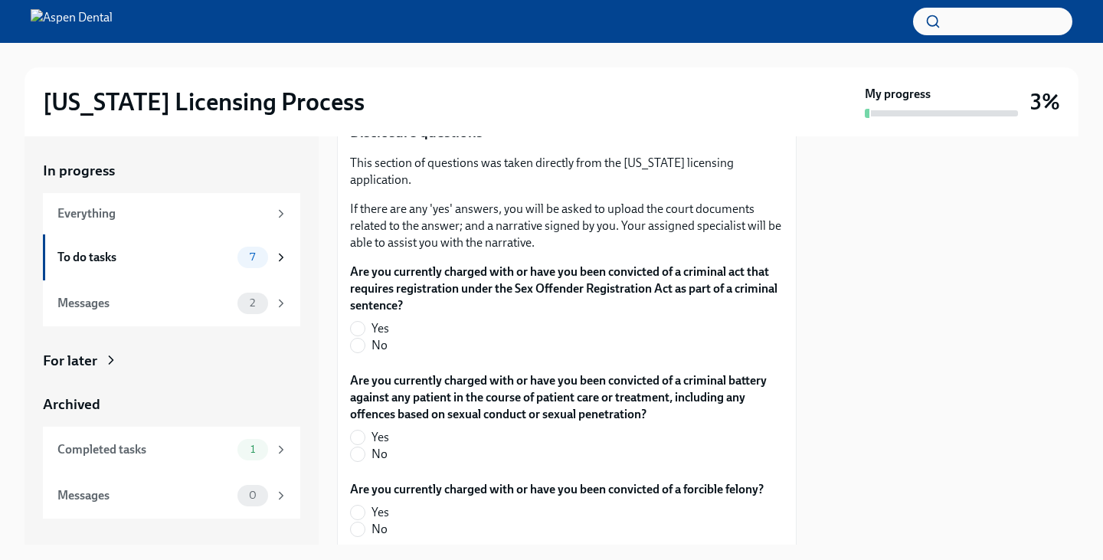
scroll to position [2544, 0]
click at [355, 338] on input "No" at bounding box center [358, 345] width 14 height 14
radio input "true"
click at [358, 446] on input "No" at bounding box center [358, 453] width 14 height 14
radio input "true"
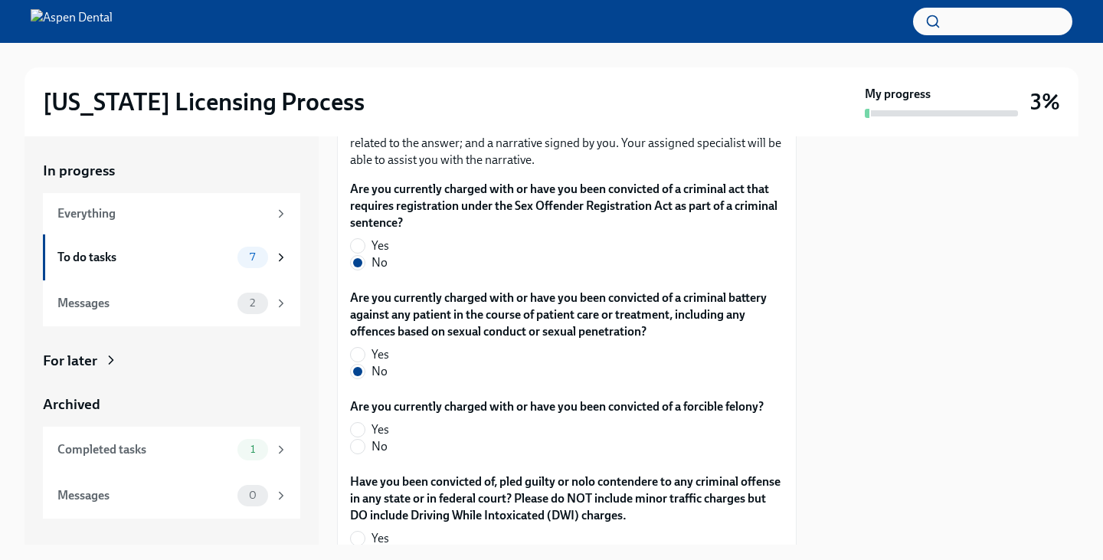
scroll to position [2629, 0]
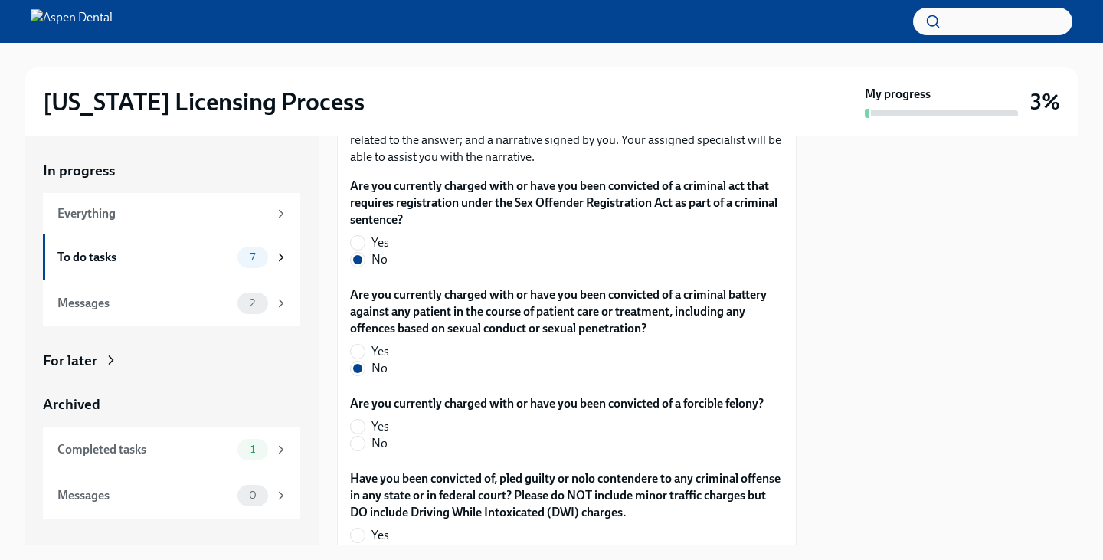
click at [362, 435] on label "No" at bounding box center [550, 443] width 401 height 17
click at [362, 436] on input "No" at bounding box center [358, 443] width 14 height 14
radio input "true"
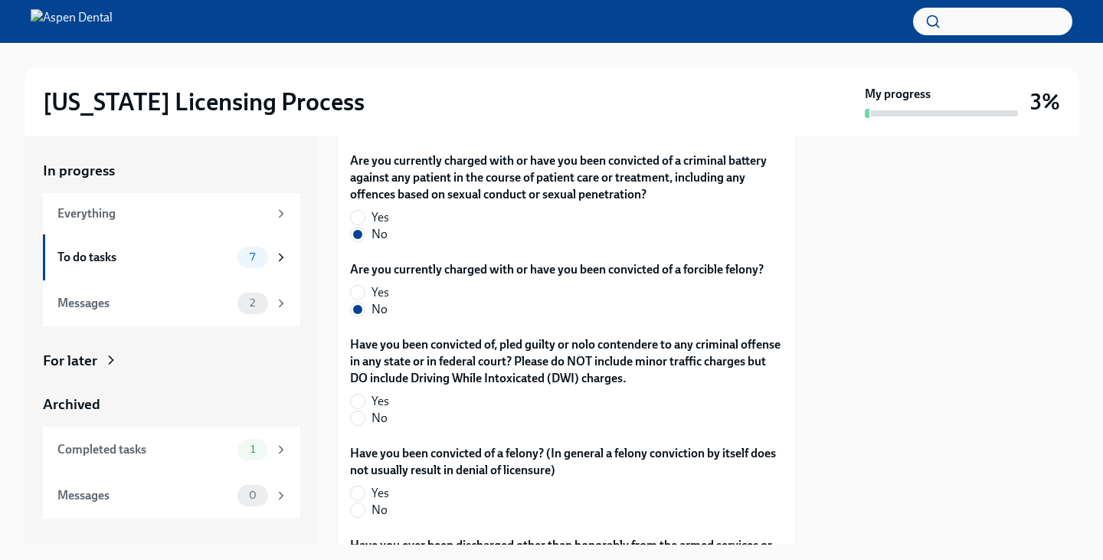
scroll to position [2763, 0]
click at [358, 410] on input "No" at bounding box center [358, 417] width 14 height 14
radio input "true"
click at [358, 410] on input "No" at bounding box center [358, 417] width 14 height 14
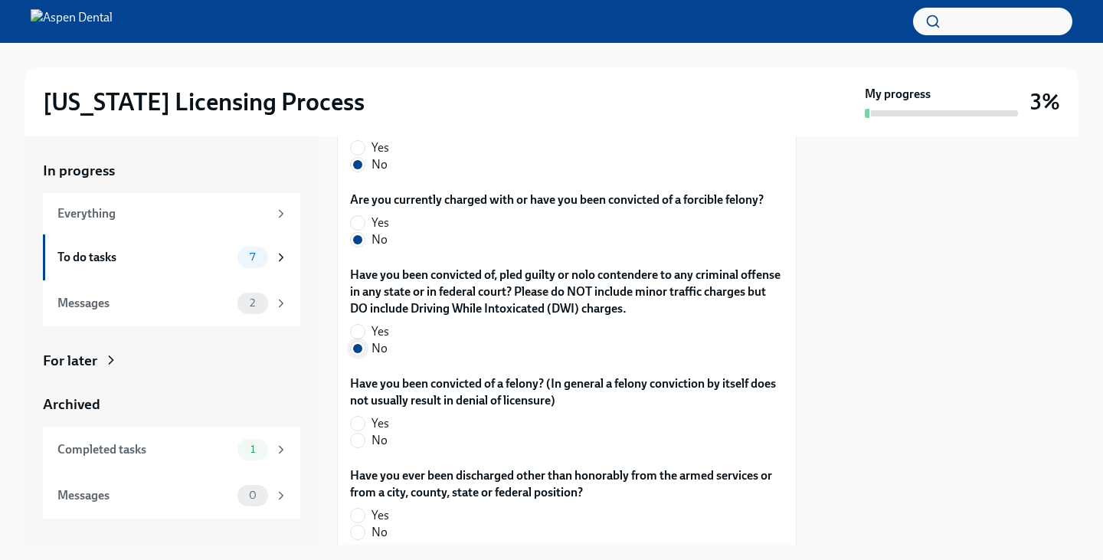
scroll to position [2826, 0]
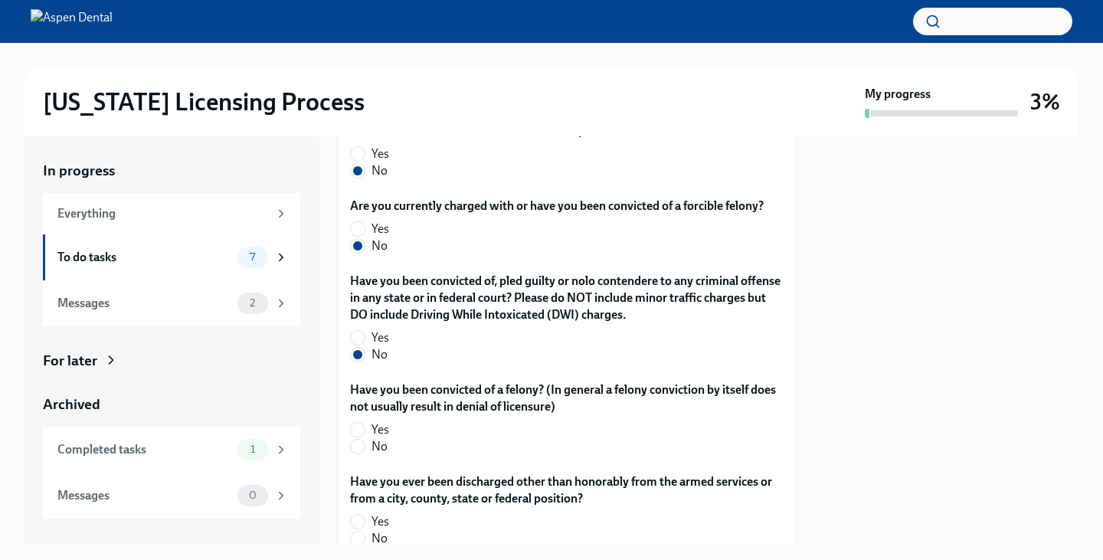
click at [356, 450] on div "Are you currently charged with or have you been convicted of a criminal act tha…" at bounding box center [566, 488] width 433 height 1017
click at [313, 480] on div "In progress Everything To do tasks 7 Messages 2 For later Archived Completed ta…" at bounding box center [172, 340] width 294 height 408
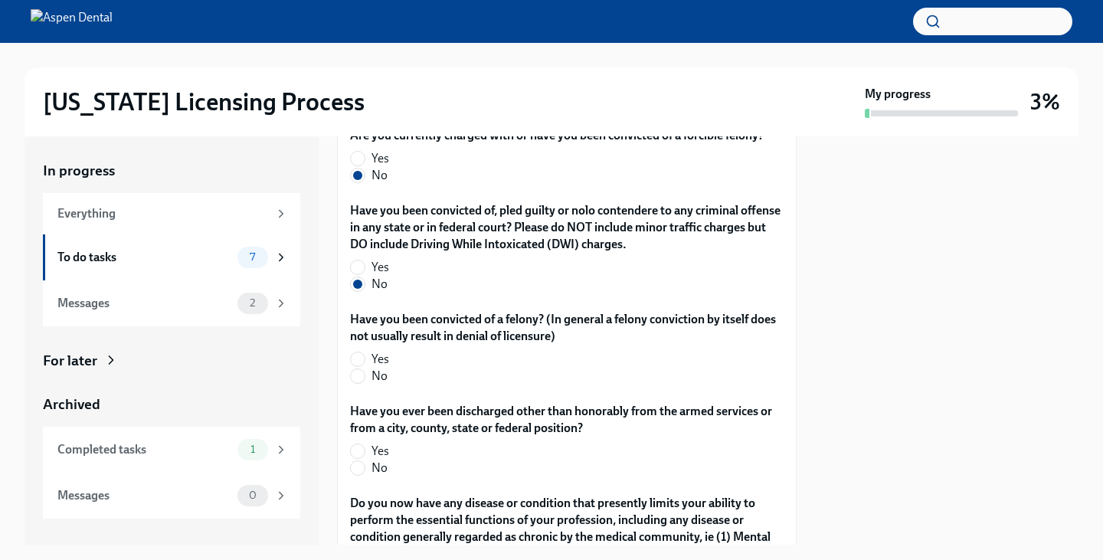
drag, startPoint x: 430, startPoint y: 368, endPoint x: 856, endPoint y: 322, distance: 428.1
click at [856, 322] on div at bounding box center [946, 340] width 263 height 408
click at [353, 369] on input "No" at bounding box center [358, 376] width 14 height 14
radio input "true"
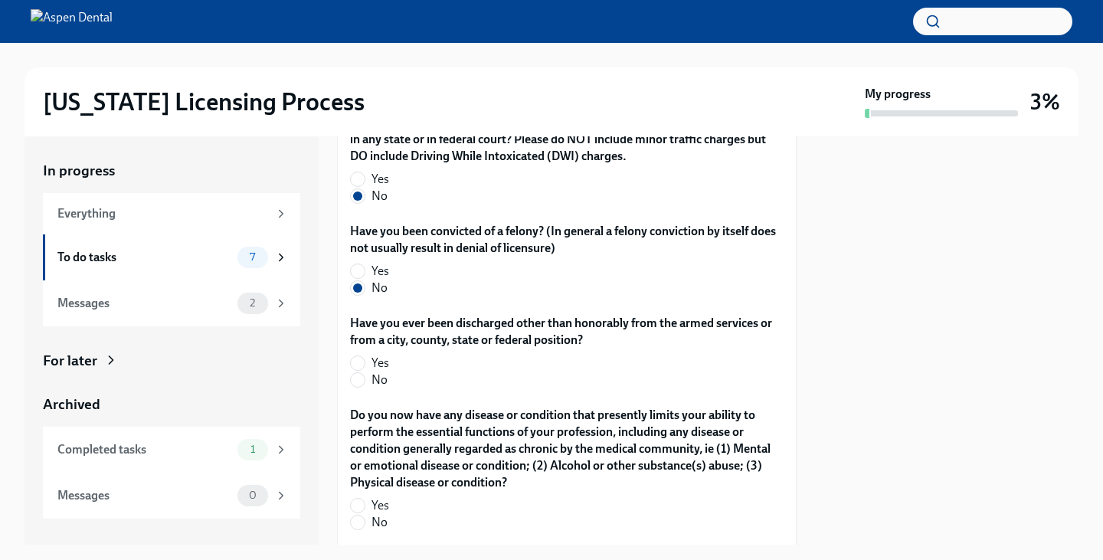
scroll to position [2986, 0]
click at [357, 372] on input "No" at bounding box center [358, 379] width 14 height 14
radio input "true"
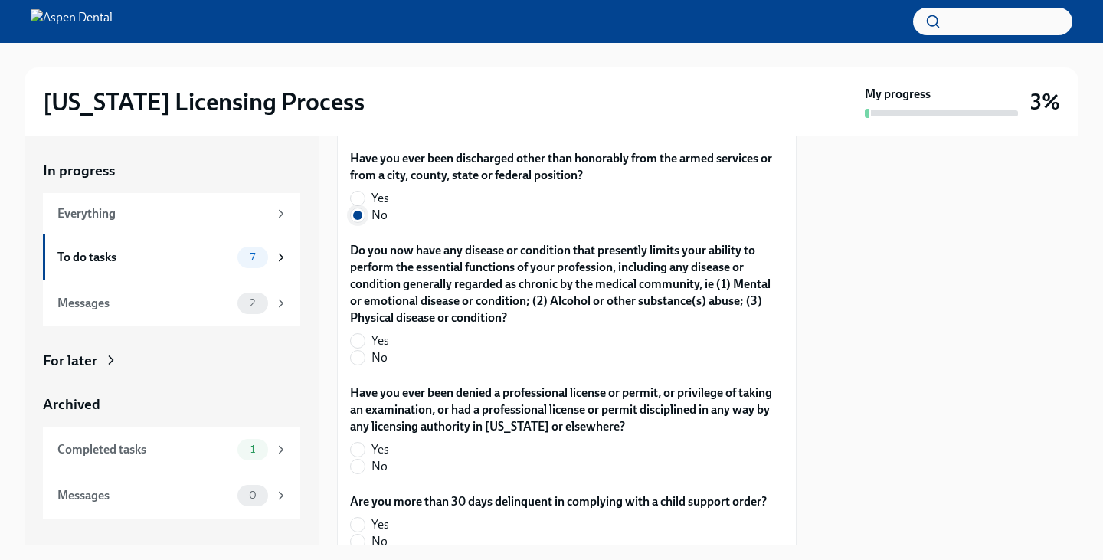
scroll to position [3150, 0]
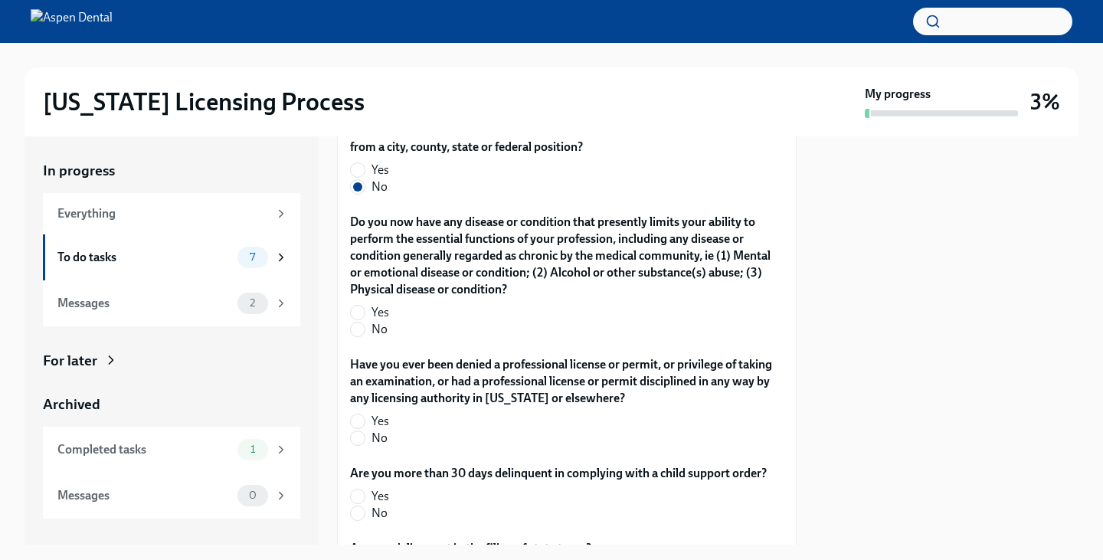
scroll to position [3178, 0]
click at [315, 441] on div "In progress Everything To do tasks 7 Messages 2 For later Archived Completed ta…" at bounding box center [172, 340] width 294 height 408
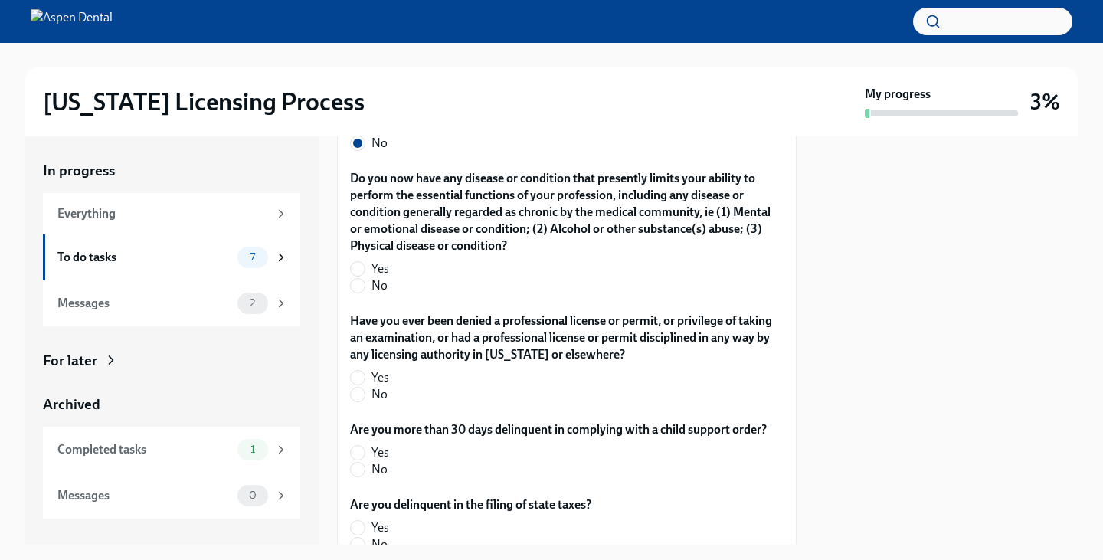
click at [355, 278] on div "Do you now have any disease or condition that presently limits your ability to …" at bounding box center [566, 235] width 433 height 130
click at [358, 279] on input "No" at bounding box center [358, 286] width 14 height 14
radio input "true"
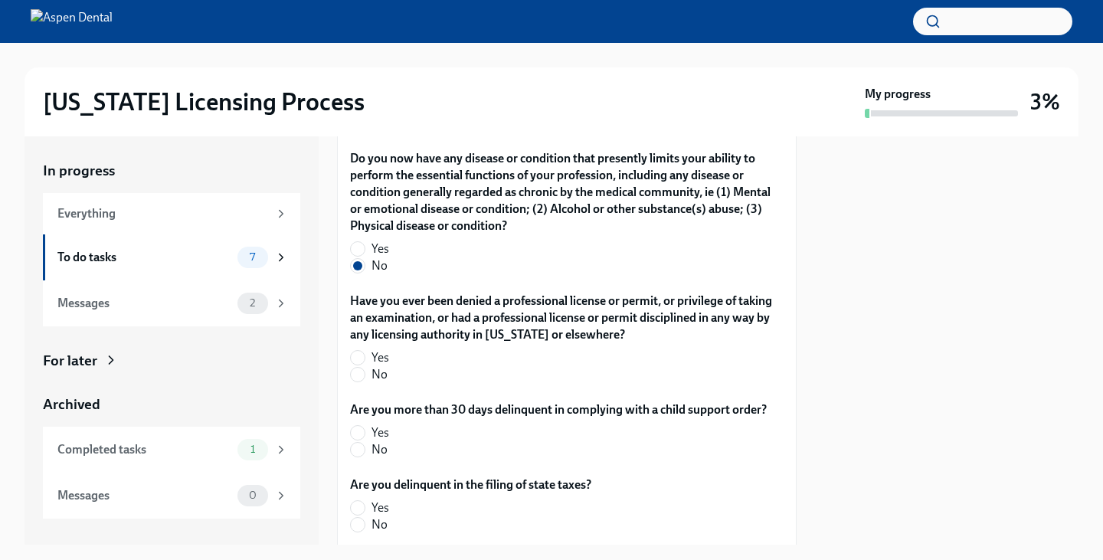
scroll to position [3242, 0]
click at [364, 366] on span at bounding box center [357, 373] width 15 height 15
click at [364, 367] on input "No" at bounding box center [358, 374] width 14 height 14
radio input "true"
click at [358, 442] on input "No" at bounding box center [358, 449] width 14 height 14
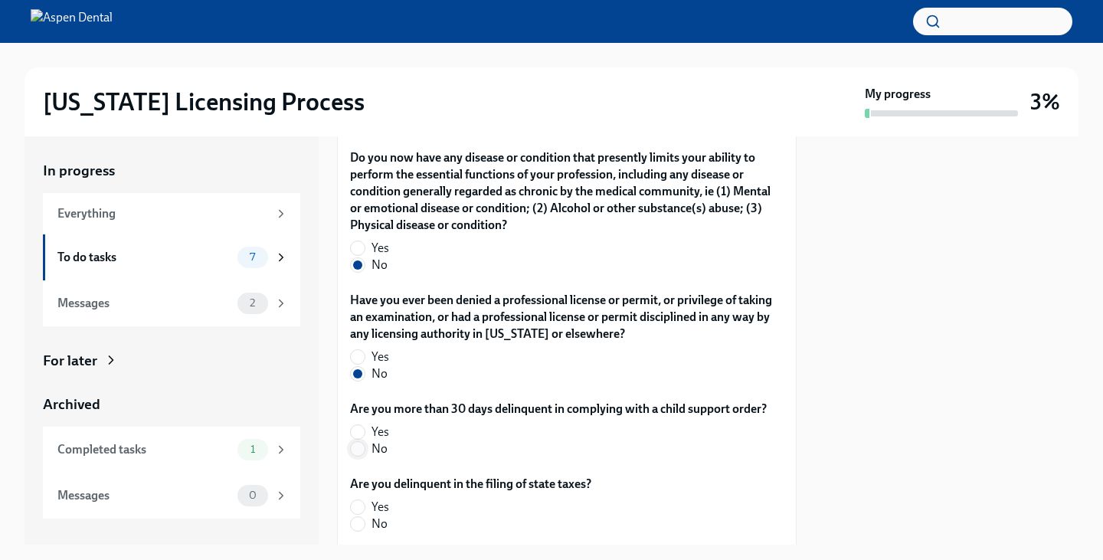
radio input "true"
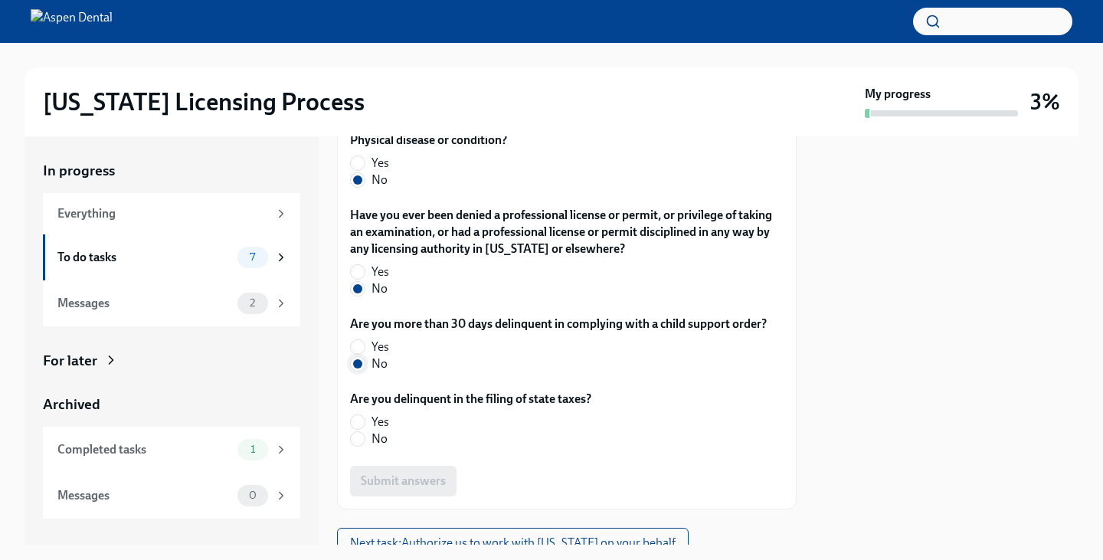
scroll to position [3328, 0]
click at [361, 431] on input "No" at bounding box center [358, 438] width 14 height 14
radio input "true"
click at [392, 472] on button "Submit answers" at bounding box center [403, 480] width 106 height 31
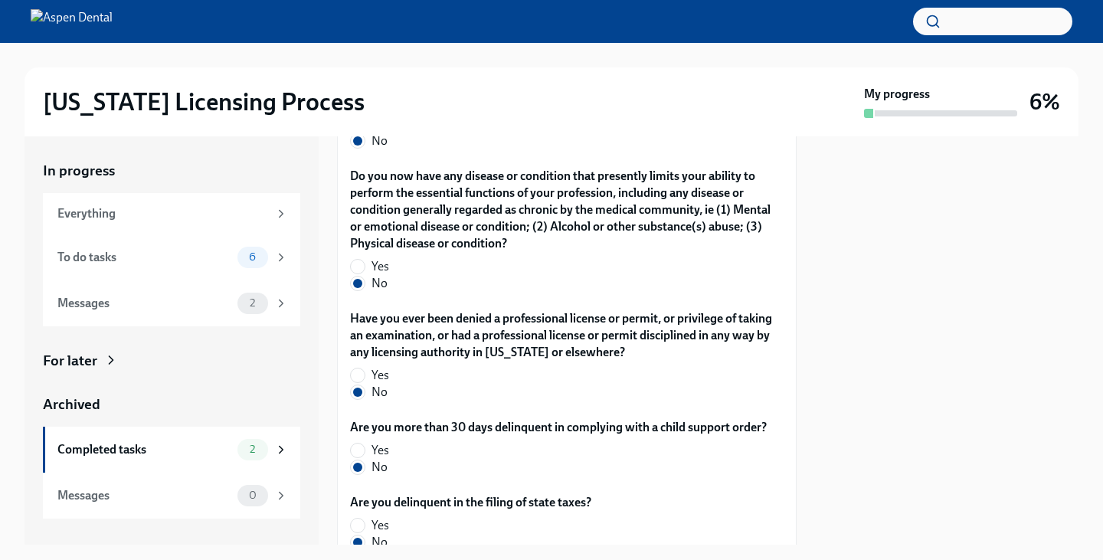
scroll to position [3373, 0]
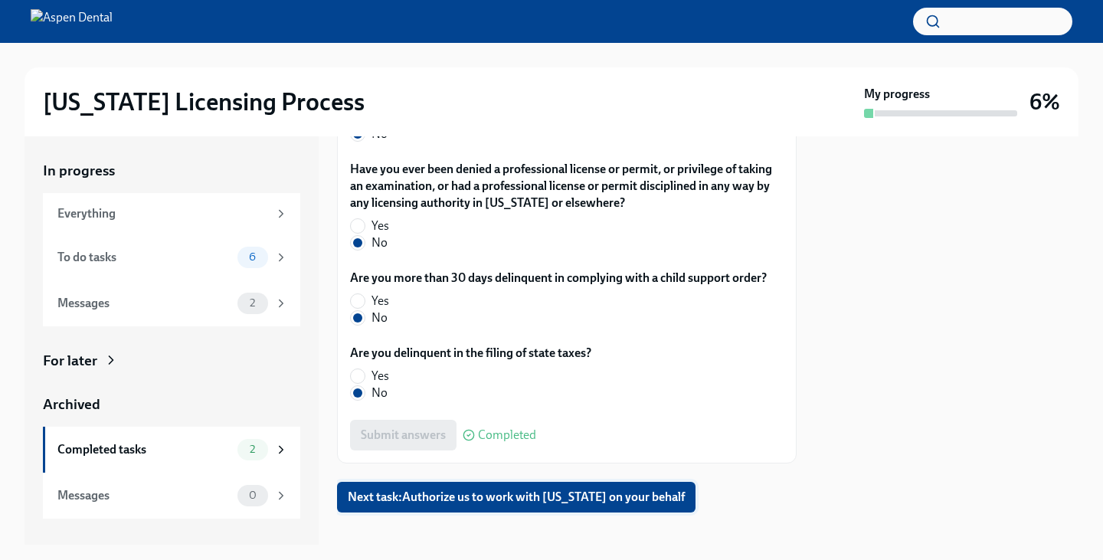
click at [451, 489] on span "Next task : Authorize us to work with [US_STATE] on your behalf" at bounding box center [516, 496] width 337 height 15
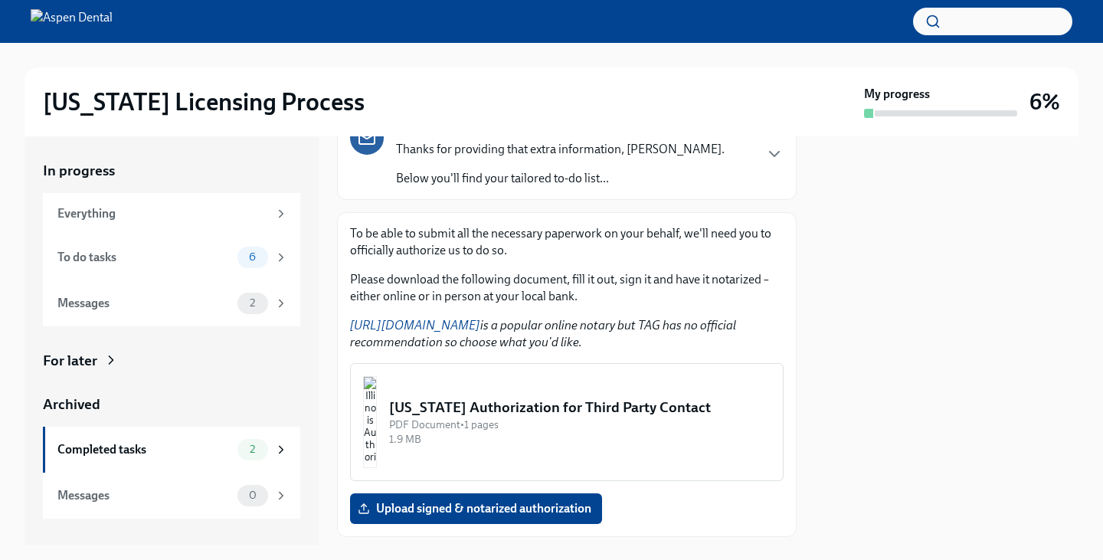
scroll to position [142, 0]
click at [377, 405] on img "button" at bounding box center [370, 421] width 14 height 92
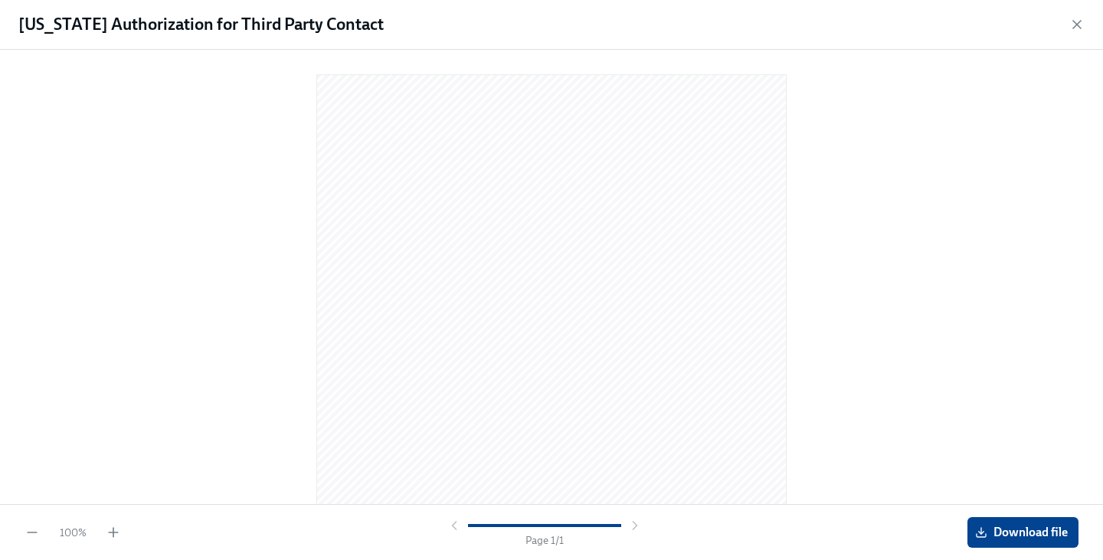
scroll to position [178, 0]
click at [1041, 521] on button "Download file" at bounding box center [1022, 532] width 111 height 31
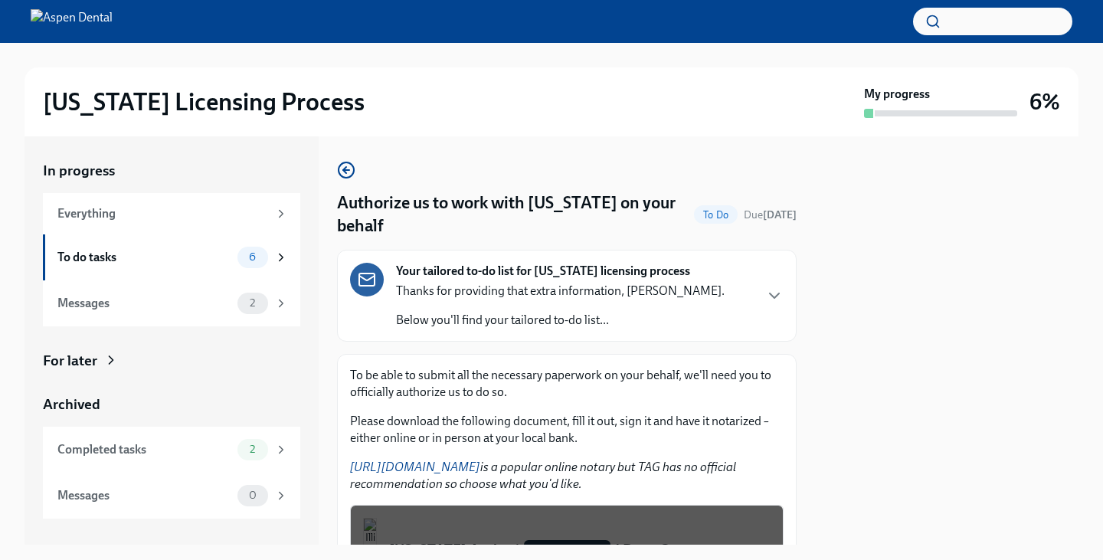
scroll to position [232, 0]
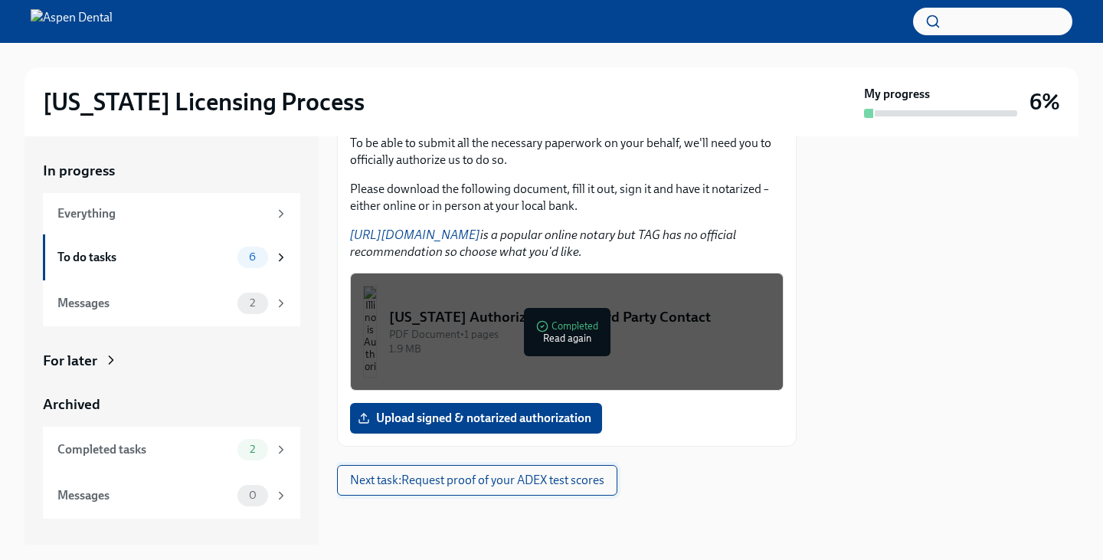
click at [522, 479] on span "Next task : Request proof of your ADEX test scores" at bounding box center [477, 479] width 254 height 15
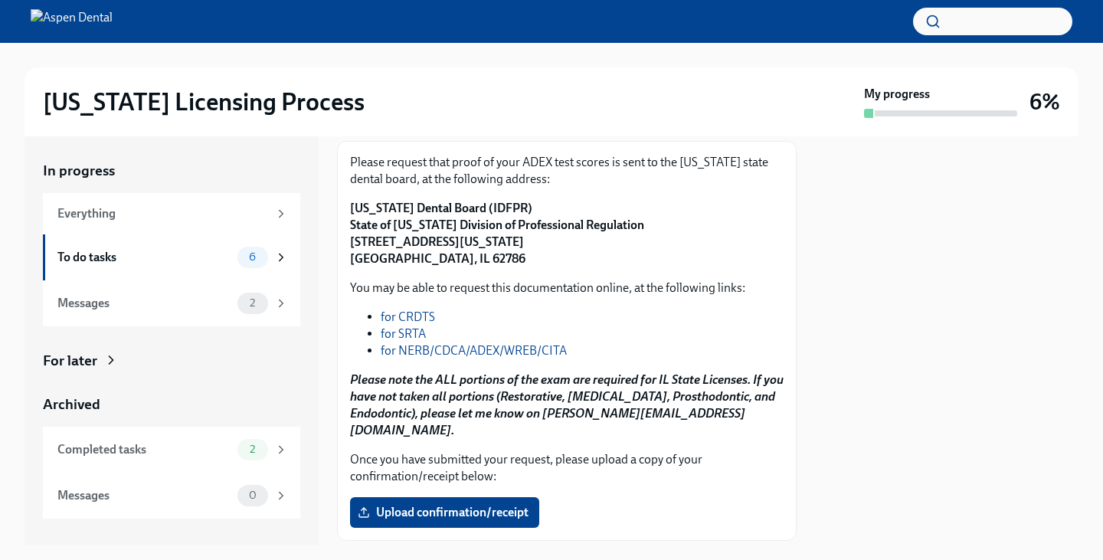
scroll to position [191, 0]
click at [479, 345] on link "for NERB/CDCA/ADEX/WREB/CITA" at bounding box center [474, 349] width 186 height 15
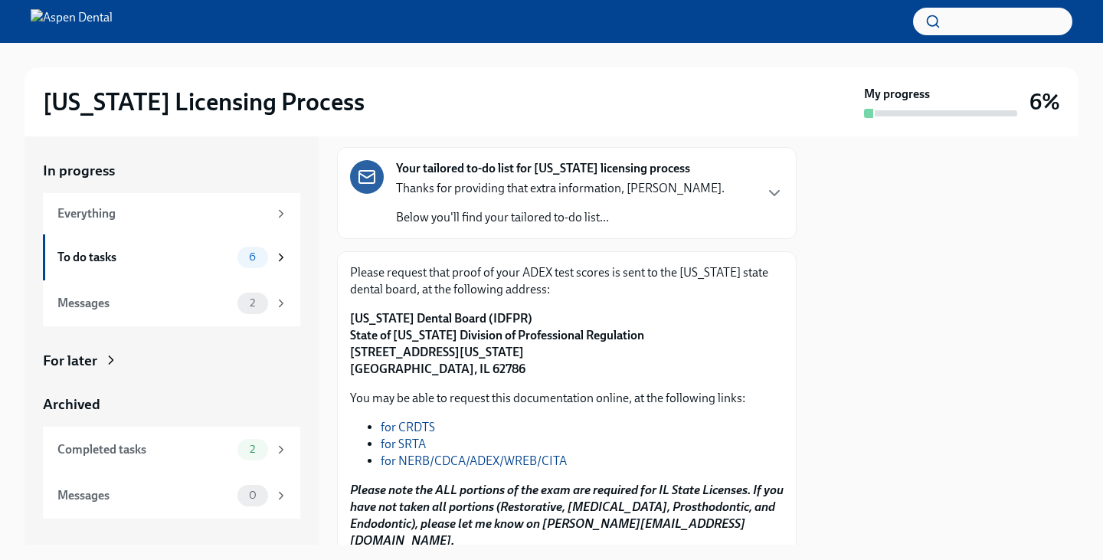
scroll to position [266, 0]
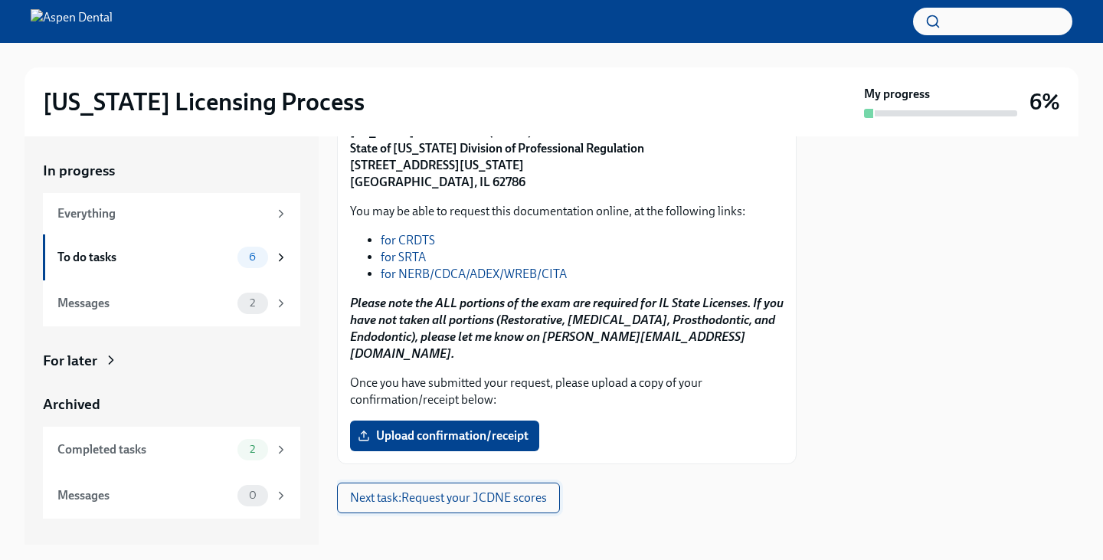
click at [430, 495] on button "Next task : Request your JCDNE scores" at bounding box center [448, 497] width 223 height 31
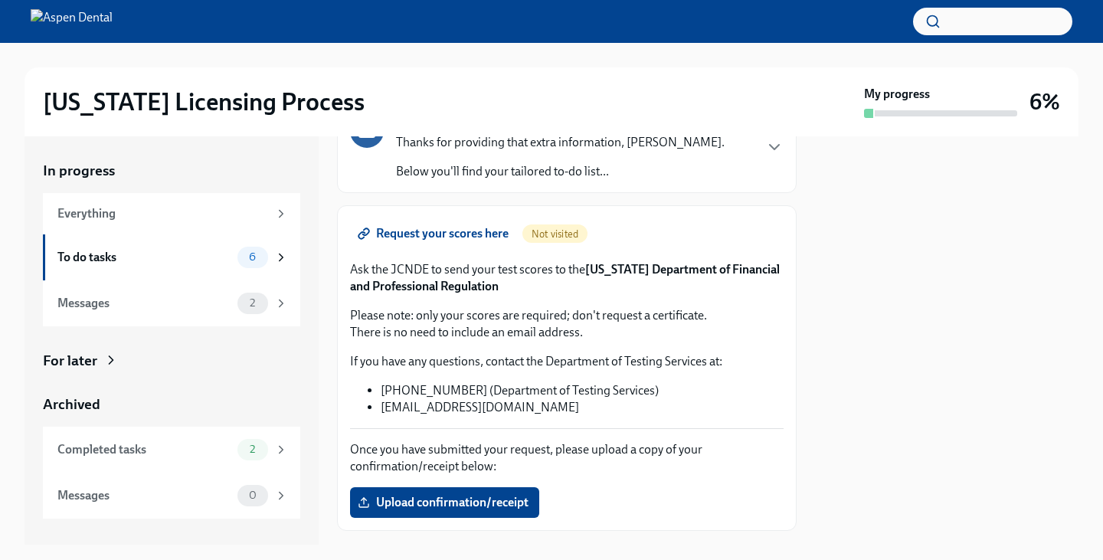
scroll to position [126, 0]
click at [443, 240] on span "Request your scores here" at bounding box center [435, 232] width 148 height 15
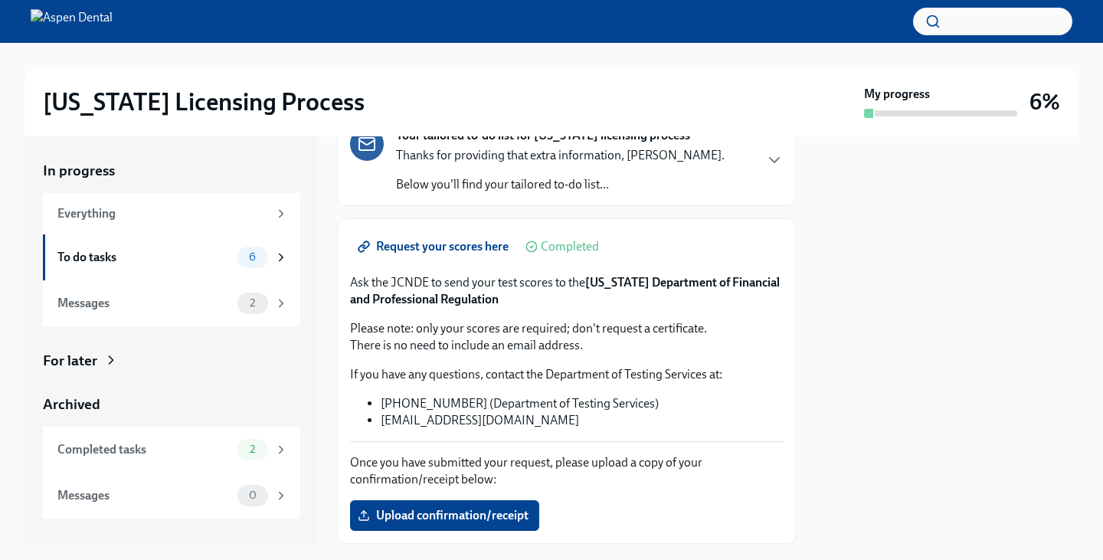
scroll to position [123, 0]
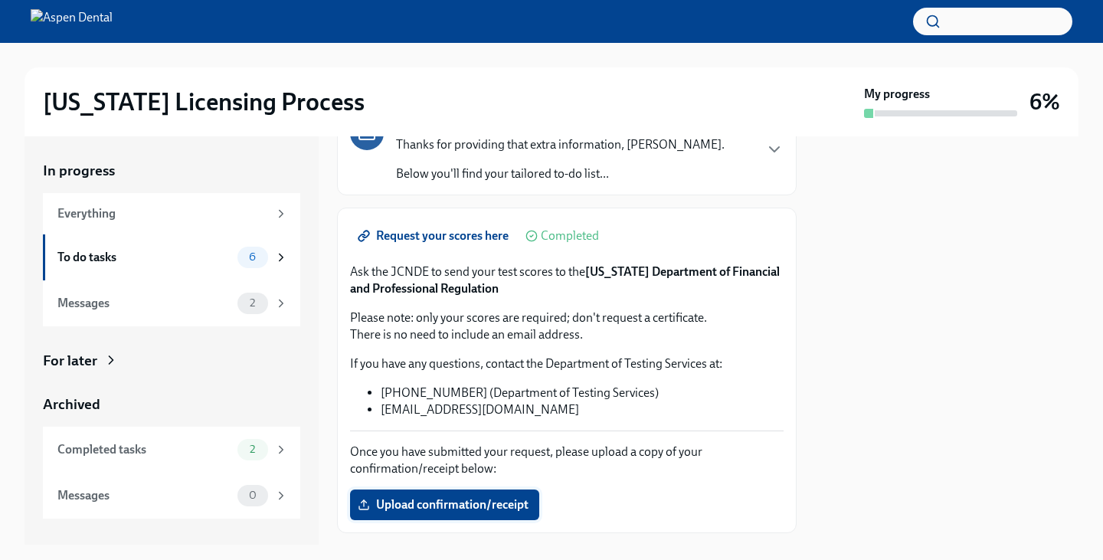
click at [432, 511] on span "Upload confirmation/receipt" at bounding box center [445, 504] width 168 height 15
click at [0, 0] on input "Upload confirmation/receipt" at bounding box center [0, 0] width 0 height 0
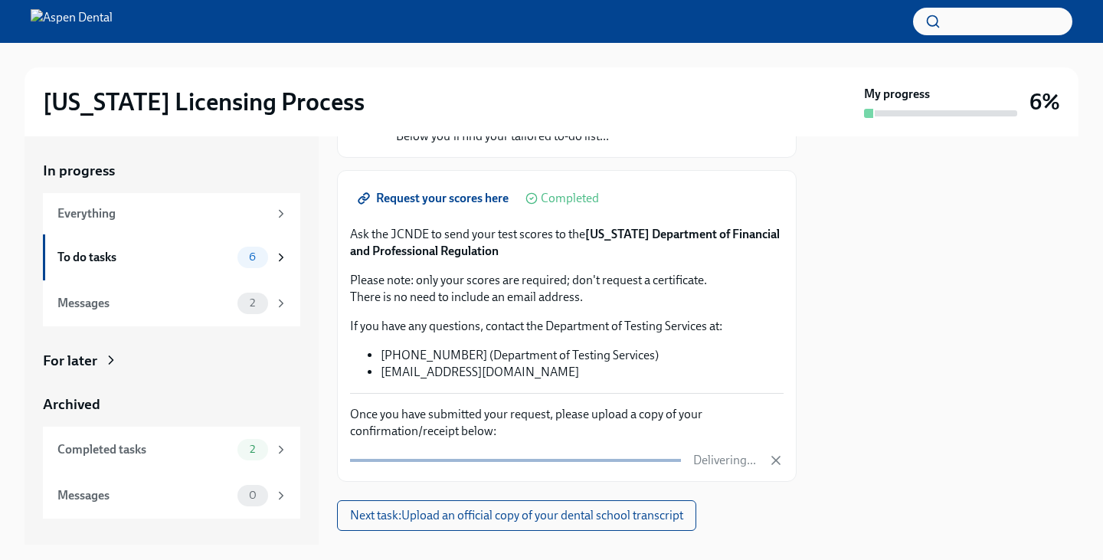
scroll to position [192, 0]
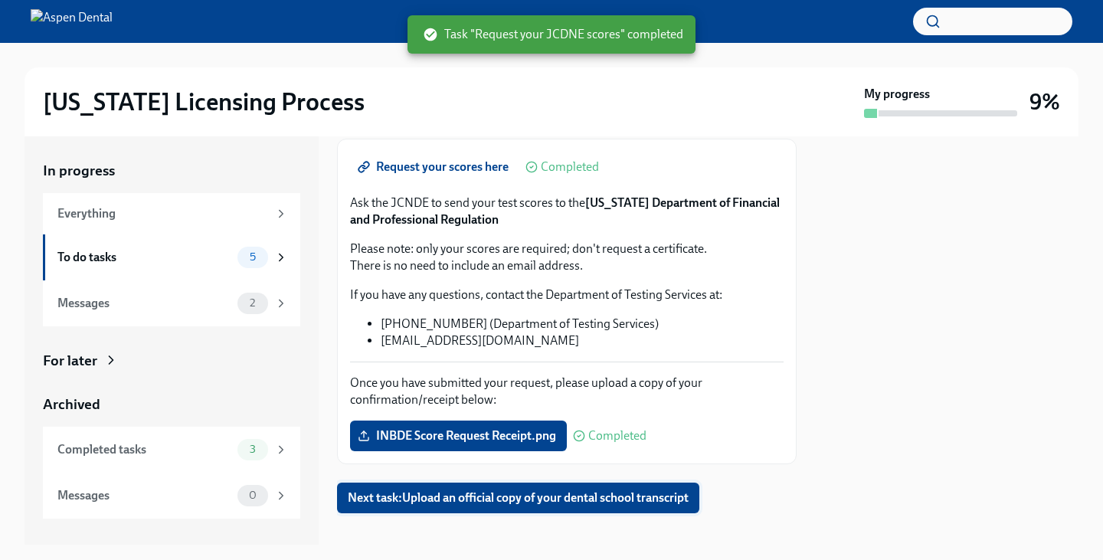
click at [653, 498] on span "Next task : Upload an official copy of your dental school transcript" at bounding box center [518, 497] width 341 height 15
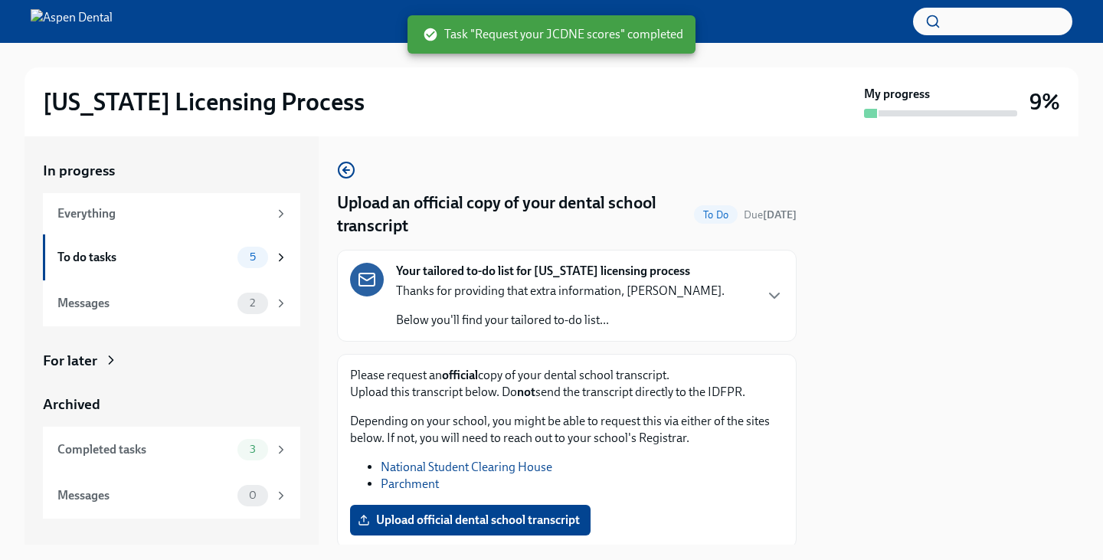
scroll to position [102, 0]
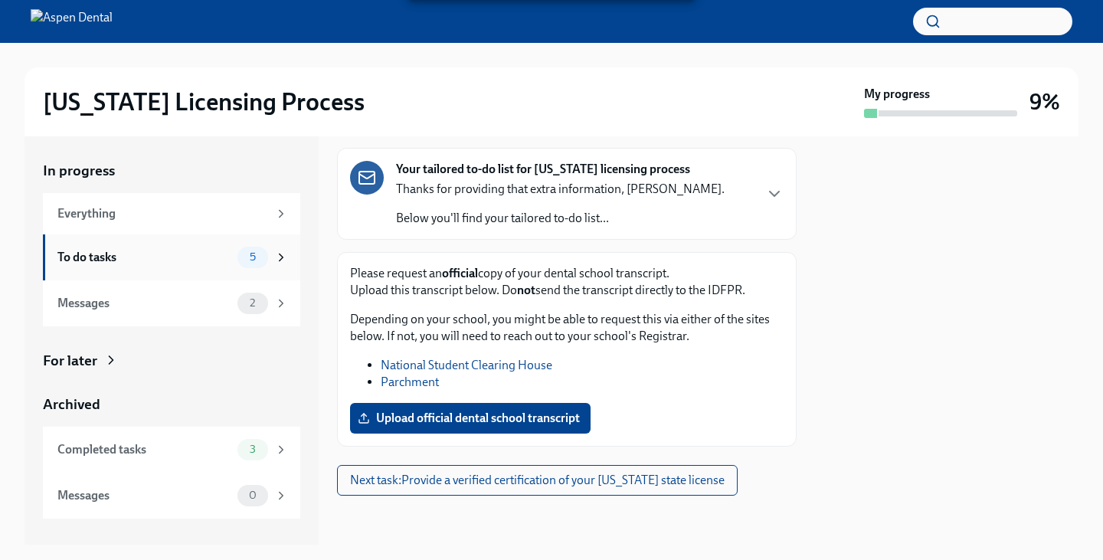
click at [248, 261] on span "5" at bounding box center [252, 256] width 25 height 11
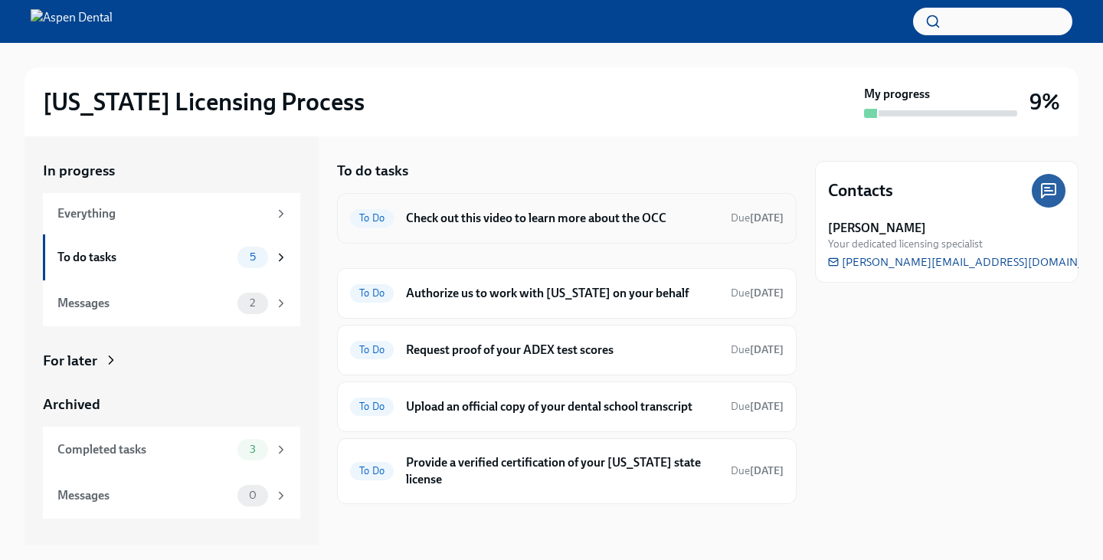
click at [592, 211] on h6 "Check out this video to learn more about the OCC" at bounding box center [562, 218] width 312 height 17
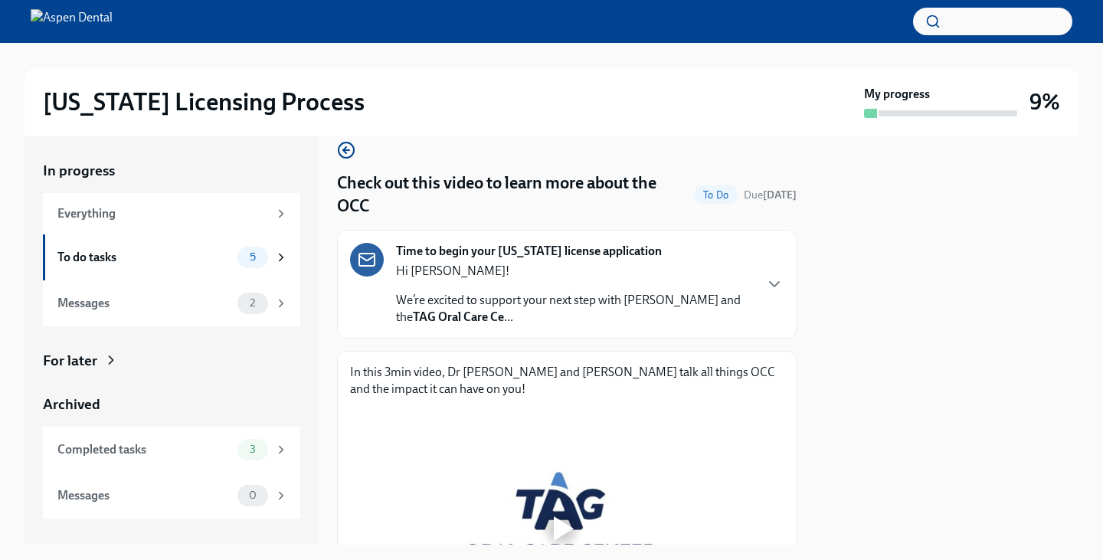
scroll to position [19, 0]
click at [743, 281] on div "Time to begin your [US_STATE] license application Hi [PERSON_NAME]! We’re excit…" at bounding box center [566, 284] width 433 height 83
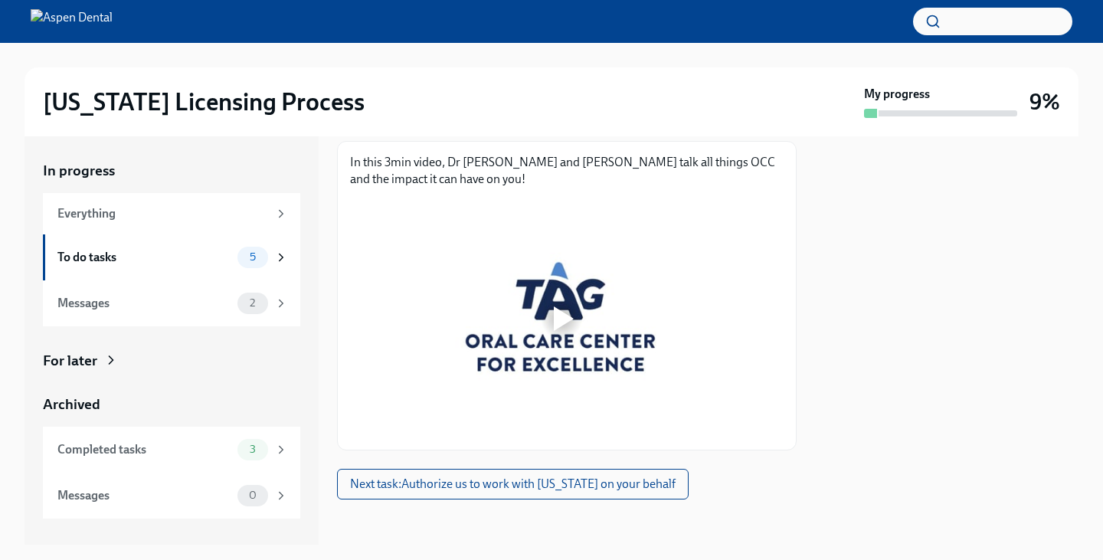
scroll to position [904, 0]
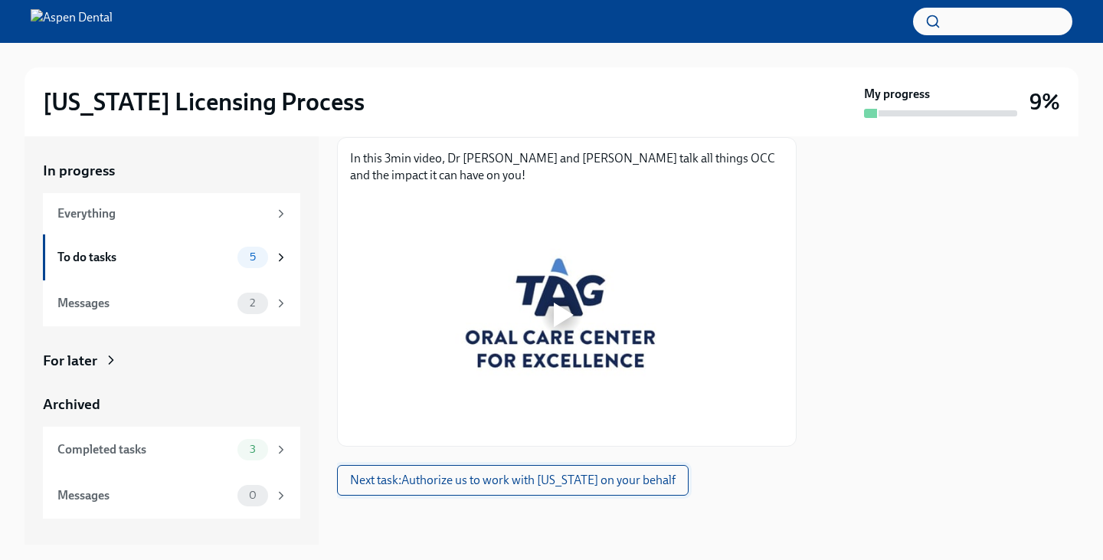
click at [604, 476] on span "Next task : Authorize us to work with [US_STATE] on your behalf" at bounding box center [512, 479] width 325 height 15
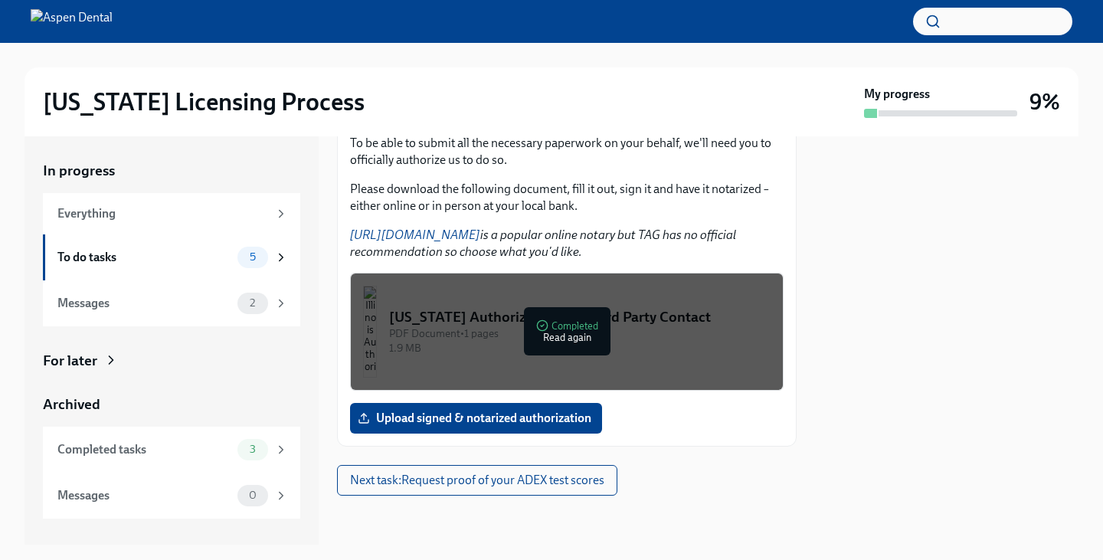
scroll to position [740, 0]
click at [477, 242] on link "[URL][DOMAIN_NAME]" at bounding box center [415, 234] width 130 height 15
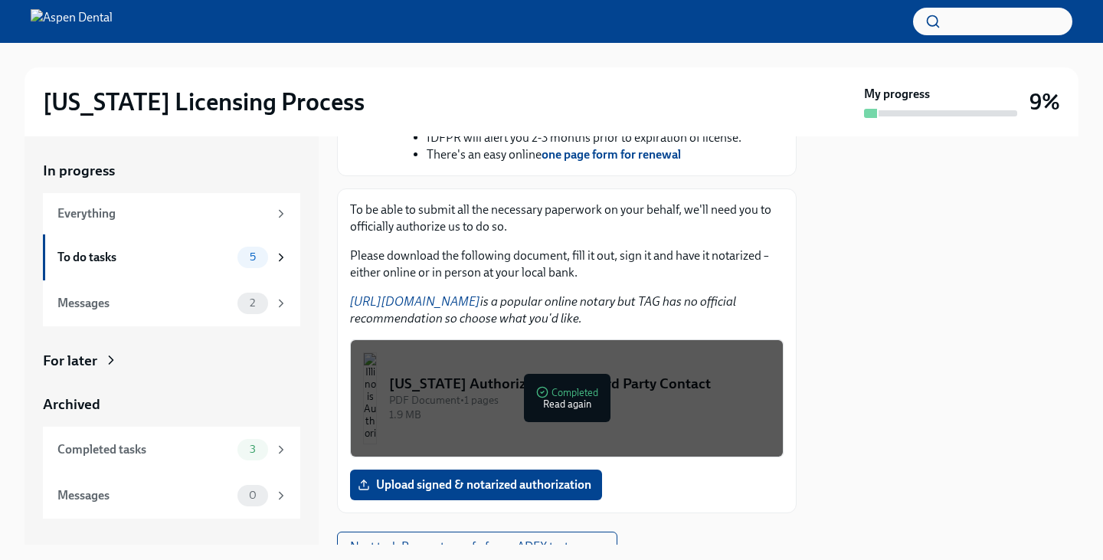
scroll to position [808, 0]
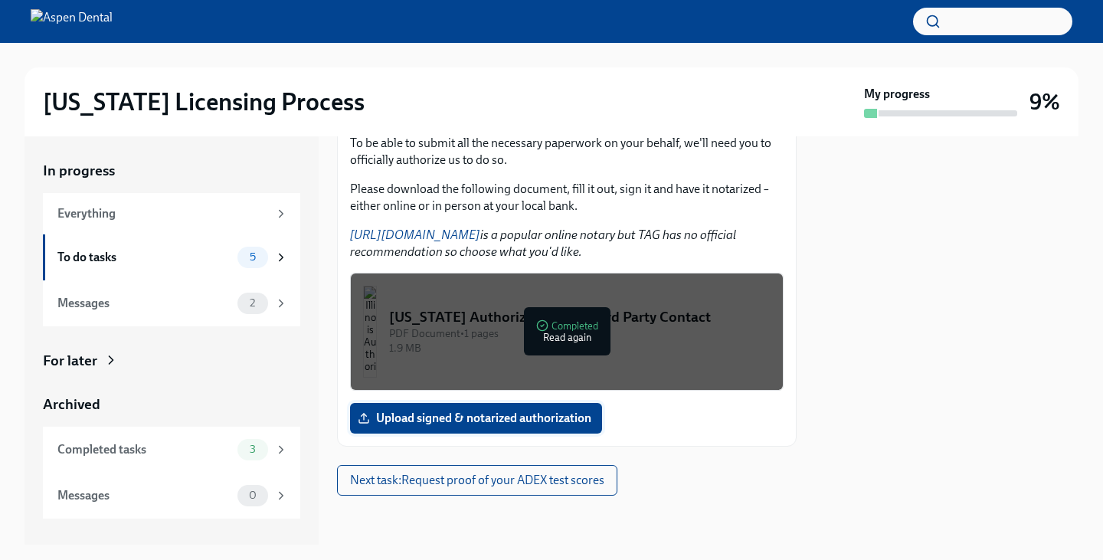
click at [550, 410] on label "Upload signed & notarized authorization" at bounding box center [476, 418] width 252 height 31
click at [0, 0] on input "Upload signed & notarized authorization" at bounding box center [0, 0] width 0 height 0
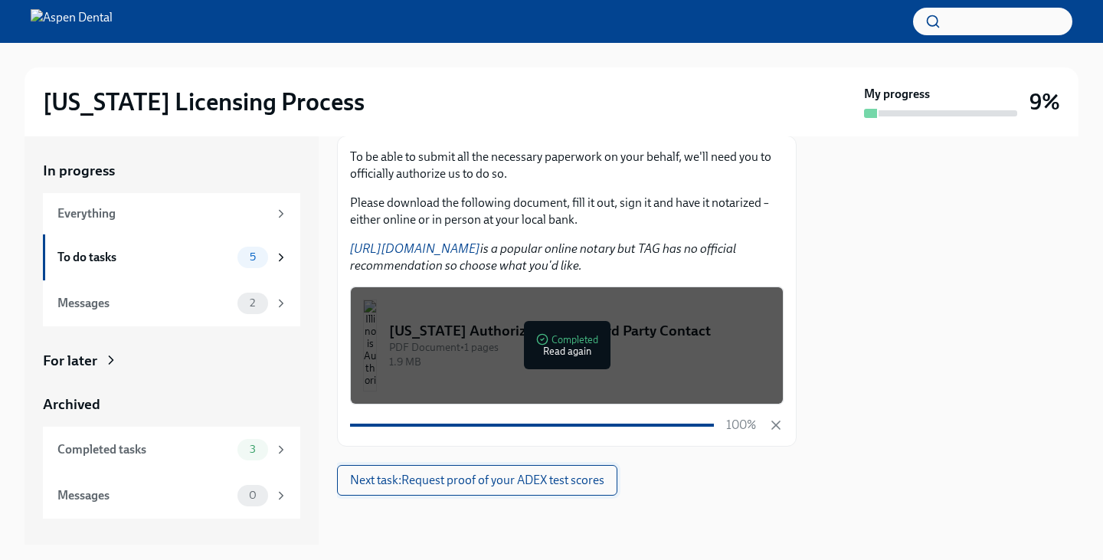
click at [579, 473] on span "Next task : Request proof of your ADEX test scores" at bounding box center [477, 479] width 254 height 15
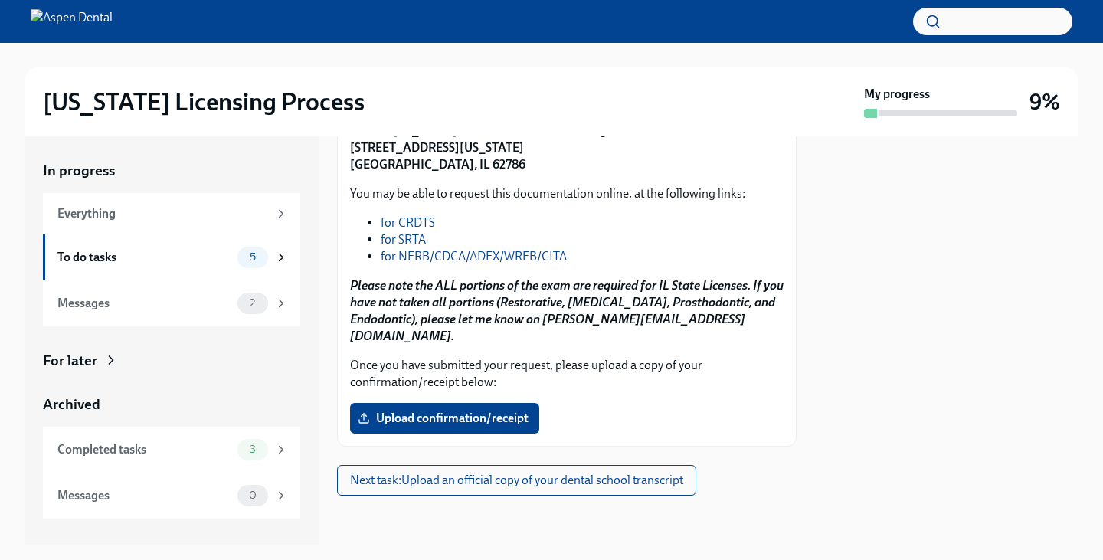
scroll to position [829, 0]
click at [234, 257] on div "To do tasks 4" at bounding box center [172, 257] width 230 height 21
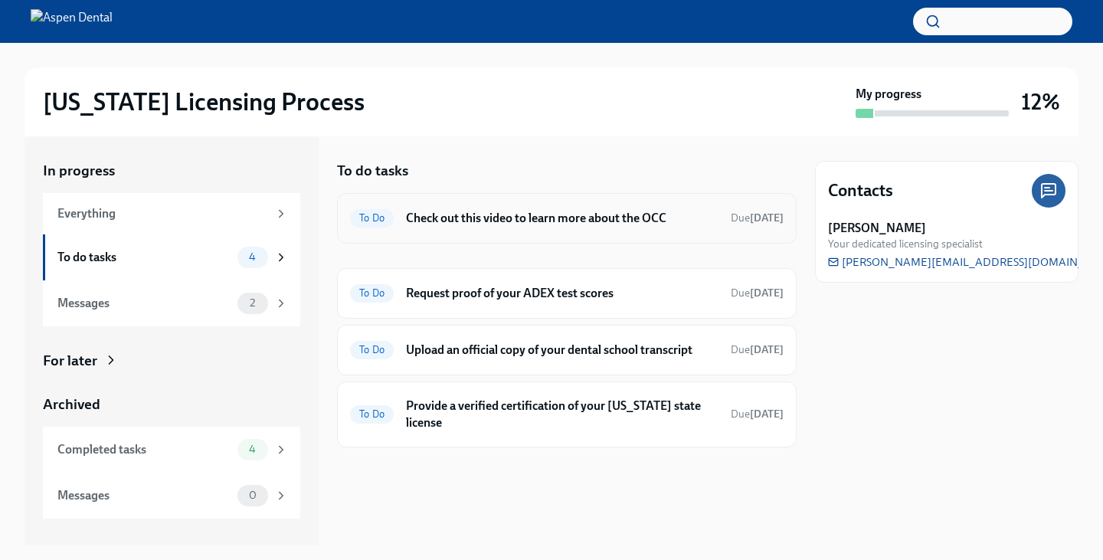
click at [573, 222] on h6 "Check out this video to learn more about the OCC" at bounding box center [562, 218] width 312 height 17
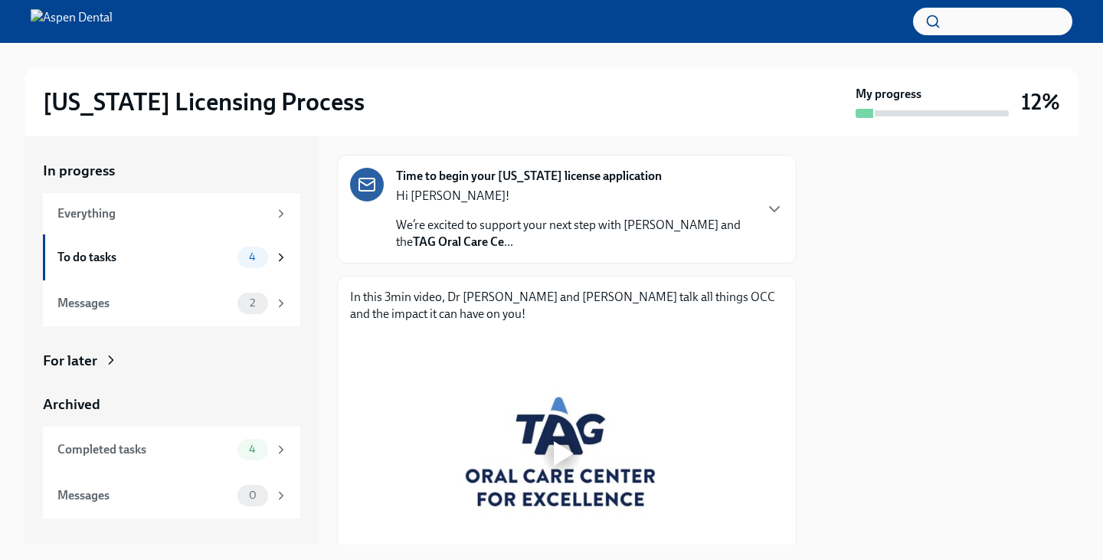
scroll to position [94, 0]
click at [577, 233] on p "We’re excited to support your next step with Aspen Dental and the TAG Oral Care…" at bounding box center [574, 234] width 357 height 34
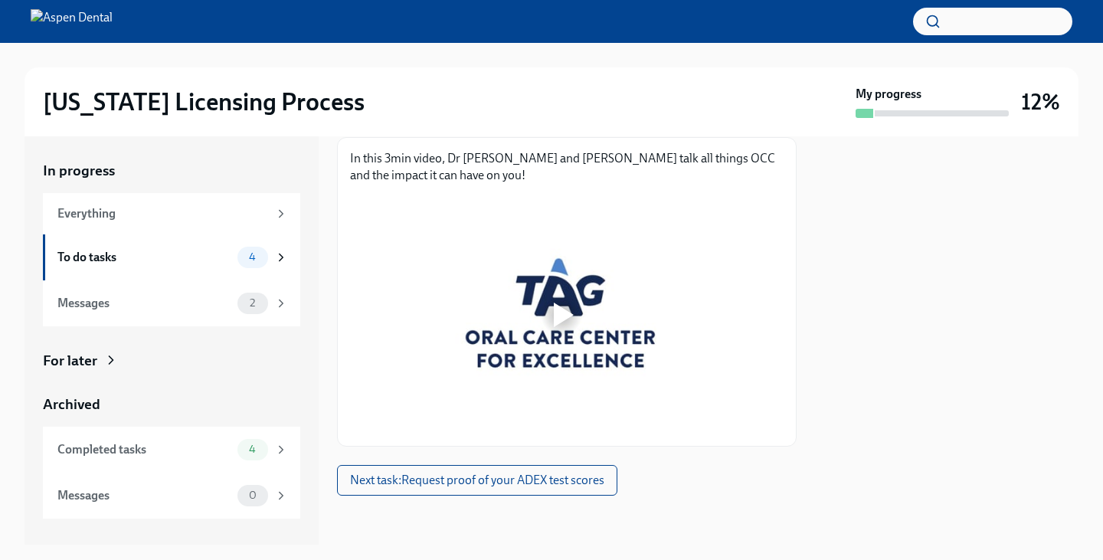
scroll to position [885, 0]
click at [562, 327] on div at bounding box center [564, 314] width 20 height 25
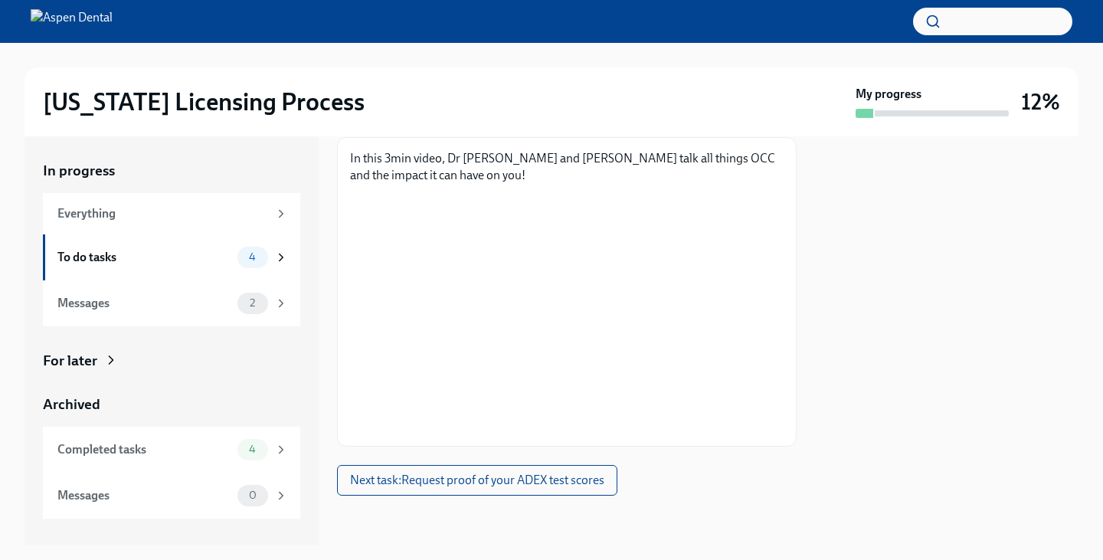
click at [631, 184] on p "In this 3min video, Dr [PERSON_NAME] and [PERSON_NAME] talk all things OCC and …" at bounding box center [566, 167] width 433 height 34
click at [510, 491] on button "Next task : Request proof of your ADEX test scores" at bounding box center [477, 480] width 280 height 31
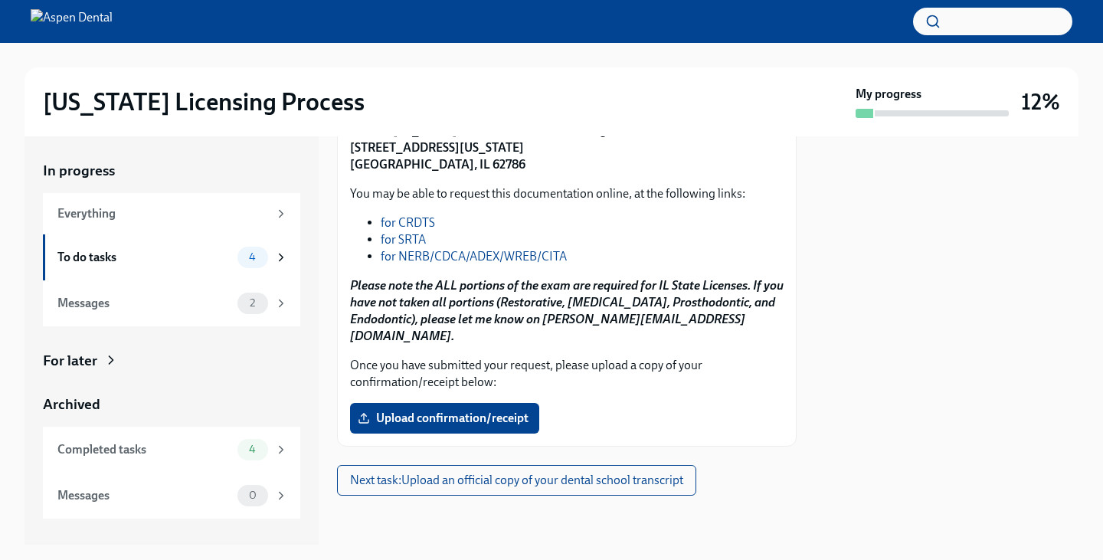
scroll to position [843, 0]
click at [481, 423] on span "Upload confirmation/receipt" at bounding box center [445, 417] width 168 height 15
click at [0, 0] on input "Upload confirmation/receipt" at bounding box center [0, 0] width 0 height 0
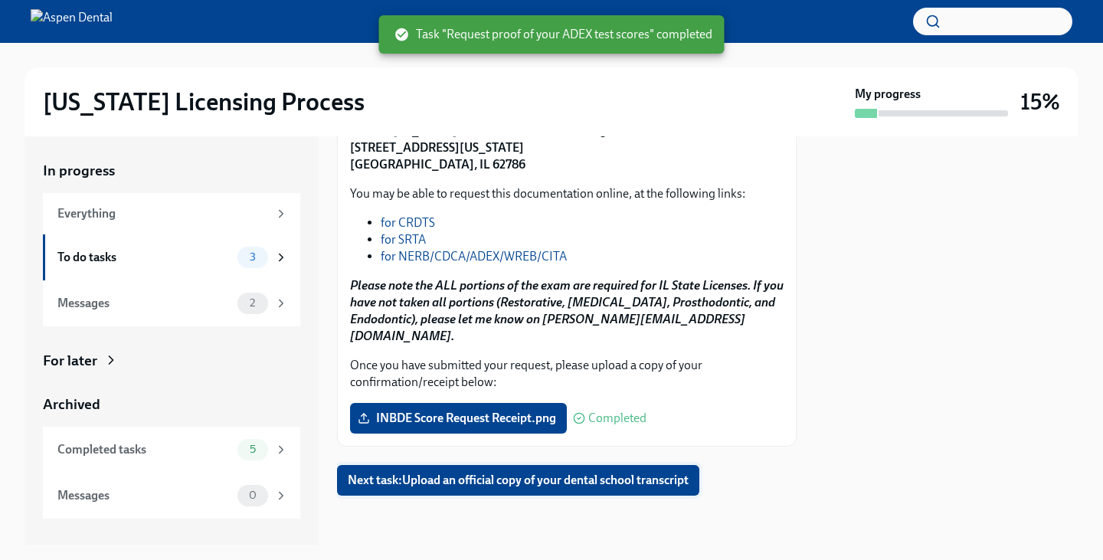
click at [519, 475] on span "Next task : Upload an official copy of your dental school transcript" at bounding box center [518, 479] width 341 height 15
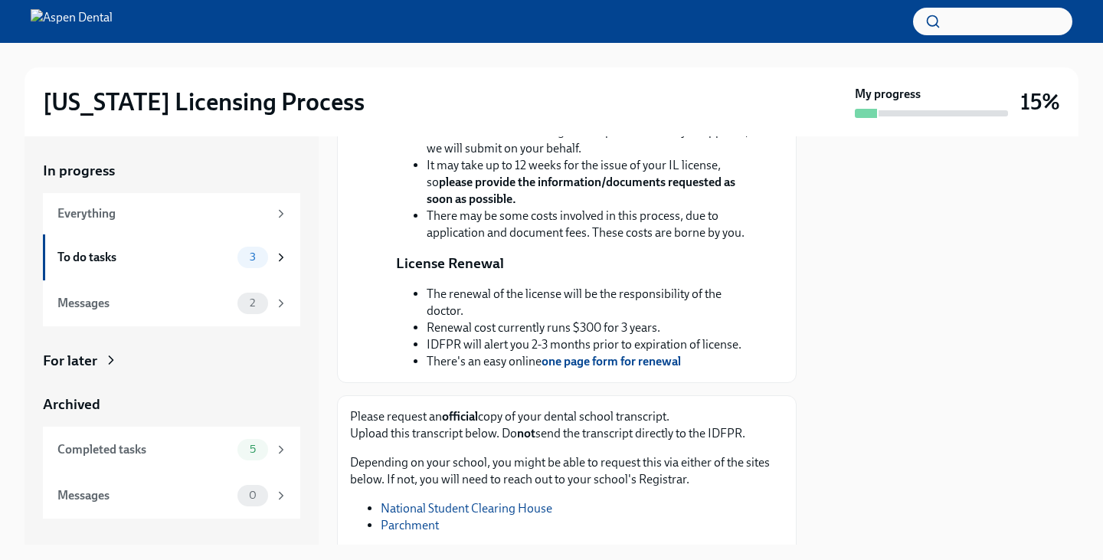
scroll to position [678, 0]
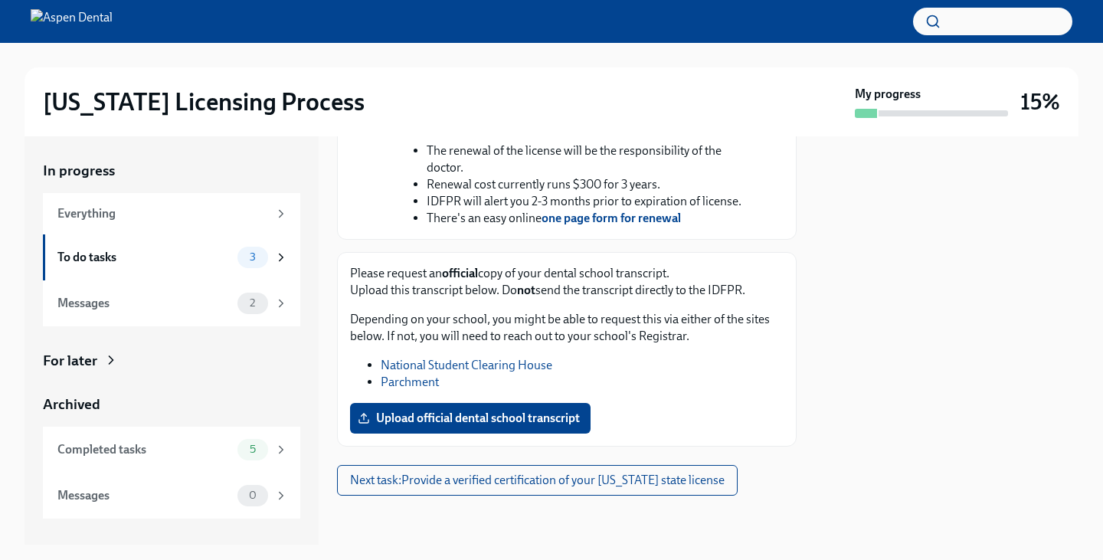
click at [508, 366] on link "National Student Clearing House" at bounding box center [467, 365] width 172 height 15
click at [547, 480] on span "Next task : Provide a verified certification of your [US_STATE] state license" at bounding box center [537, 479] width 374 height 15
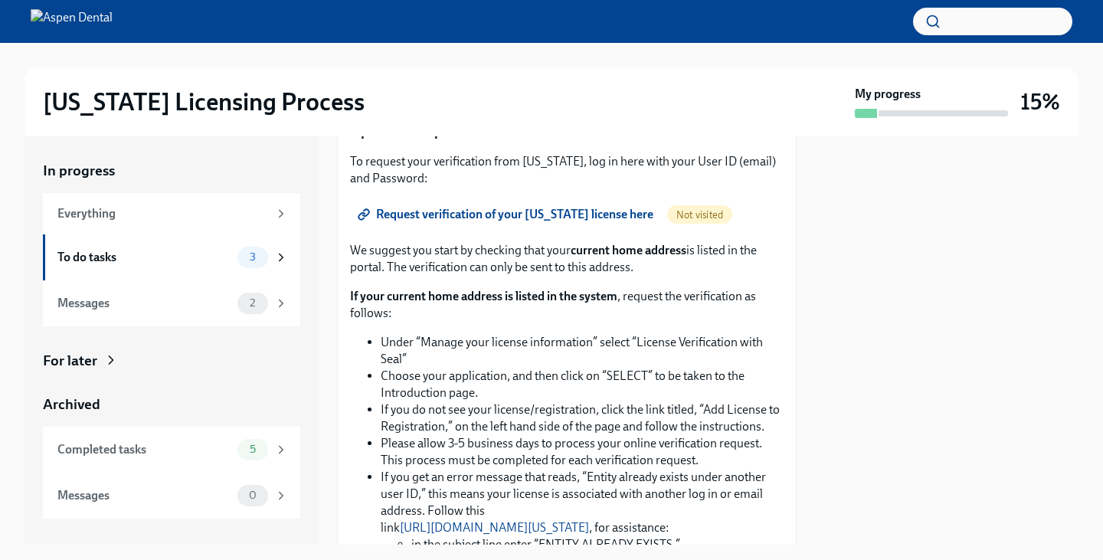
scroll to position [757, 0]
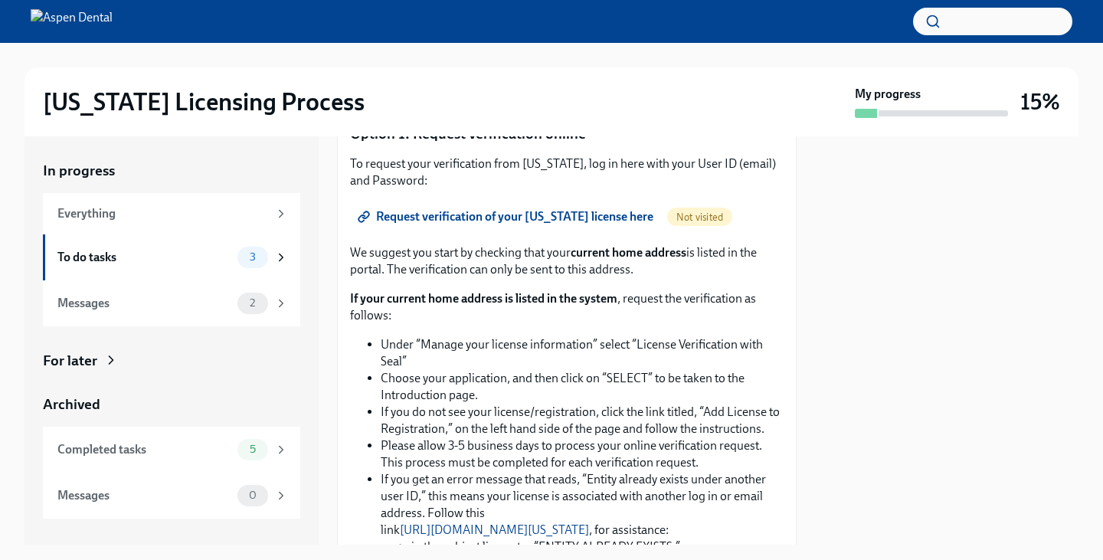
click at [471, 232] on link "Request verification of your [US_STATE] license here" at bounding box center [507, 216] width 314 height 31
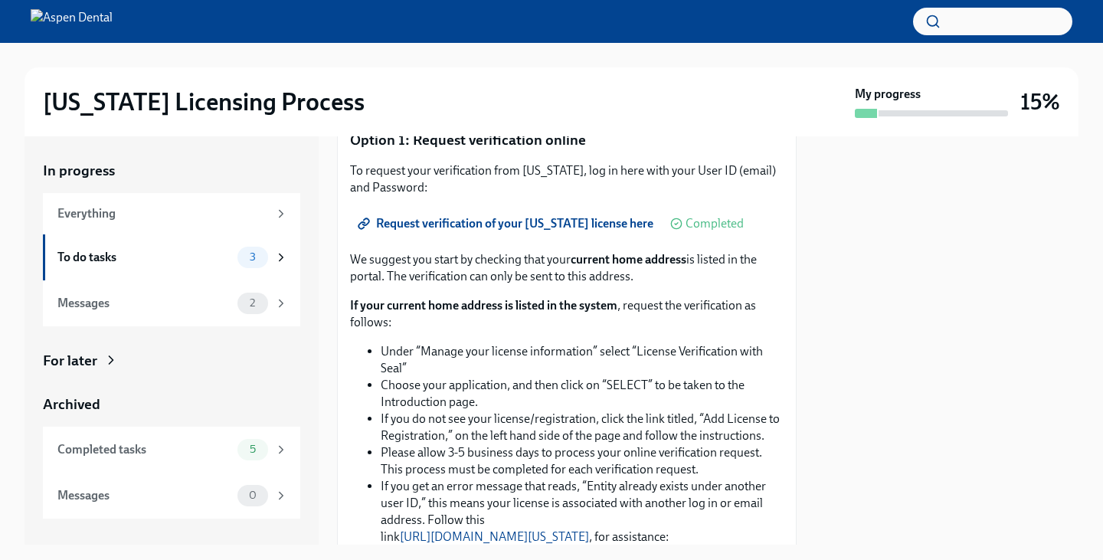
scroll to position [265, 0]
click at [877, 243] on div at bounding box center [946, 340] width 263 height 408
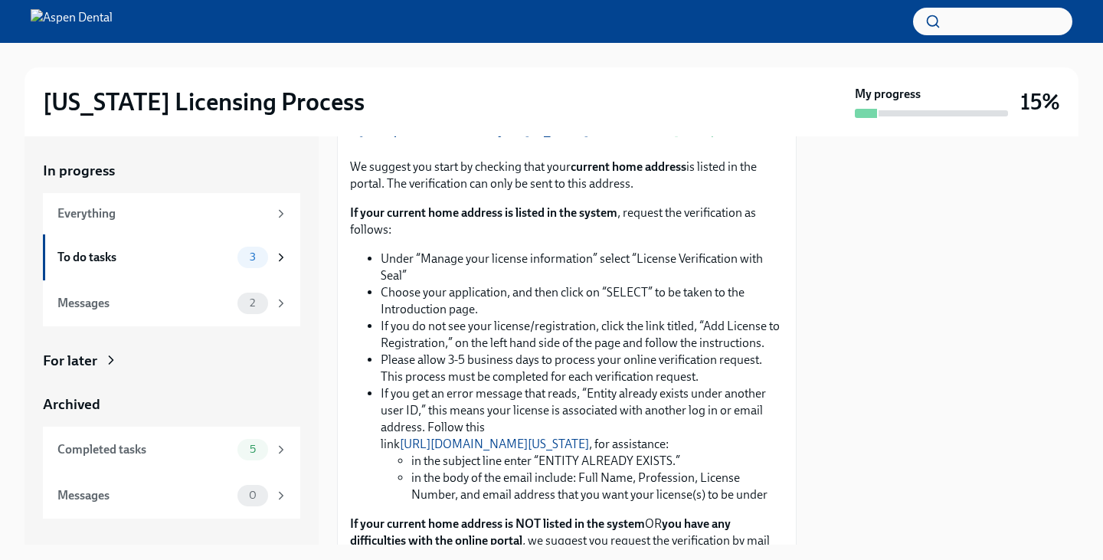
scroll to position [360, 0]
click at [636, 412] on li "If you get an error message that reads, “Entity already exists under another us…" at bounding box center [582, 443] width 403 height 118
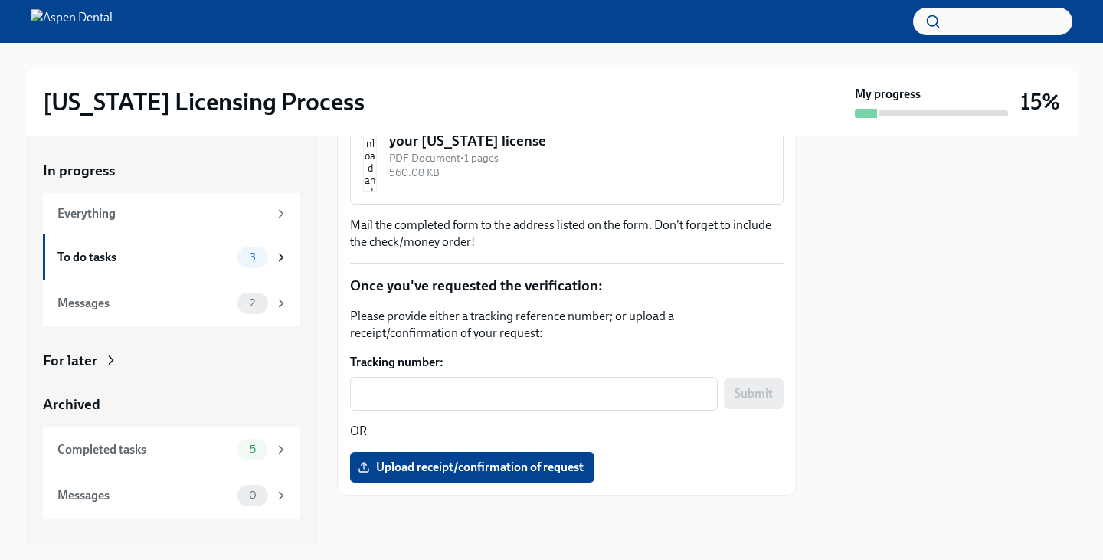
scroll to position [911, 0]
click at [449, 467] on span "Upload receipt/confirmation of request" at bounding box center [472, 466] width 223 height 15
click at [0, 0] on input "Upload receipt/confirmation of request" at bounding box center [0, 0] width 0 height 0
click at [629, 473] on div "Dental License Verification Reciept.pdf" at bounding box center [566, 467] width 433 height 31
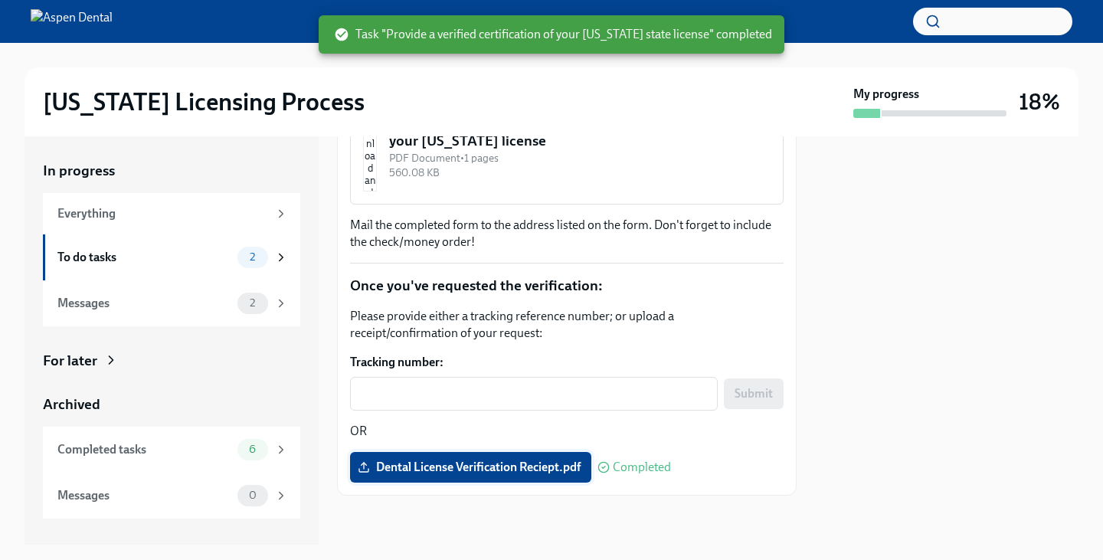
click at [542, 457] on label "Dental License Verification Reciept.pdf" at bounding box center [470, 467] width 241 height 31
click at [0, 0] on input "Dental License Verification Reciept.pdf" at bounding box center [0, 0] width 0 height 0
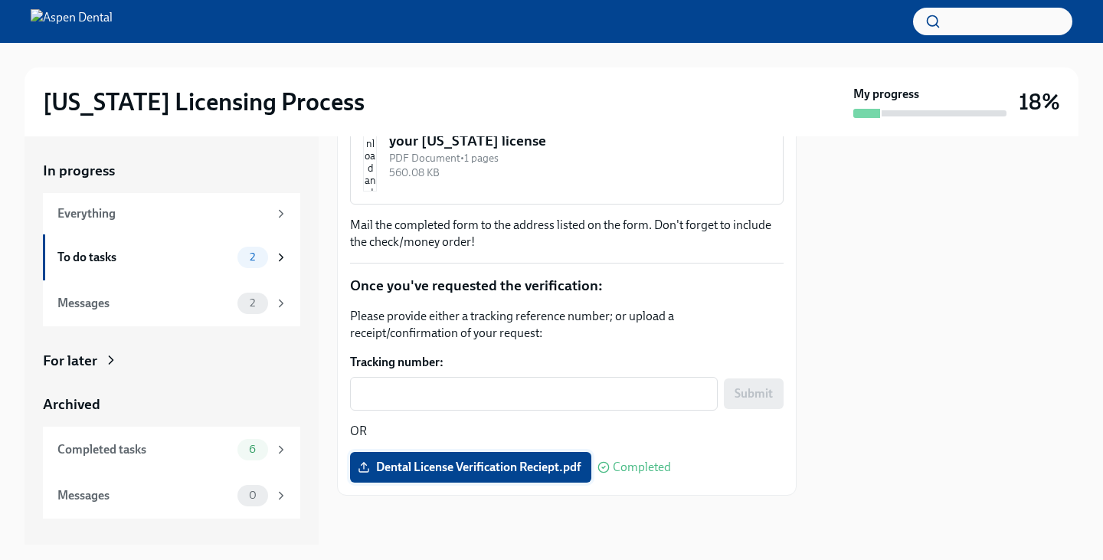
click at [547, 465] on span "Dental License Verification Reciept.pdf" at bounding box center [471, 466] width 220 height 15
click at [0, 0] on input "Dental License Verification Reciept.pdf" at bounding box center [0, 0] width 0 height 0
click at [555, 465] on span "Dental License Verification Payment Summary.pdf" at bounding box center [501, 466] width 281 height 15
click at [0, 0] on input "Dental License Verification Payment Summary.pdf" at bounding box center [0, 0] width 0 height 0
click at [211, 265] on div "To do tasks" at bounding box center [144, 257] width 174 height 17
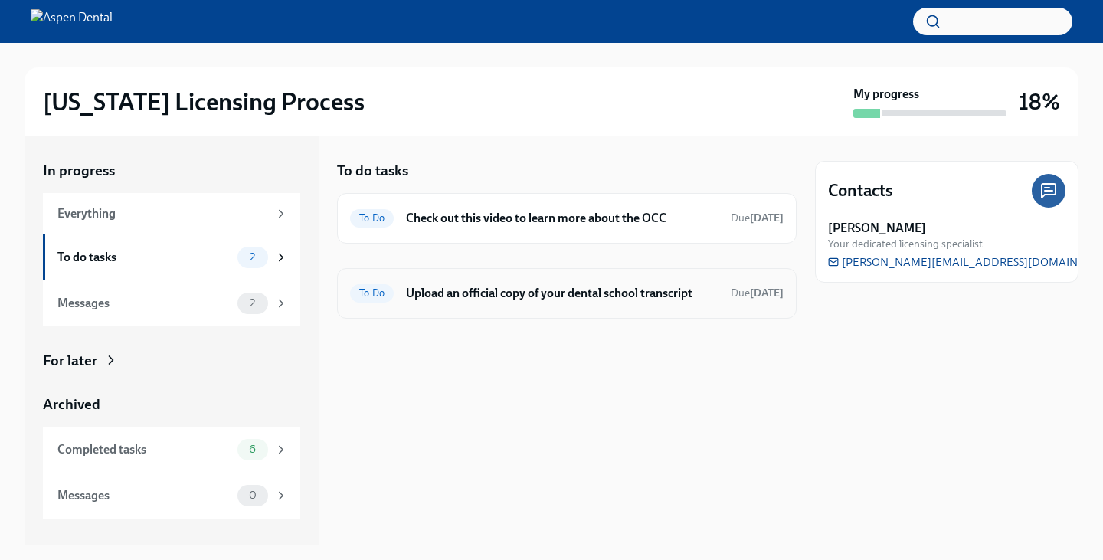
click at [371, 292] on span "To Do" at bounding box center [372, 292] width 44 height 11
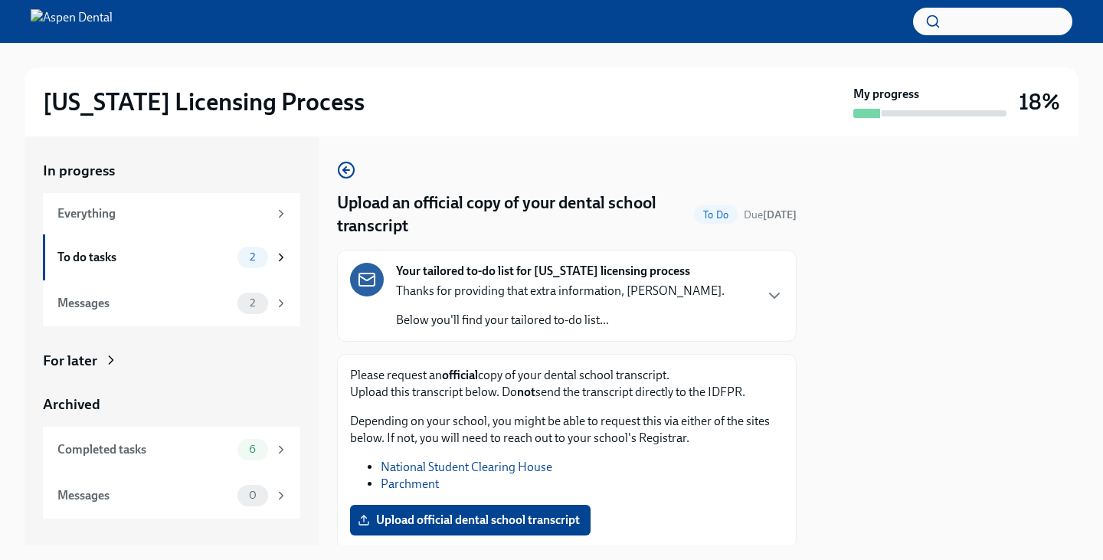
scroll to position [53, 0]
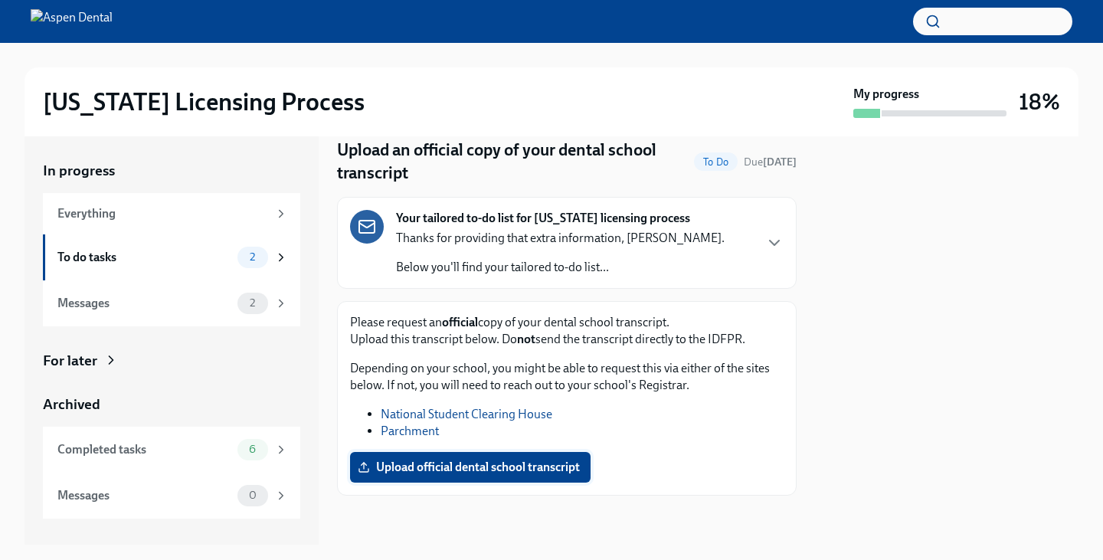
click at [449, 473] on span "Upload official dental school transcript" at bounding box center [470, 466] width 219 height 15
click at [0, 0] on input "Upload official dental school transcript" at bounding box center [0, 0] width 0 height 0
click at [415, 433] on link "Parchment" at bounding box center [410, 430] width 58 height 15
click at [498, 420] on link "National Student Clearing House" at bounding box center [467, 414] width 172 height 15
drag, startPoint x: 488, startPoint y: 453, endPoint x: 413, endPoint y: 476, distance: 77.7
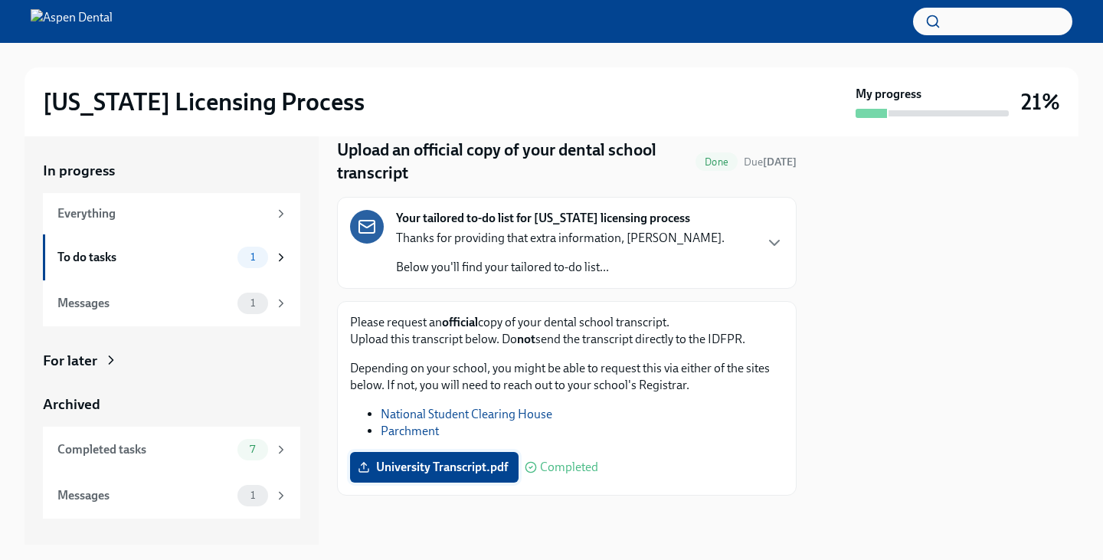
click at [413, 476] on label "University Transcript.pdf" at bounding box center [434, 467] width 168 height 31
click at [0, 0] on input "University Transcript.pdf" at bounding box center [0, 0] width 0 height 0
click at [247, 303] on span "1" at bounding box center [252, 302] width 23 height 11
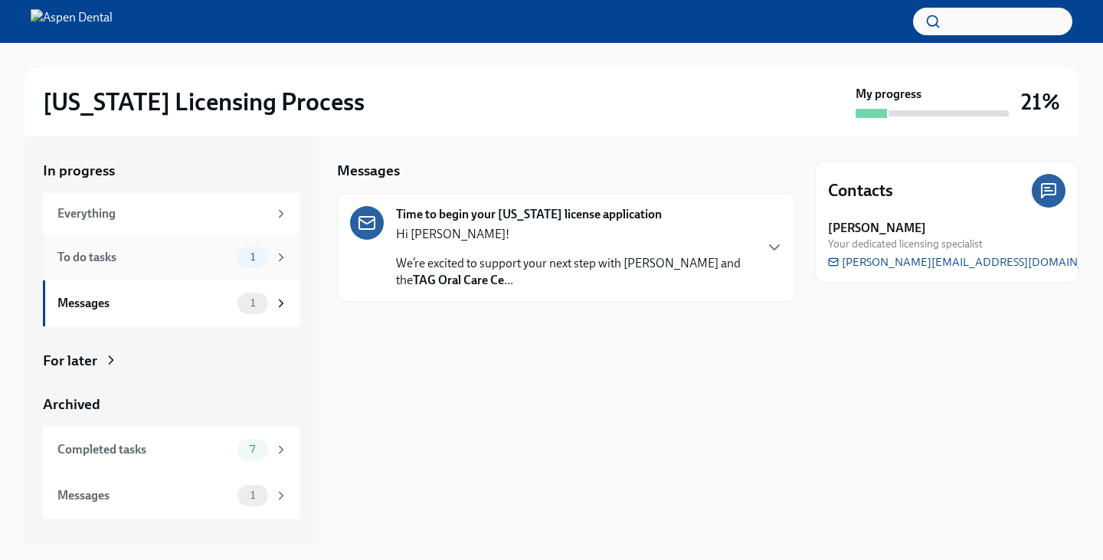
click at [266, 260] on div "1" at bounding box center [252, 257] width 31 height 21
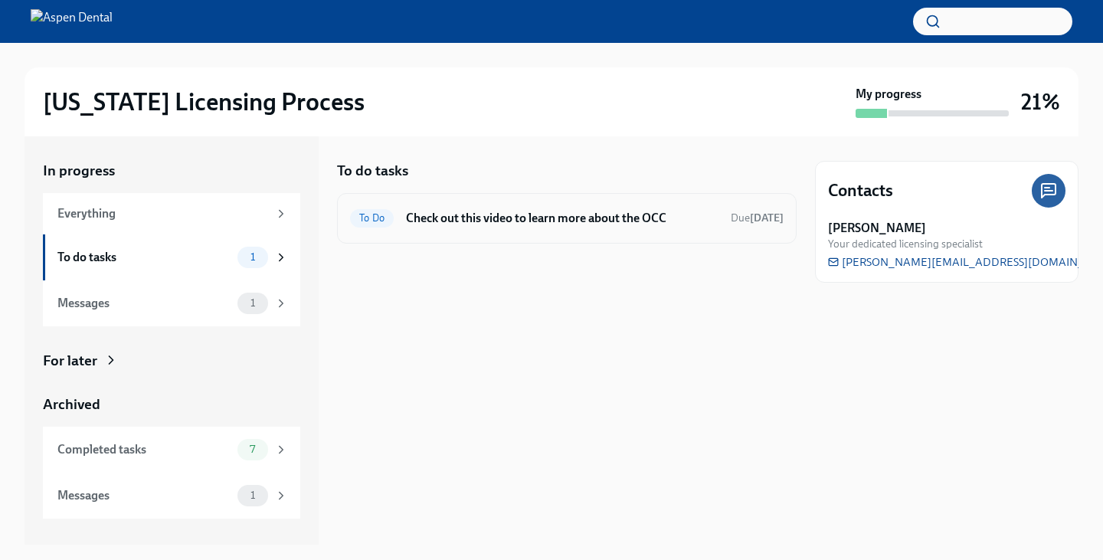
click at [454, 214] on h6 "Check out this video to learn more about the OCC" at bounding box center [562, 218] width 312 height 17
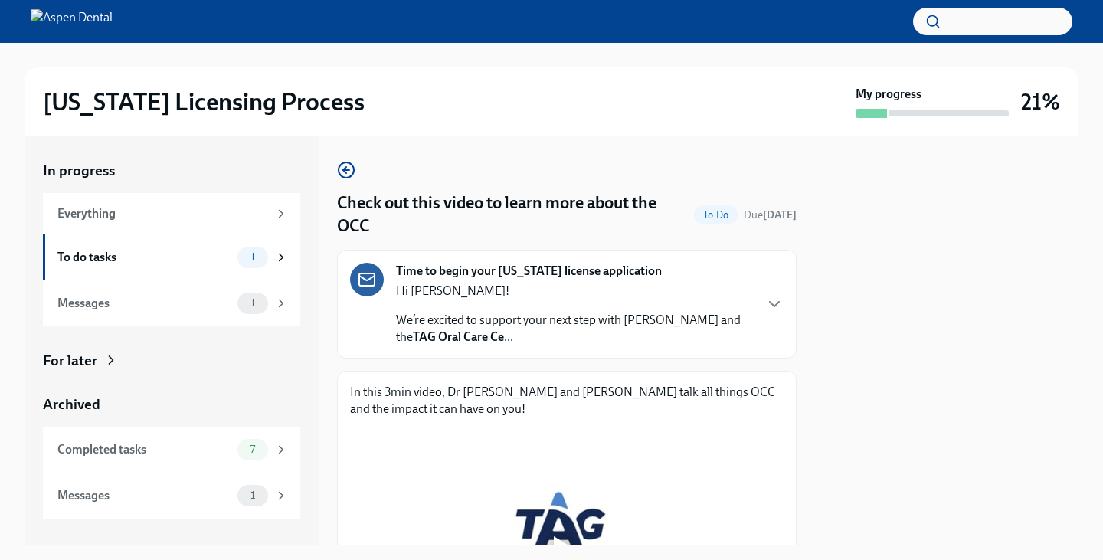
click at [371, 282] on icon at bounding box center [367, 279] width 18 height 18
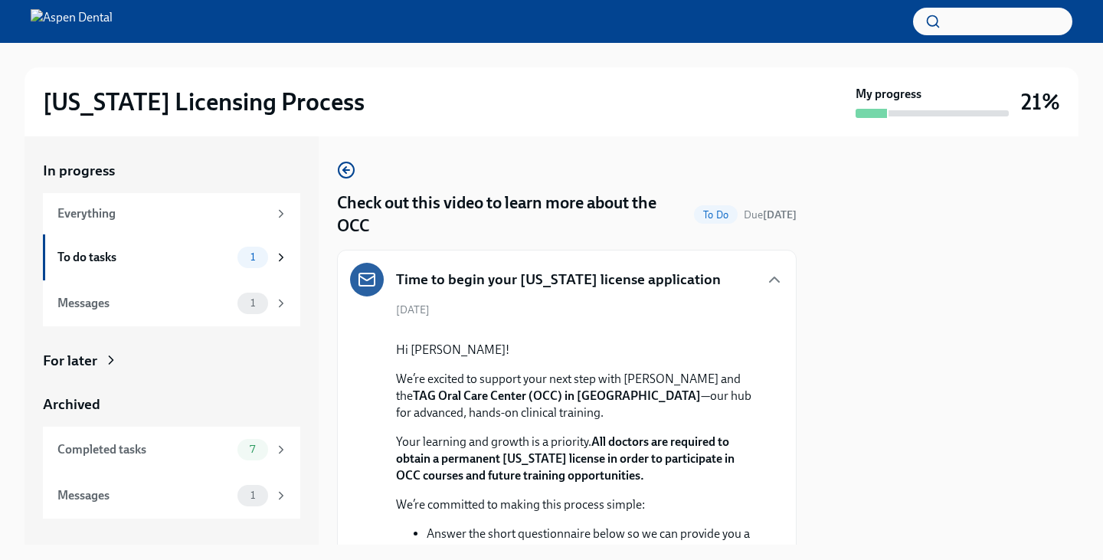
click at [371, 282] on icon at bounding box center [367, 279] width 18 height 18
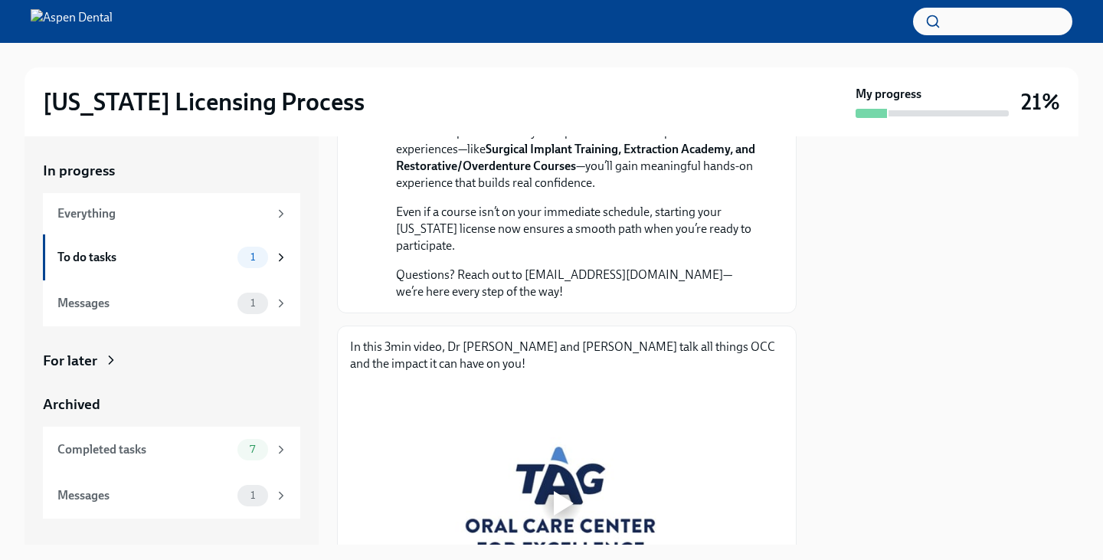
scroll to position [855, 0]
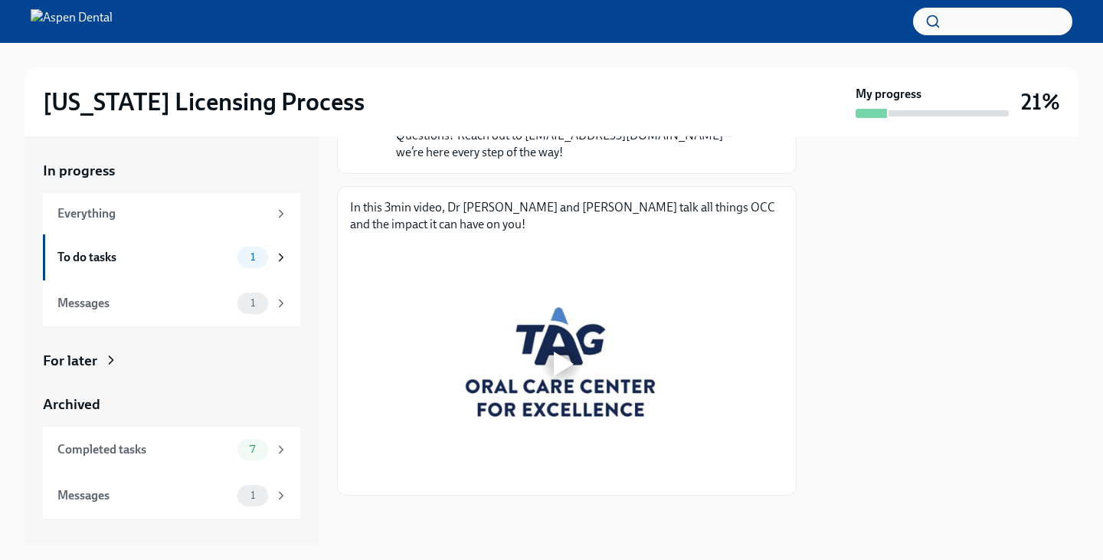
click at [566, 332] on div at bounding box center [561, 363] width 422 height 237
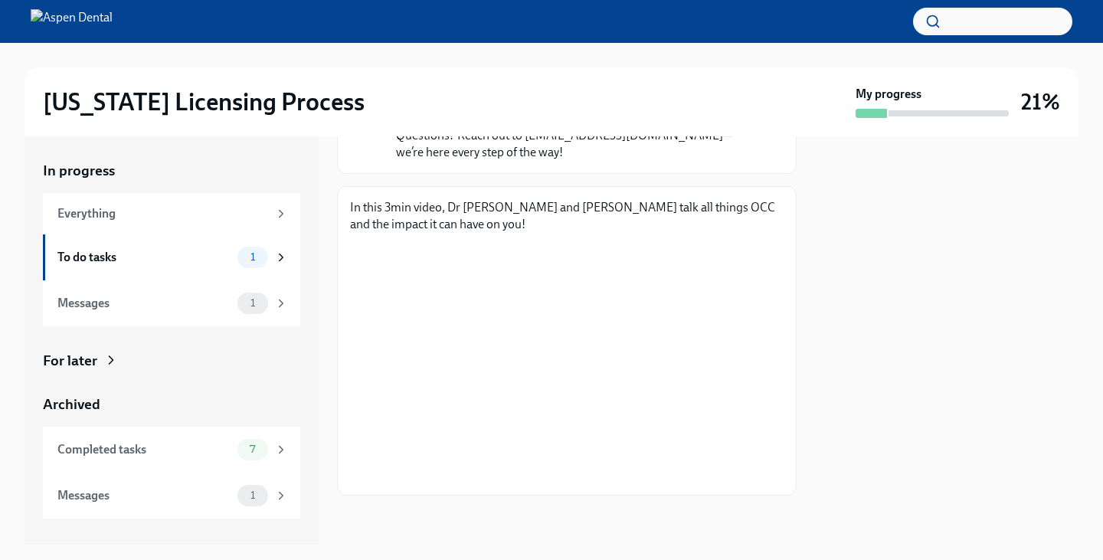
click at [573, 518] on div at bounding box center [566, 519] width 459 height 49
click at [723, 65] on div at bounding box center [552, 55] width 1054 height 25
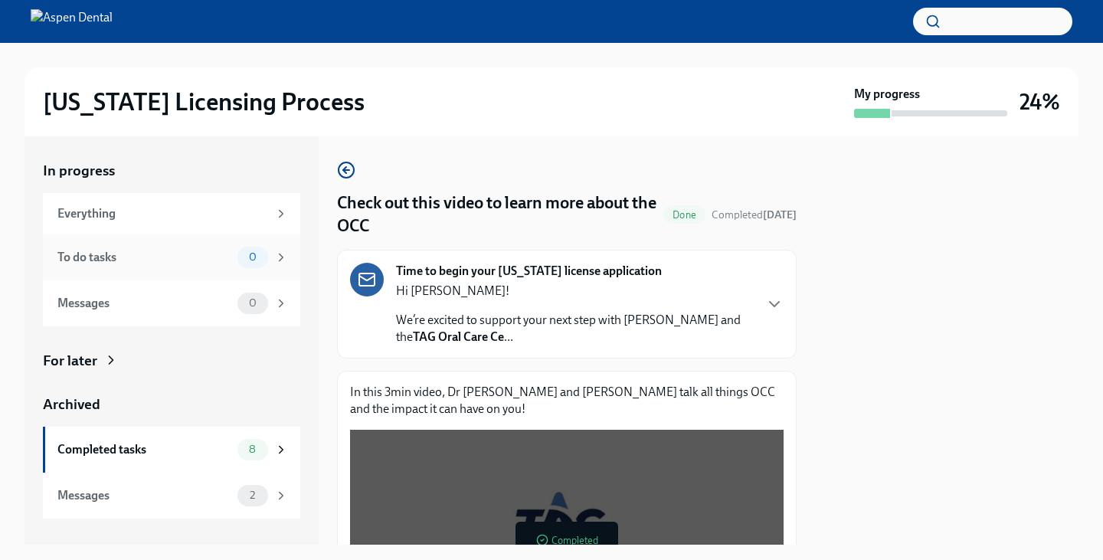
click at [164, 260] on div "To do tasks" at bounding box center [144, 257] width 174 height 17
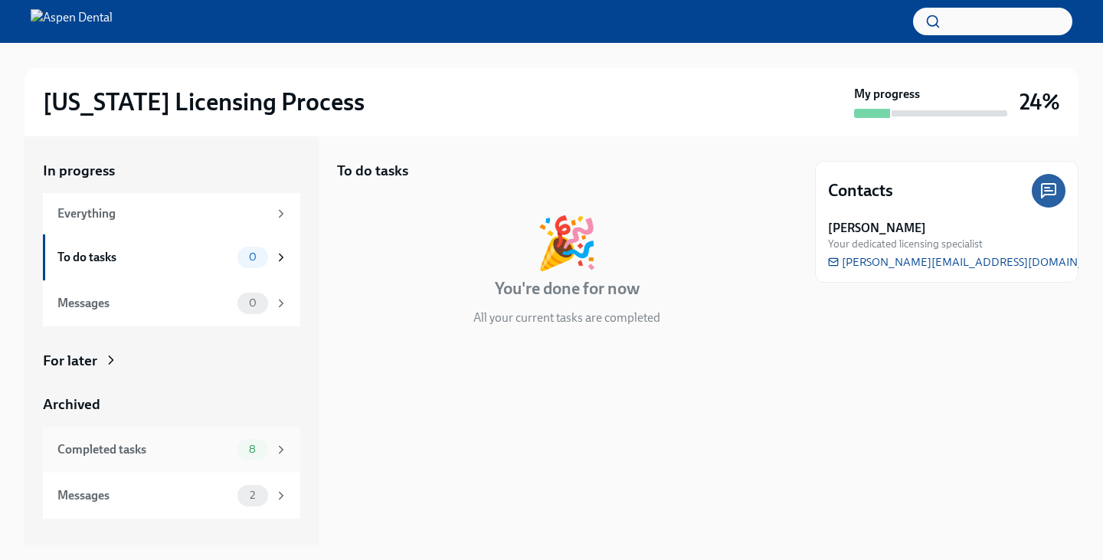
click at [205, 443] on div "Completed tasks" at bounding box center [144, 449] width 174 height 17
